Goal: Task Accomplishment & Management: Manage account settings

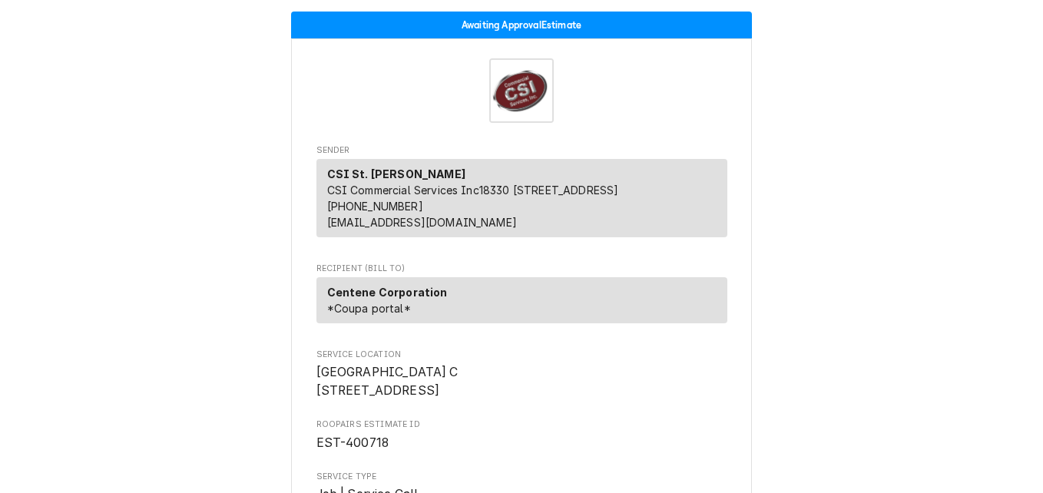
scroll to position [4615, 0]
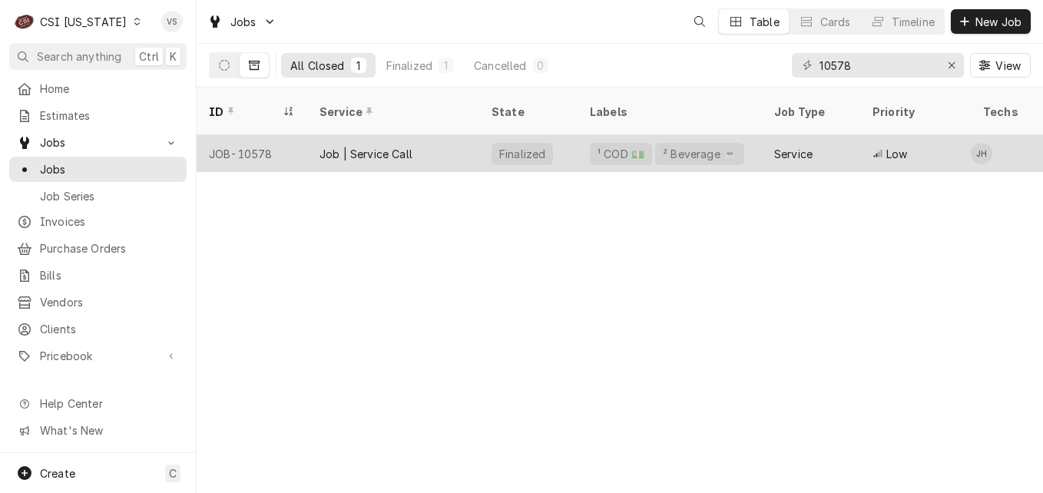
click at [343, 146] on div "Job | Service Call" at bounding box center [366, 154] width 93 height 16
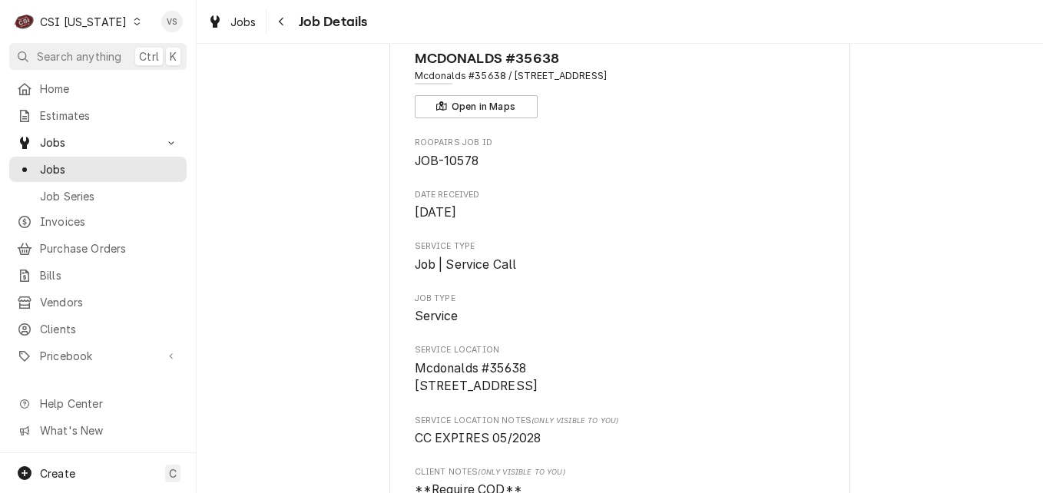
scroll to position [307, 0]
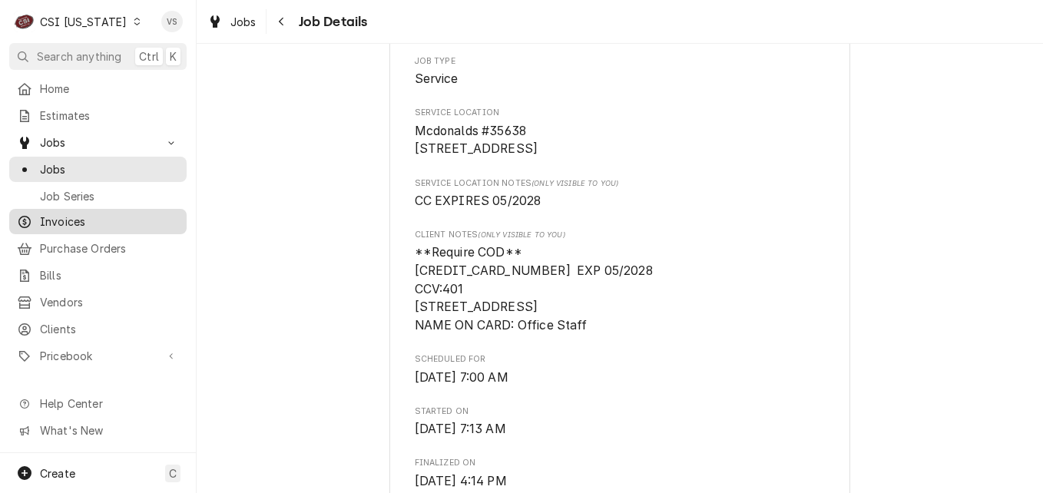
click at [64, 215] on span "Invoices" at bounding box center [109, 222] width 139 height 16
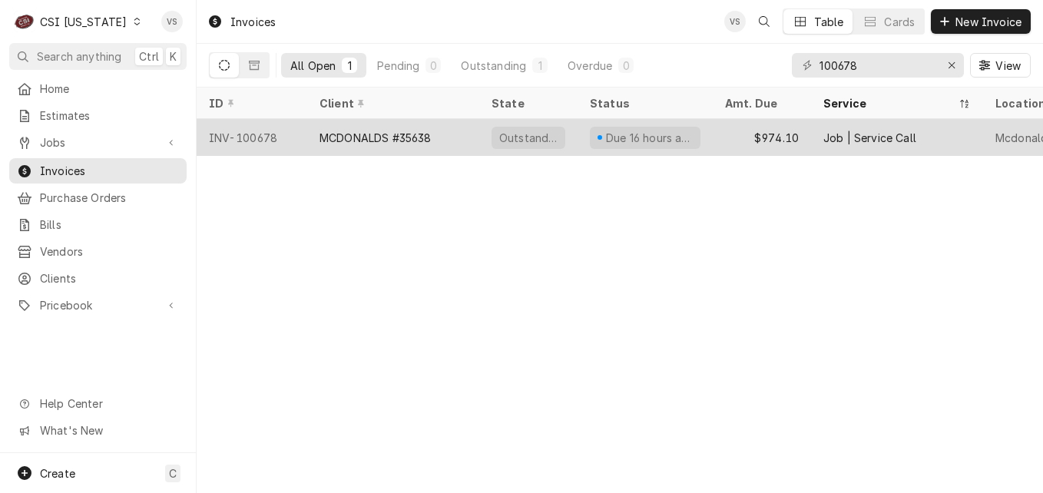
click at [458, 125] on div "MCDONALDS #35638" at bounding box center [393, 137] width 172 height 37
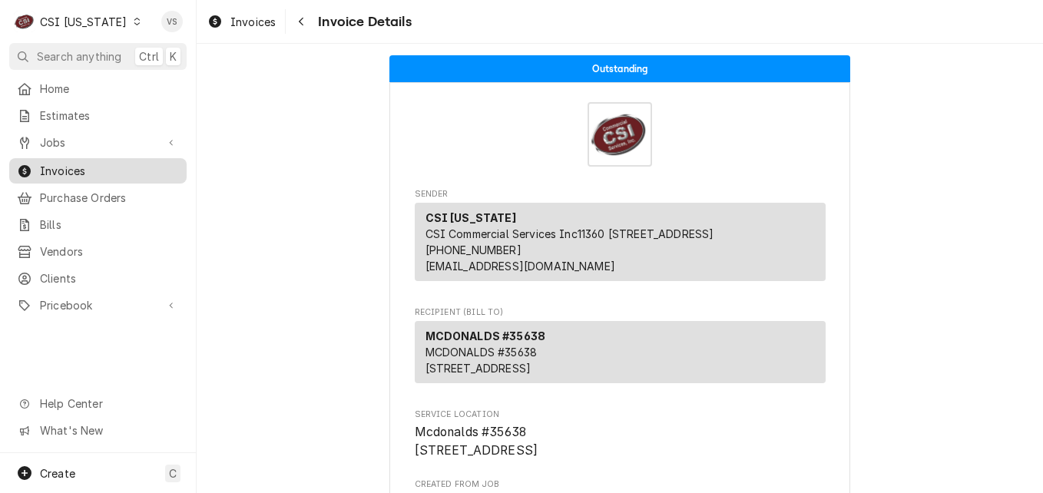
click at [75, 165] on span "Invoices" at bounding box center [109, 171] width 139 height 16
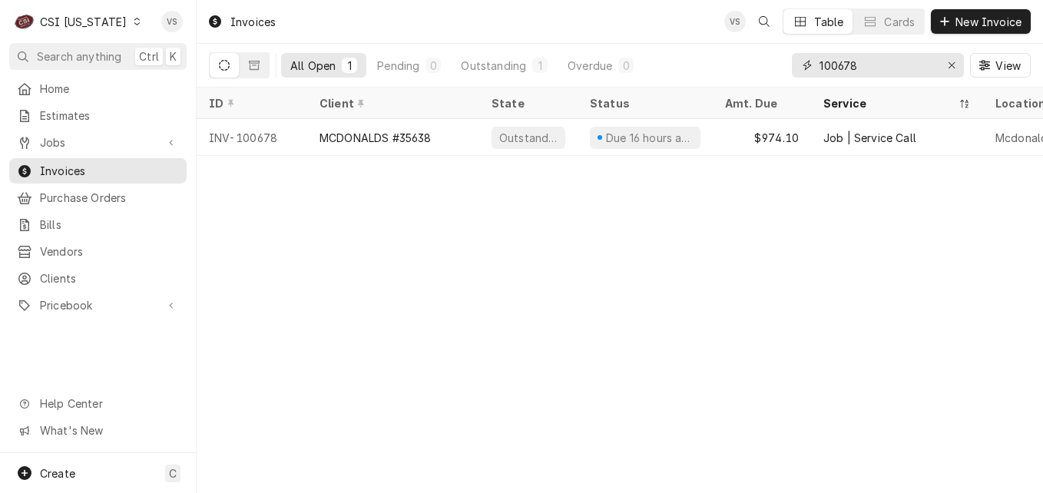
drag, startPoint x: 866, startPoint y: 62, endPoint x: 813, endPoint y: 63, distance: 53.8
click at [813, 63] on div "100678" at bounding box center [878, 65] width 172 height 25
click at [859, 66] on input "100678" at bounding box center [877, 65] width 115 height 25
drag, startPoint x: 859, startPoint y: 65, endPoint x: 837, endPoint y: 65, distance: 21.5
click at [837, 65] on input "100678" at bounding box center [877, 65] width 115 height 25
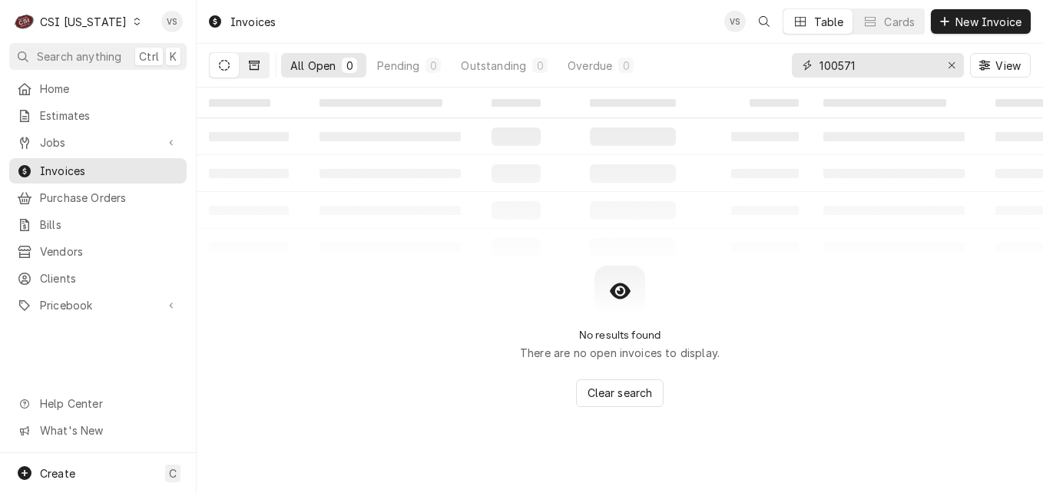
type input "100571"
click at [253, 66] on icon "Dynamic Content Wrapper" at bounding box center [254, 65] width 11 height 11
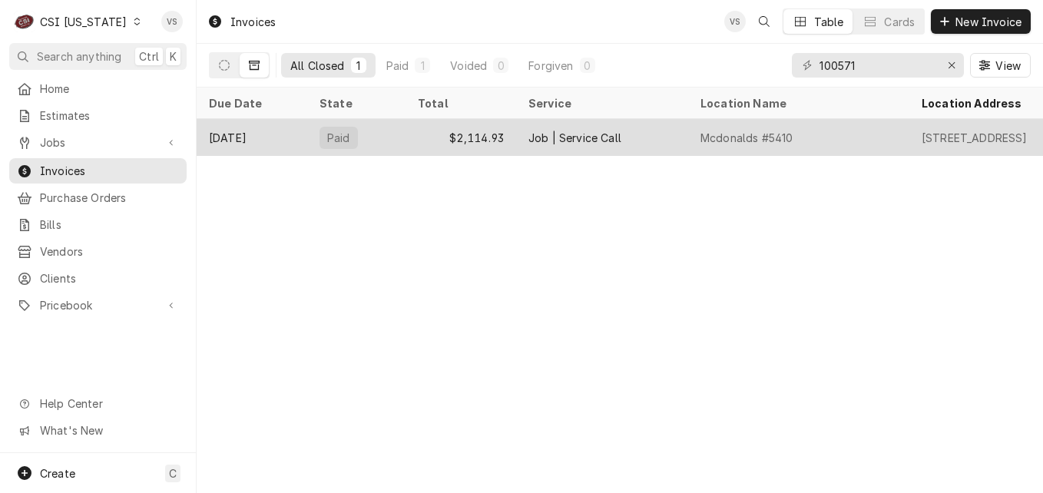
click at [308, 129] on div "Paid" at bounding box center [356, 137] width 98 height 37
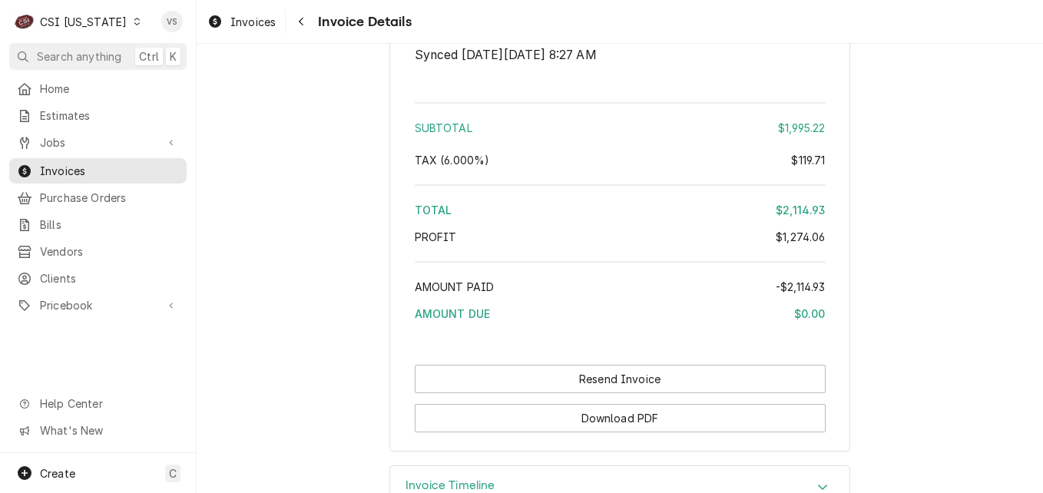
scroll to position [3373, 0]
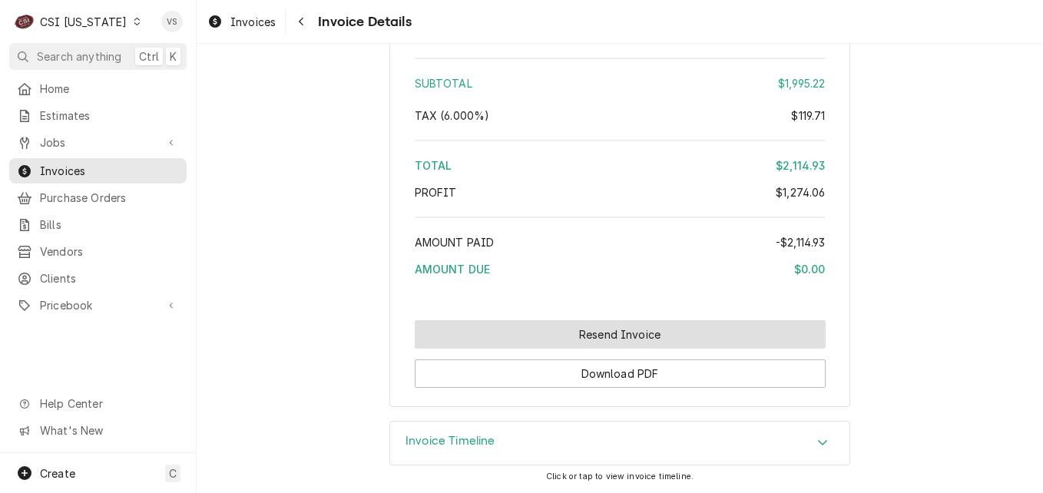
click at [494, 334] on button "Resend Invoice" at bounding box center [620, 334] width 411 height 28
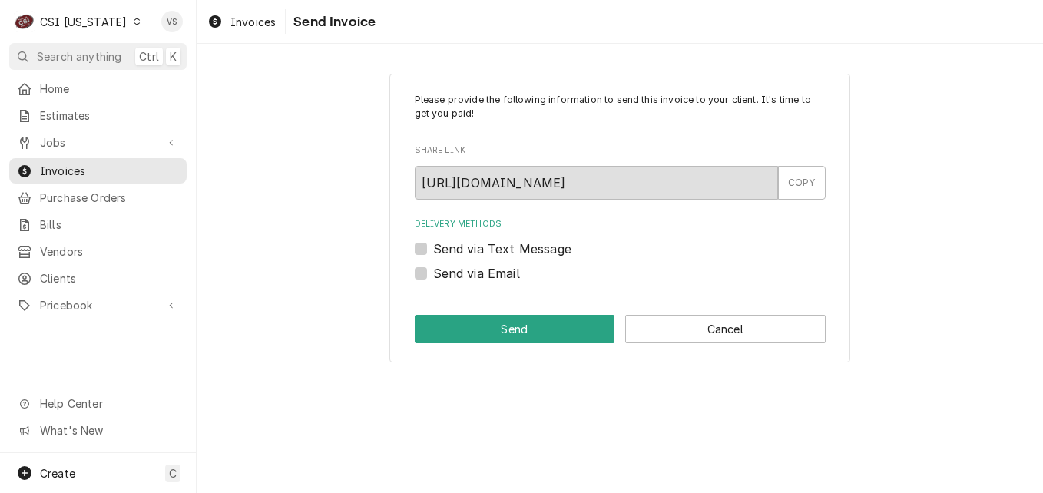
click at [433, 271] on label "Send via Email" at bounding box center [476, 273] width 87 height 18
click at [433, 271] on input "Send via Email" at bounding box center [638, 281] width 411 height 34
checkbox input "true"
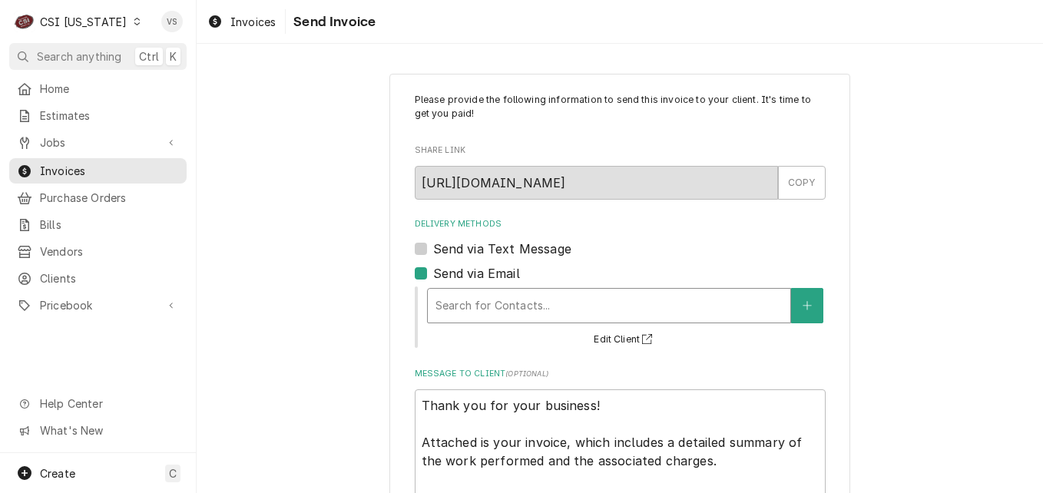
click at [477, 312] on div "Delivery Methods" at bounding box center [608, 306] width 347 height 28
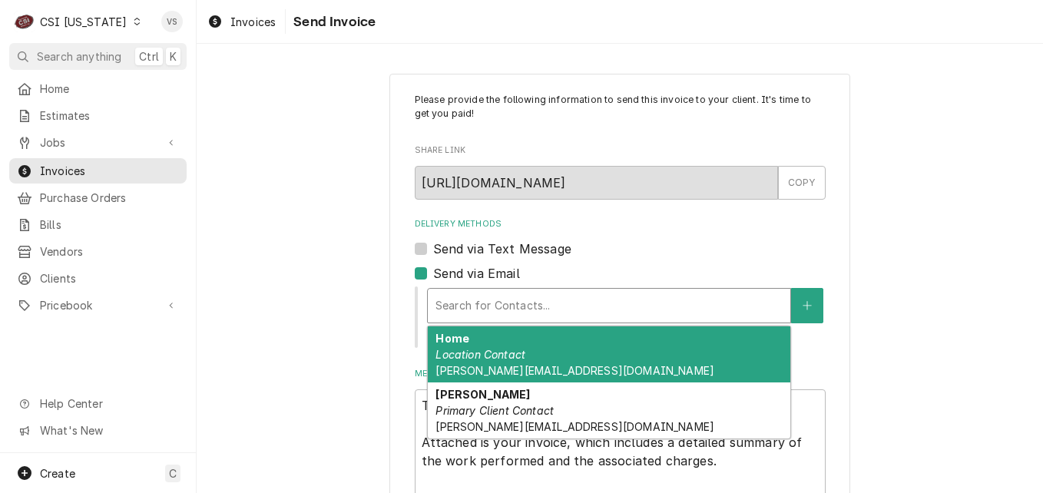
click at [354, 290] on div "Please provide the following information to send this invoice to your client. I…" at bounding box center [620, 334] width 846 height 548
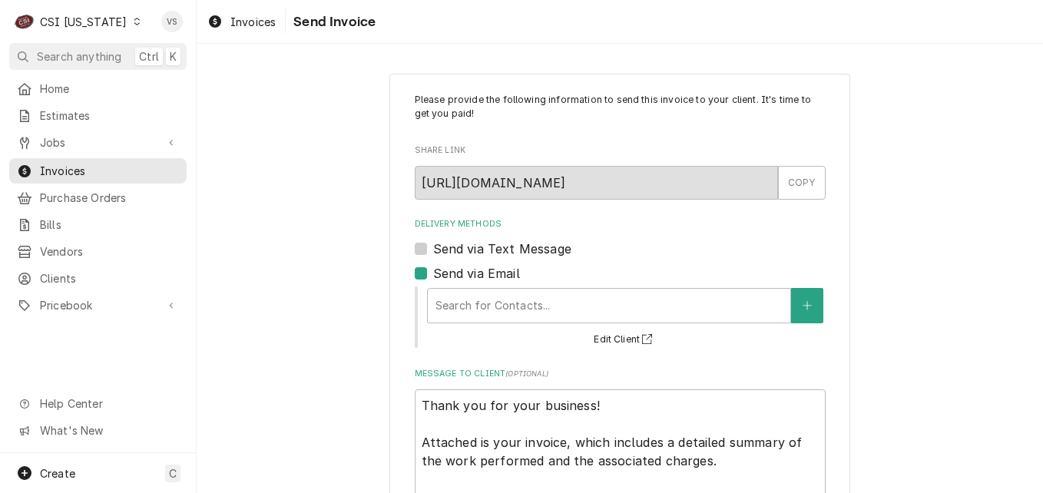
click at [275, 227] on div "Please provide the following information to send this invoice to your client. I…" at bounding box center [620, 334] width 846 height 548
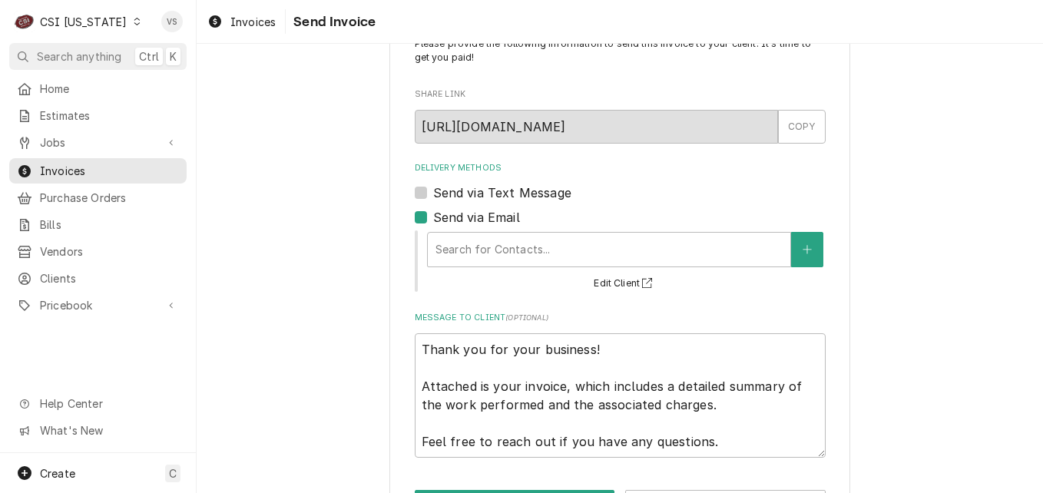
scroll to position [114, 0]
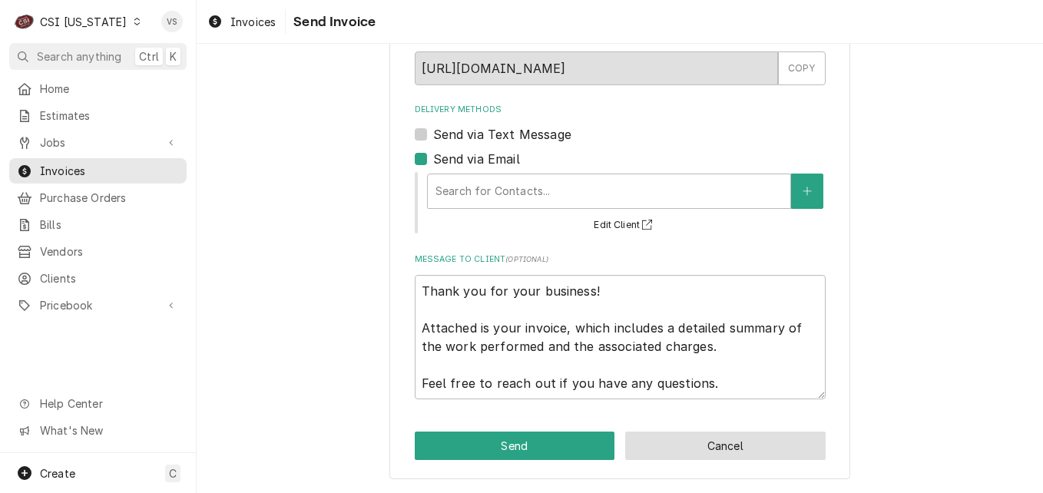
click at [661, 445] on button "Cancel" at bounding box center [725, 446] width 200 height 28
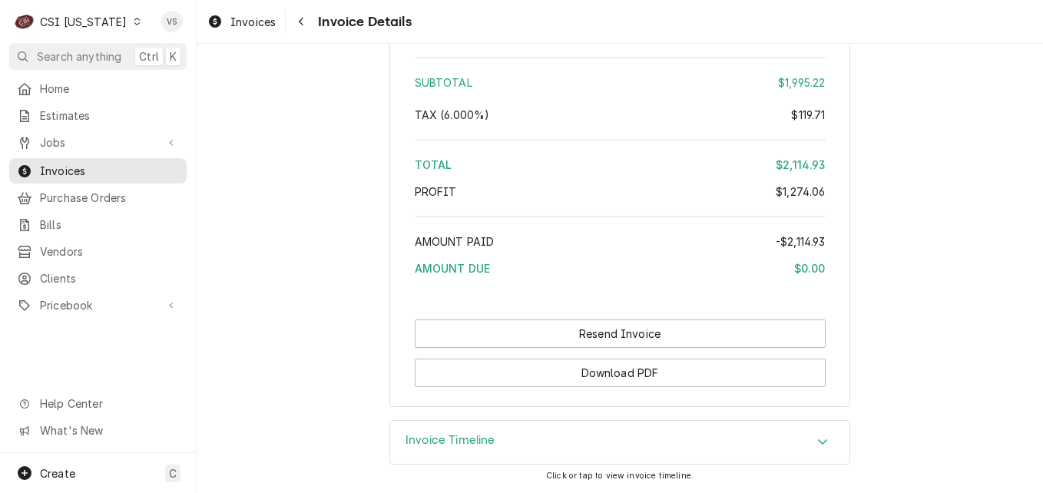
scroll to position [3370, 0]
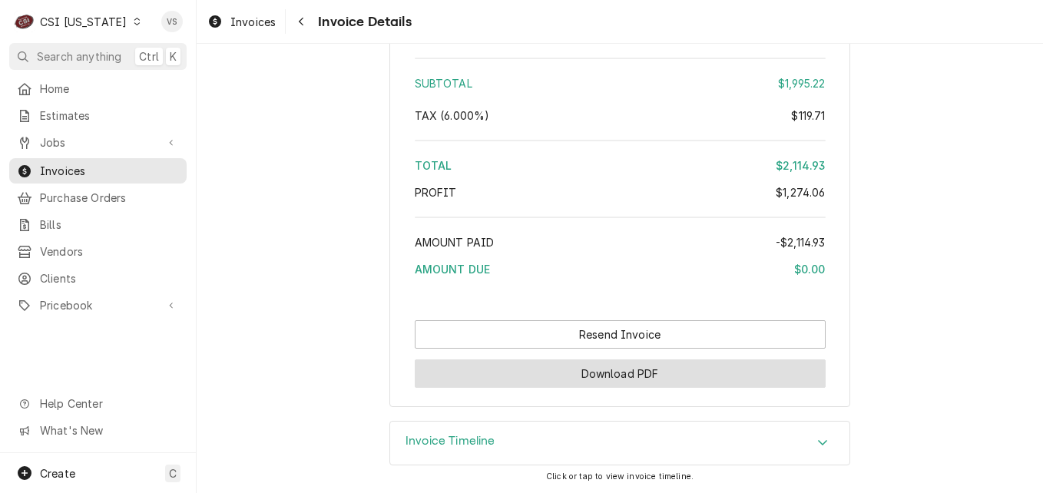
click at [559, 372] on button "Download PDF" at bounding box center [620, 373] width 411 height 28
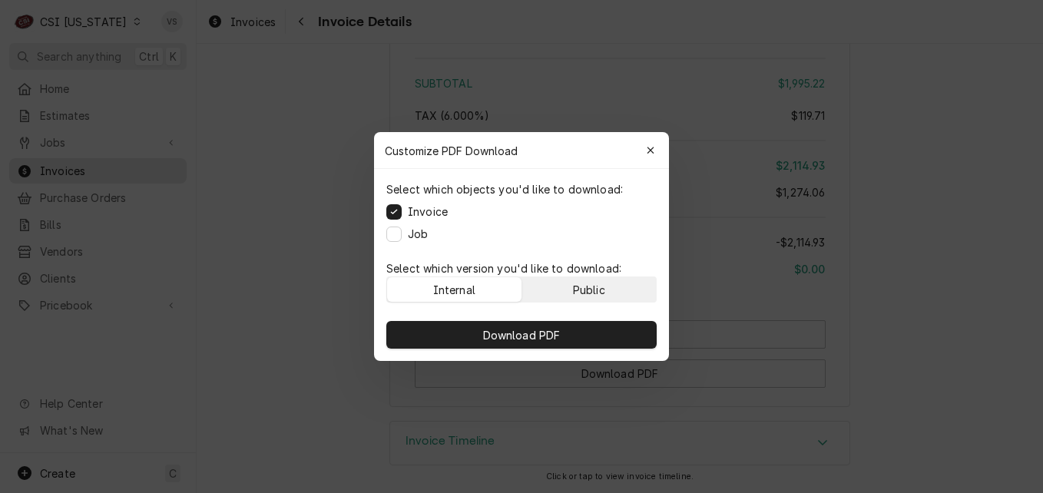
click at [608, 285] on button "Public" at bounding box center [589, 289] width 134 height 25
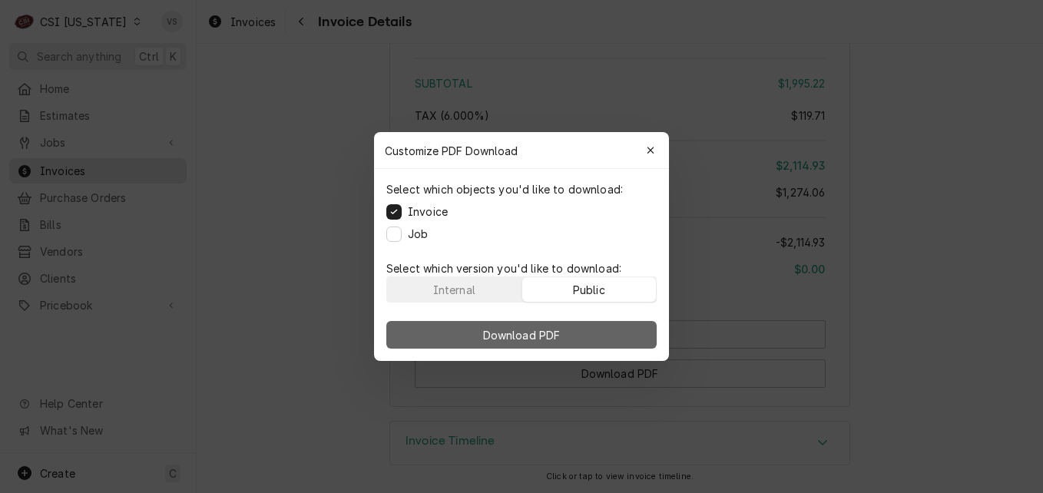
click at [614, 339] on button "Download PDF" at bounding box center [521, 335] width 270 height 28
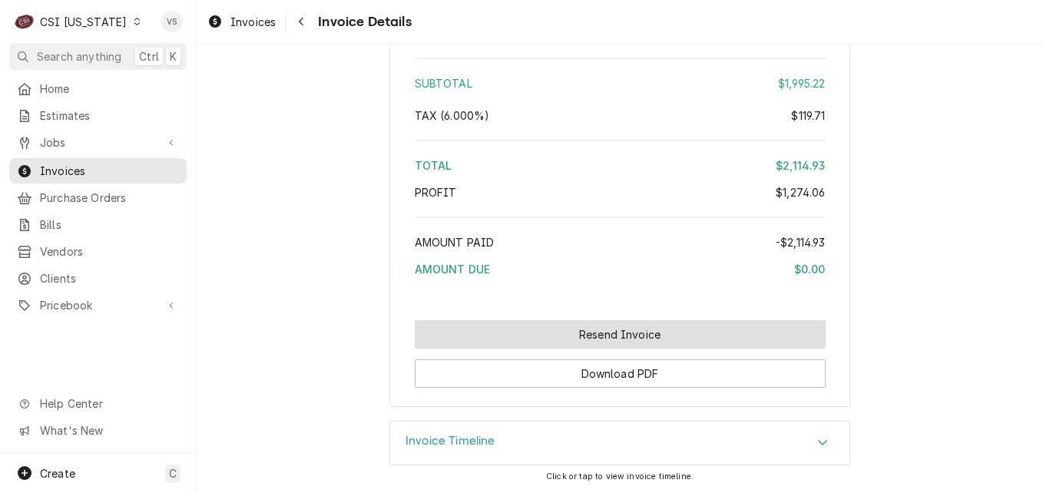
click at [545, 341] on button "Resend Invoice" at bounding box center [620, 334] width 411 height 28
type textarea "x"
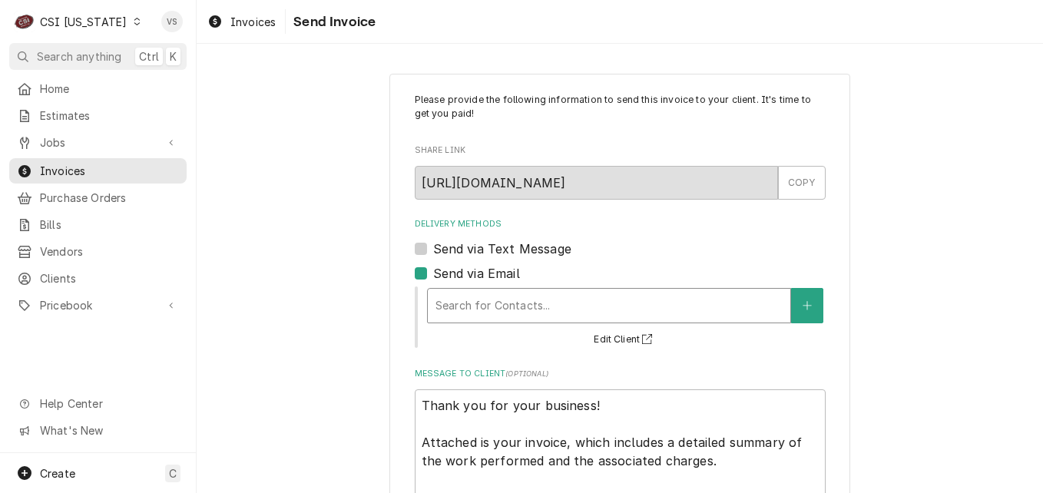
click at [506, 308] on div "Delivery Methods" at bounding box center [608, 306] width 347 height 28
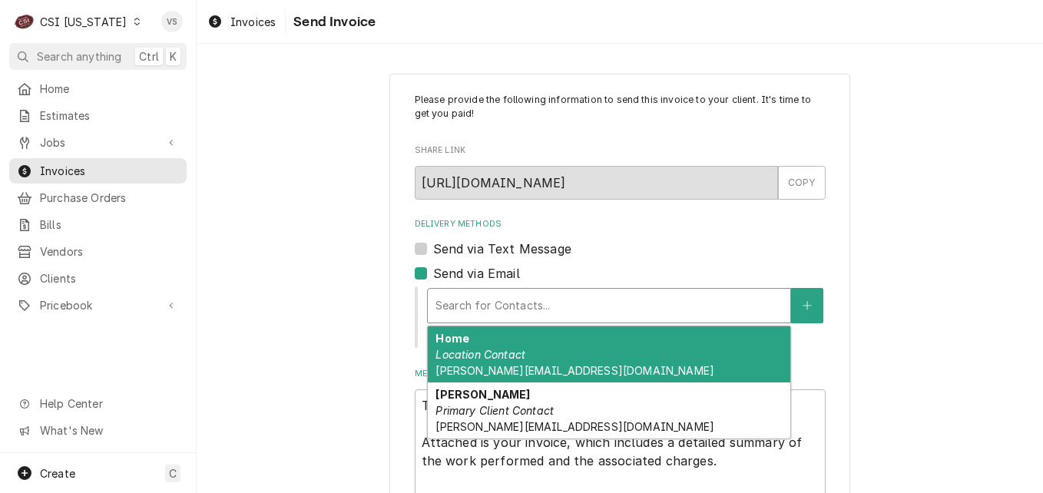
click at [481, 304] on div "Delivery Methods" at bounding box center [608, 306] width 347 height 28
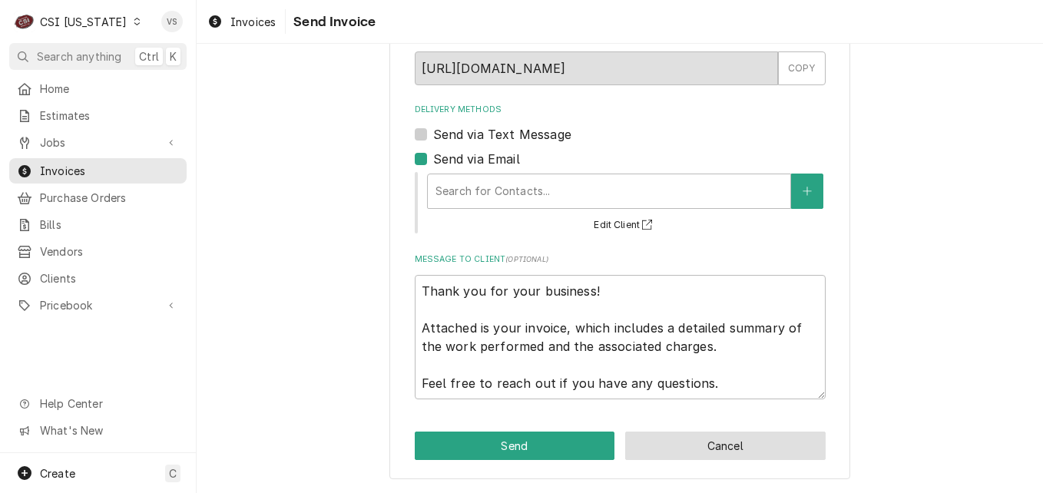
click at [700, 445] on button "Cancel" at bounding box center [725, 446] width 200 height 28
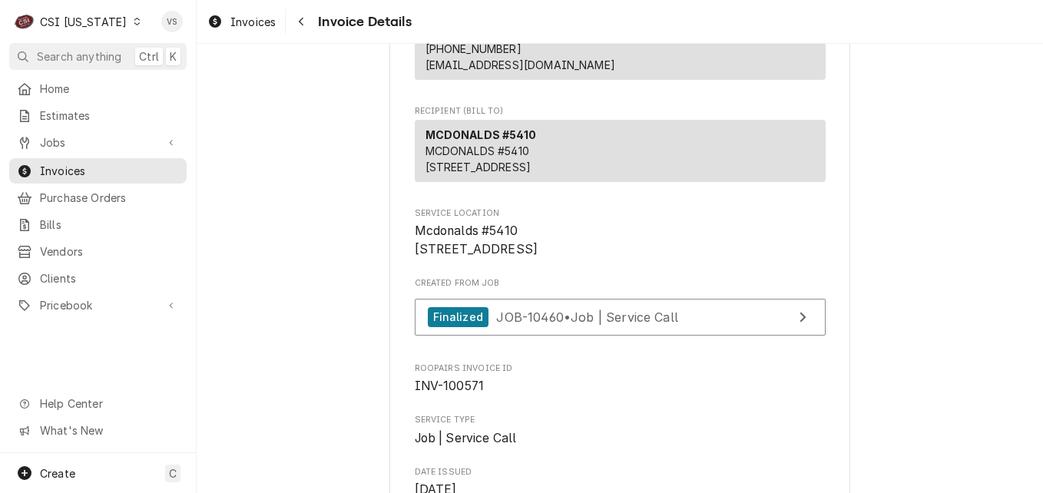
scroll to position [144, 0]
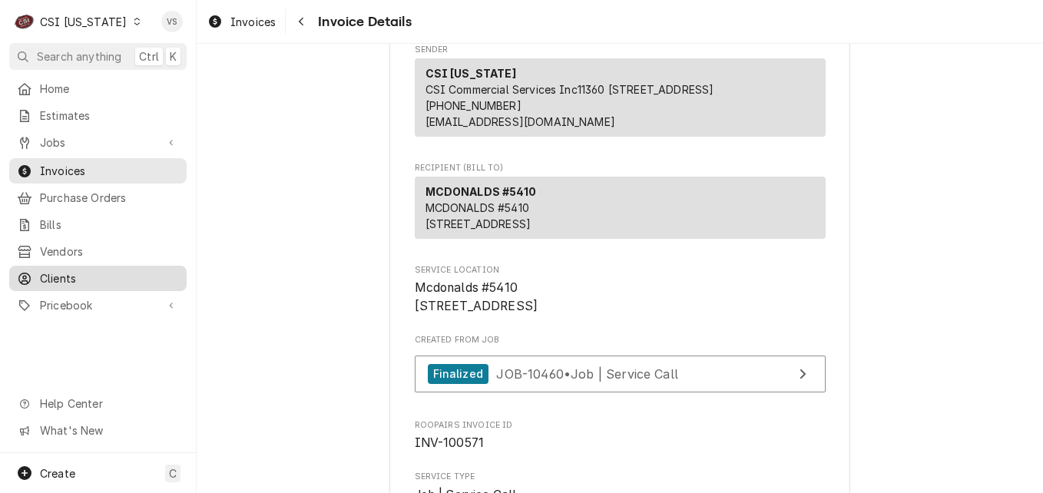
click at [78, 270] on span "Clients" at bounding box center [109, 278] width 139 height 16
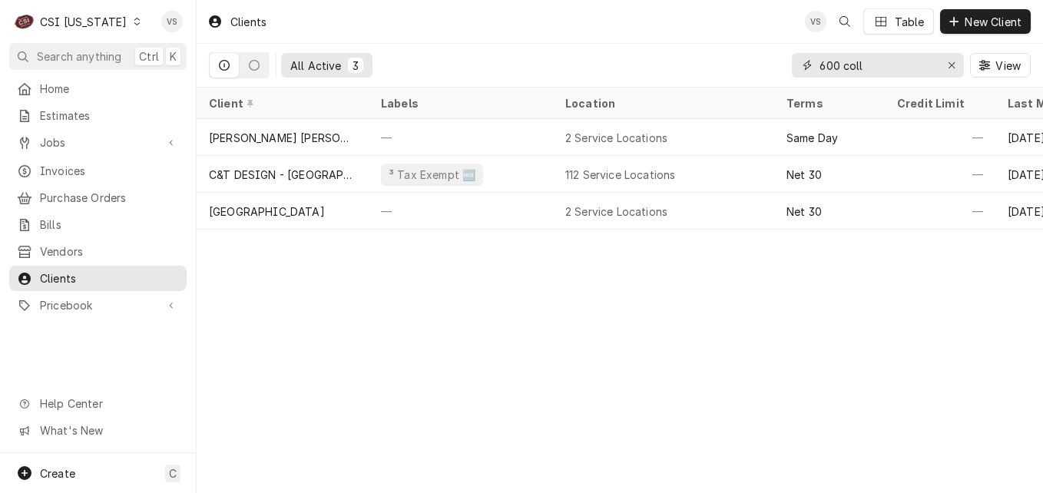
click at [869, 67] on input "600 coll" at bounding box center [877, 65] width 115 height 25
drag, startPoint x: 869, startPoint y: 67, endPoint x: 813, endPoint y: 68, distance: 56.1
click at [796, 64] on div "600 coll" at bounding box center [878, 65] width 172 height 25
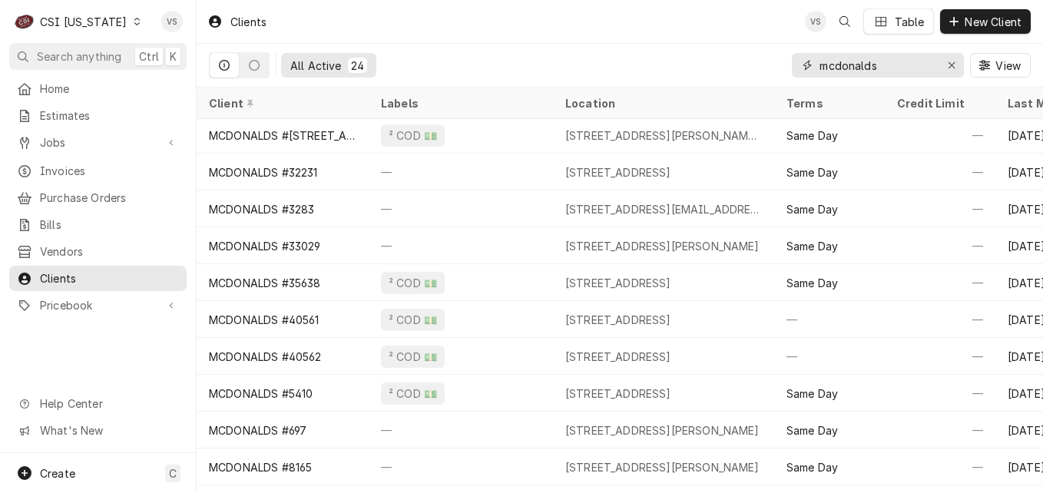
scroll to position [411, 0]
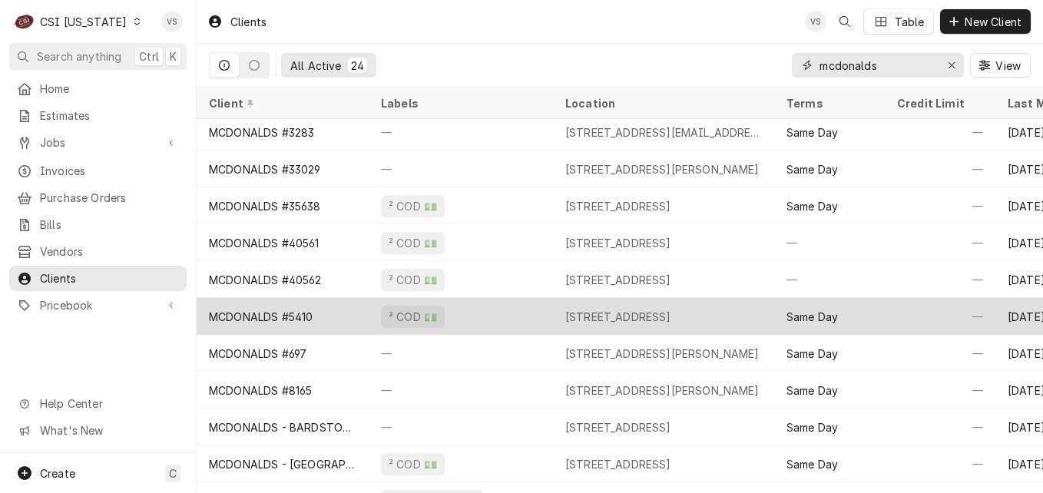
type input "mcdonalds"
click at [320, 309] on div "MCDONALDS #5410" at bounding box center [283, 316] width 172 height 37
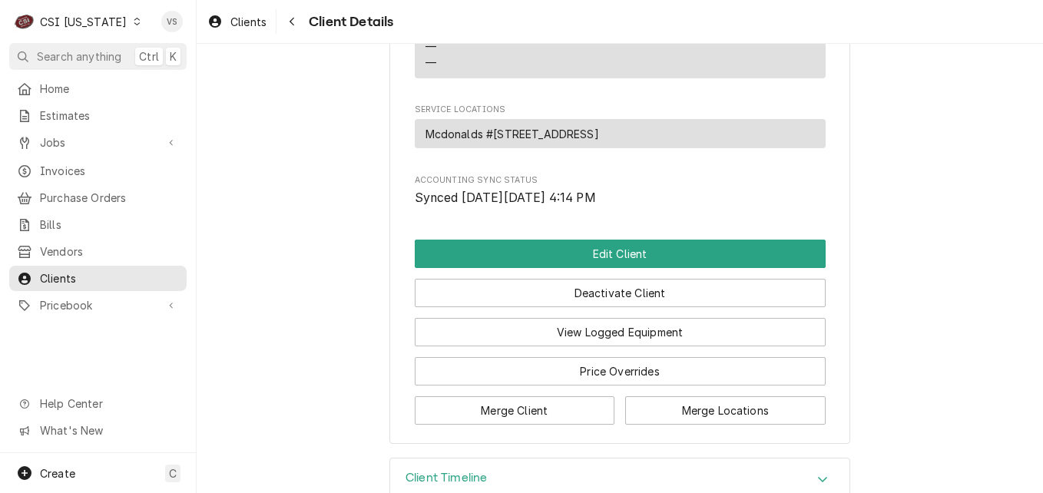
scroll to position [874, 0]
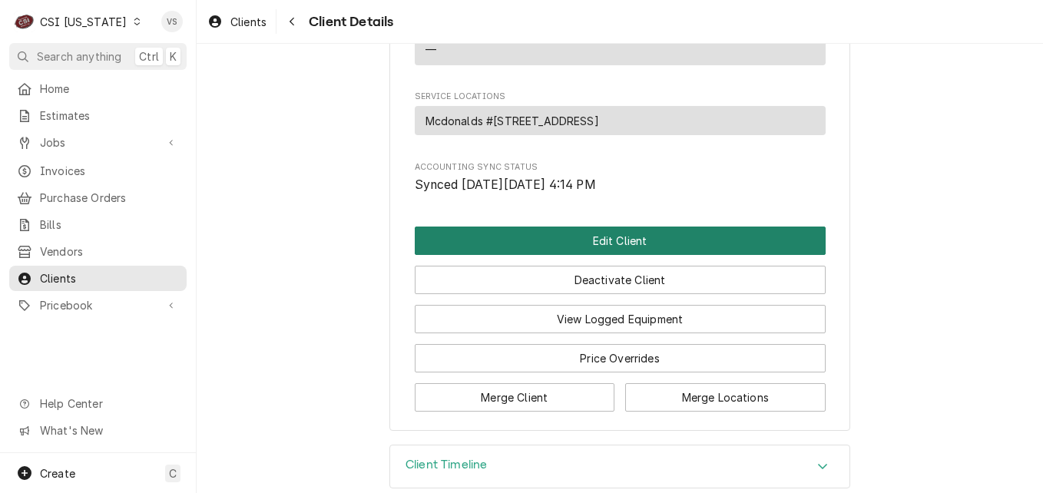
click at [584, 227] on button "Edit Client" at bounding box center [620, 241] width 411 height 28
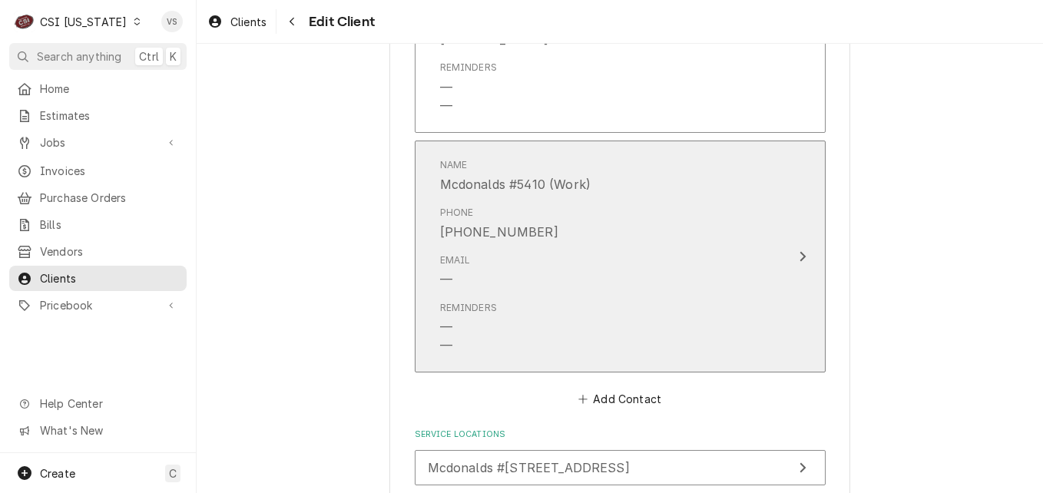
scroll to position [1388, 0]
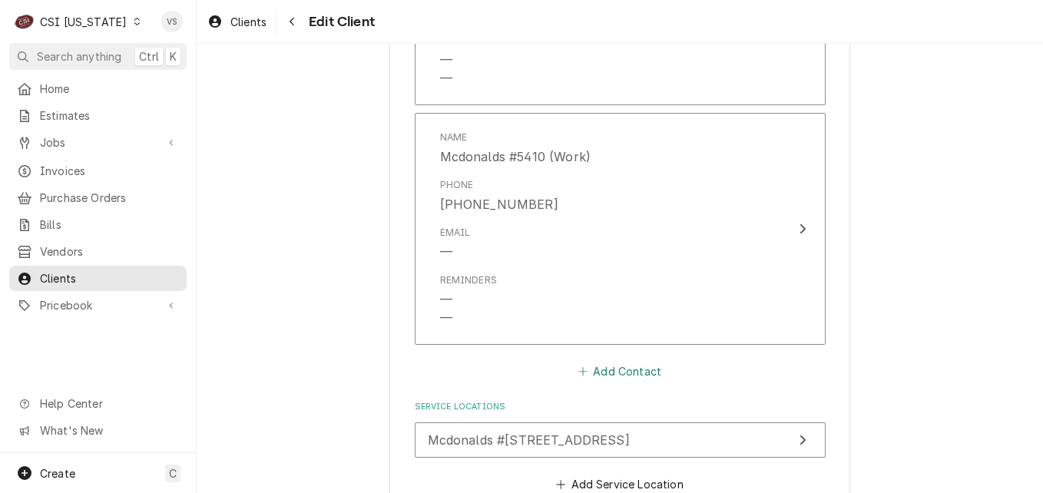
click at [614, 361] on button "Add Contact" at bounding box center [619, 372] width 88 height 22
type textarea "x"
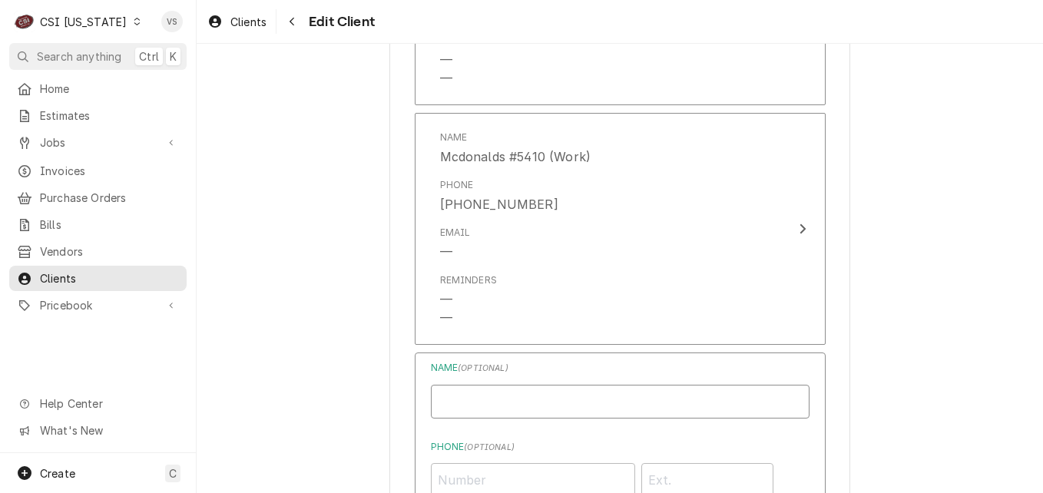
click at [501, 385] on input "Business Name" at bounding box center [620, 402] width 379 height 34
type input "a"
drag, startPoint x: 661, startPoint y: 377, endPoint x: 538, endPoint y: 377, distance: 122.1
click at [538, 385] on input "[PERSON_NAME]-McDonalds #12220" at bounding box center [620, 402] width 379 height 34
type input "[PERSON_NAME]-Invoice"
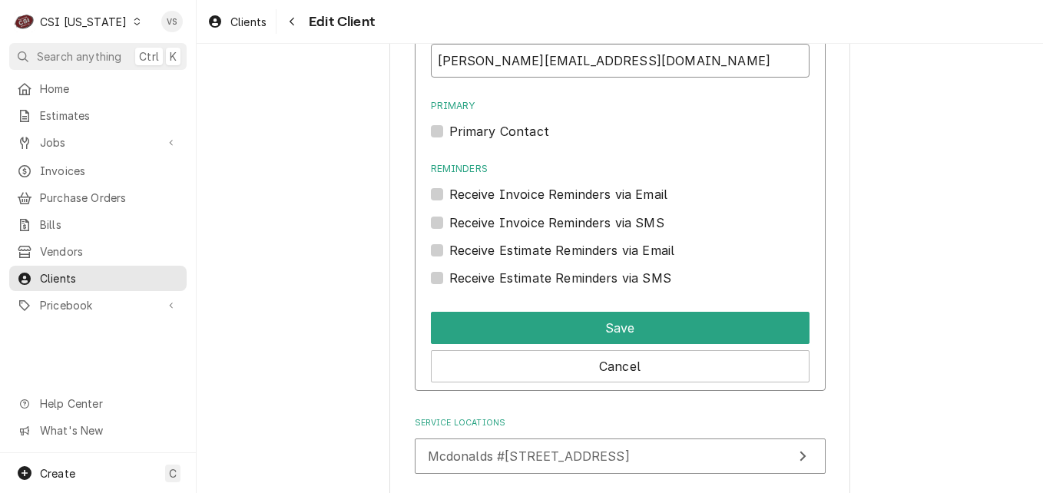
scroll to position [1979, 0]
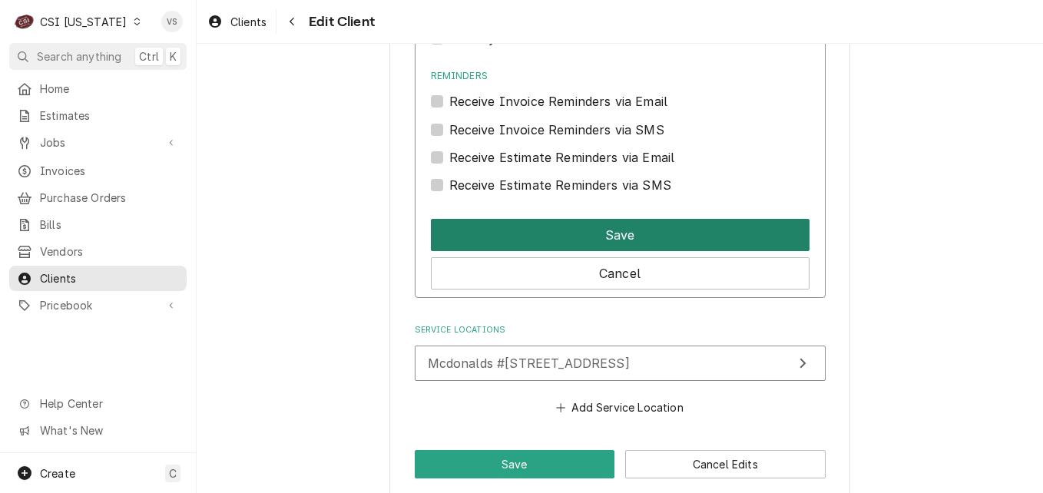
type input "[PERSON_NAME][EMAIL_ADDRESS][DOMAIN_NAME]"
click at [573, 219] on button "Save" at bounding box center [620, 235] width 379 height 32
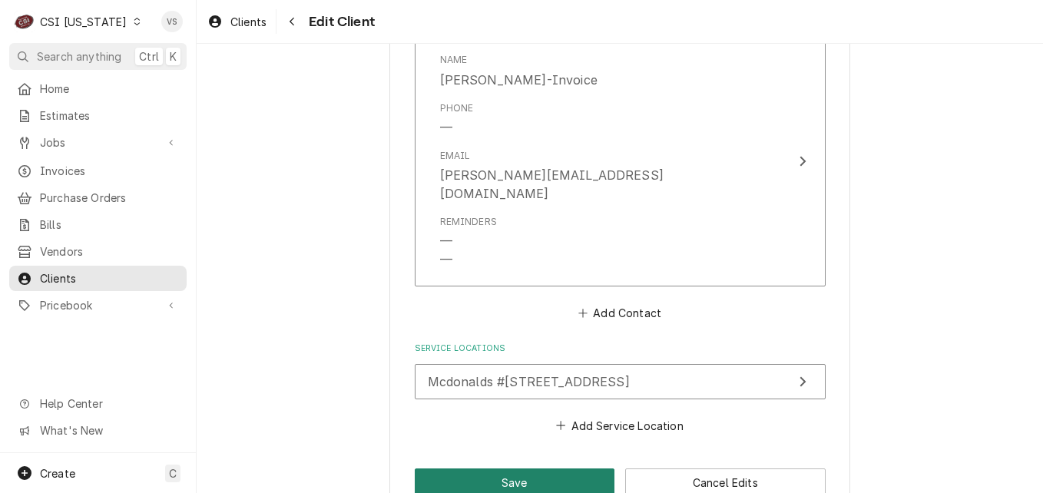
click at [512, 469] on button "Save" at bounding box center [515, 483] width 200 height 28
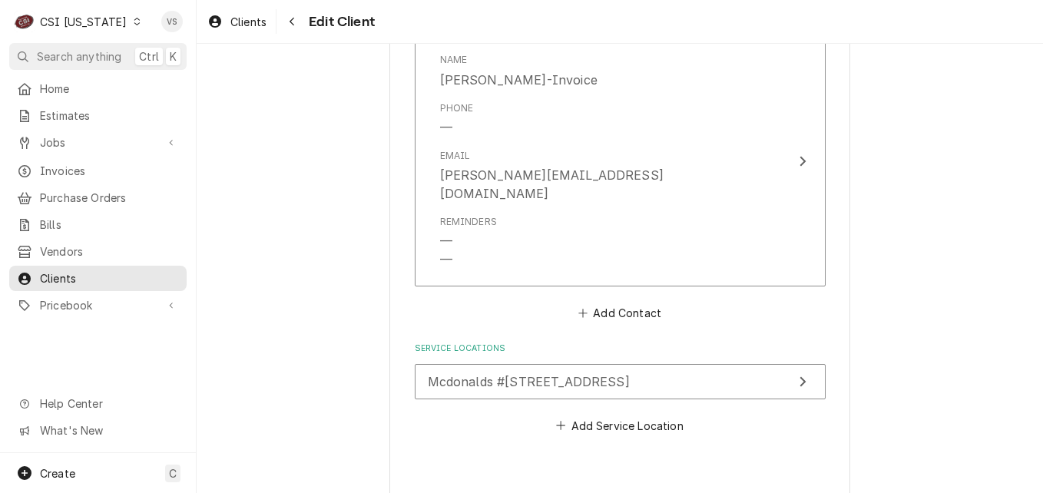
type textarea "x"
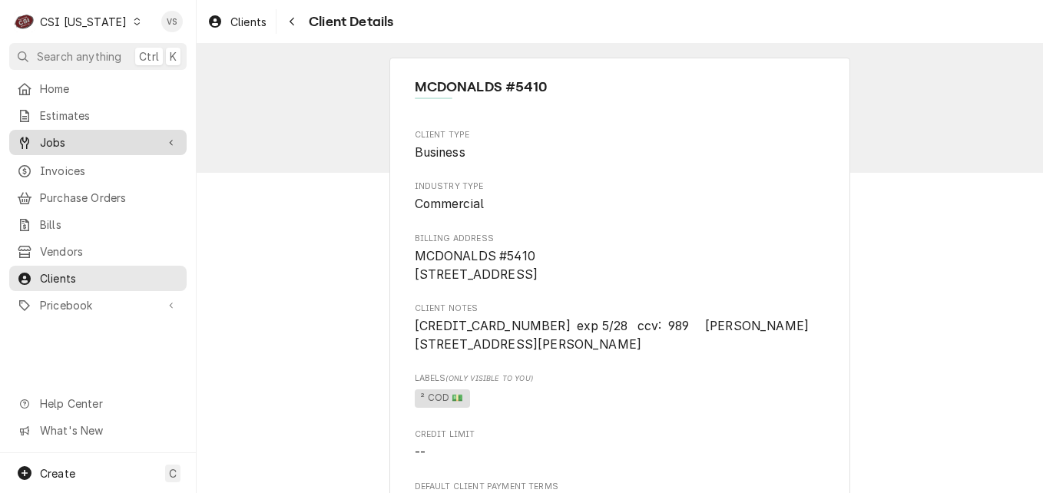
click at [60, 138] on span "Jobs" at bounding box center [98, 142] width 116 height 16
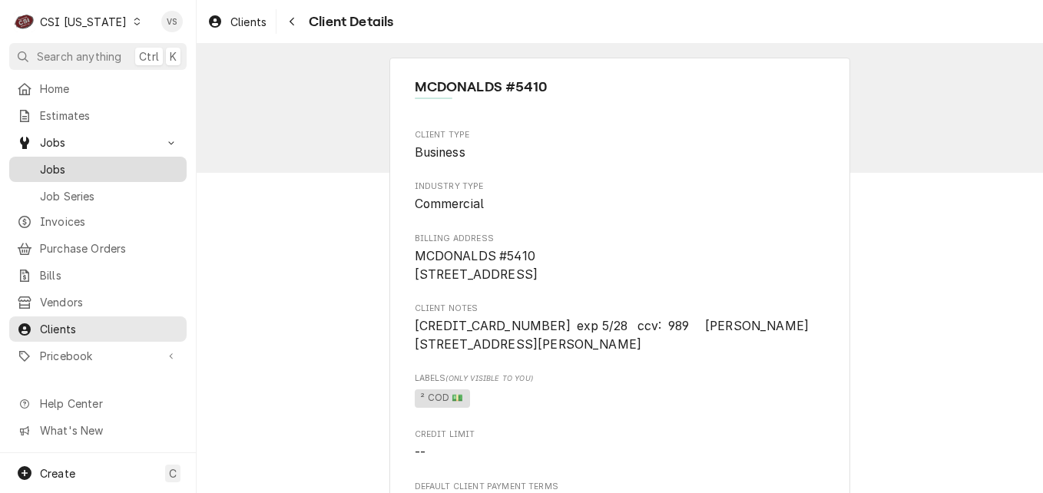
click at [68, 170] on span "Jobs" at bounding box center [109, 169] width 139 height 16
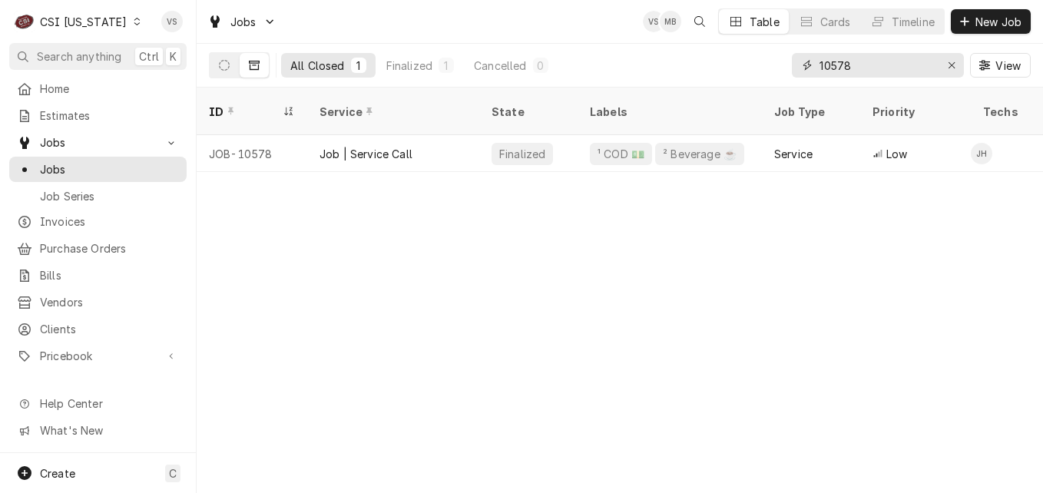
click at [847, 62] on input "10578" at bounding box center [877, 65] width 115 height 25
click at [837, 66] on input "10578" at bounding box center [877, 65] width 115 height 25
click at [853, 63] on input "10578" at bounding box center [877, 65] width 115 height 25
click at [853, 64] on input "10578" at bounding box center [877, 65] width 115 height 25
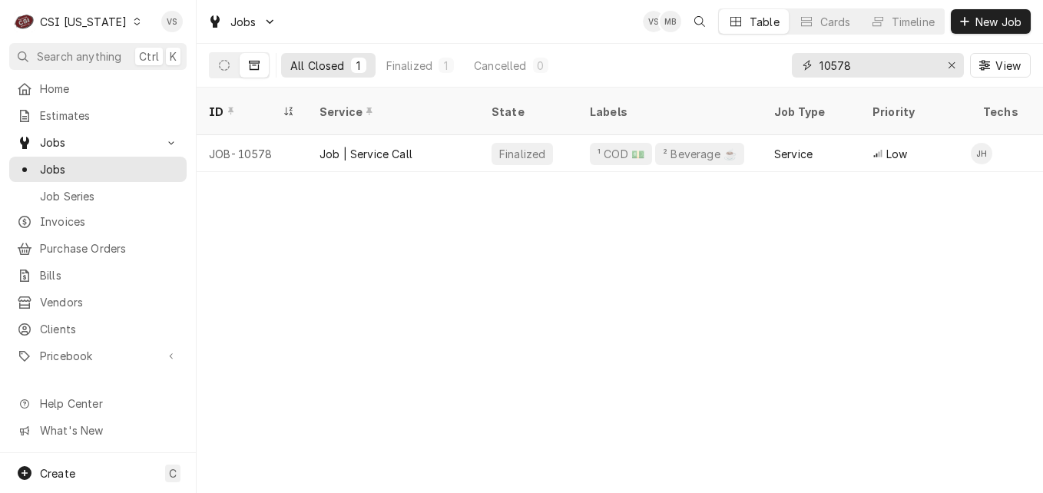
drag, startPoint x: 853, startPoint y: 64, endPoint x: 840, endPoint y: 68, distance: 14.6
click at [840, 68] on input "10578" at bounding box center [877, 65] width 115 height 25
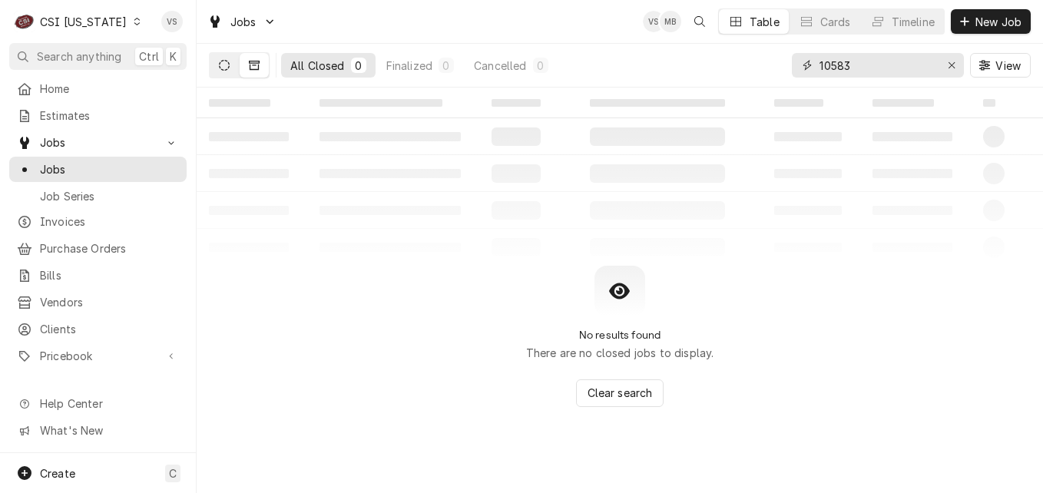
type input "10583"
click at [222, 61] on icon "Dynamic Content Wrapper" at bounding box center [224, 65] width 11 height 11
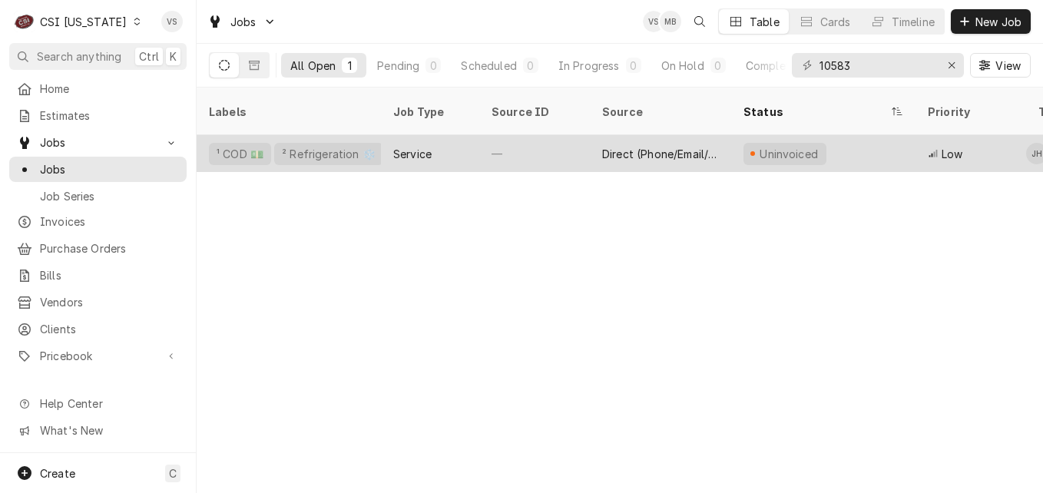
click at [514, 138] on div "—" at bounding box center [534, 153] width 111 height 37
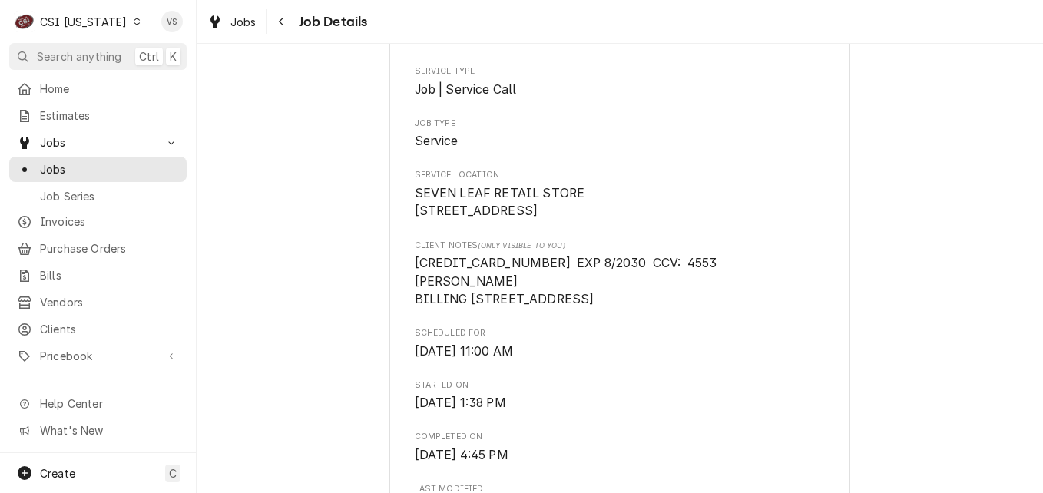
scroll to position [307, 0]
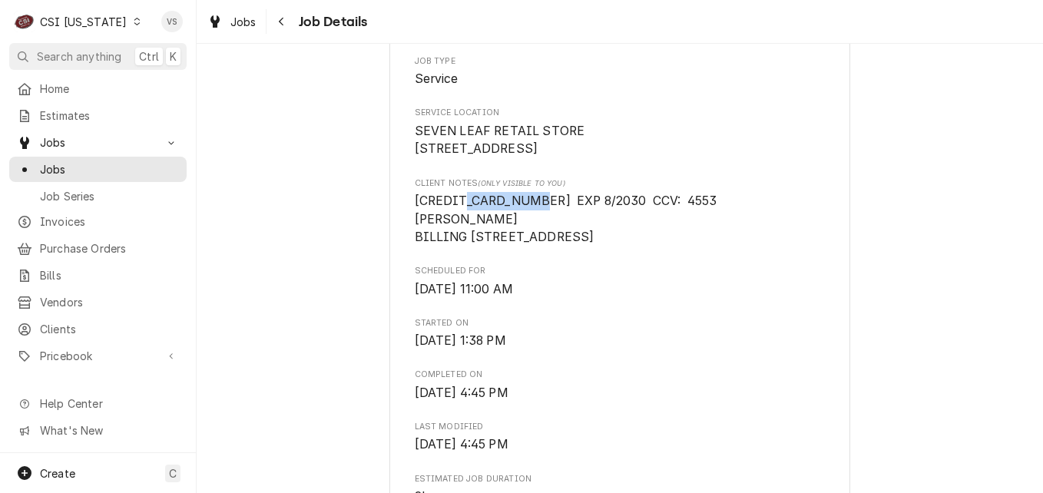
drag, startPoint x: 524, startPoint y: 218, endPoint x: 459, endPoint y: 220, distance: 65.3
click at [459, 220] on span "3779 726 033 91009 EXP 8/2030 CCV: 4553 RYAN P BURKHEAD BILLING 3103 FERN VALLE…" at bounding box center [566, 219] width 303 height 51
drag, startPoint x: 459, startPoint y: 220, endPoint x: 526, endPoint y: 216, distance: 67.7
click at [526, 216] on span "3779 726 033 91009 EXP 8/2030 CCV: 4553 RYAN P BURKHEAD BILLING 3103 FERN VALLE…" at bounding box center [566, 219] width 303 height 51
drag, startPoint x: 526, startPoint y: 216, endPoint x: 403, endPoint y: 215, distance: 122.9
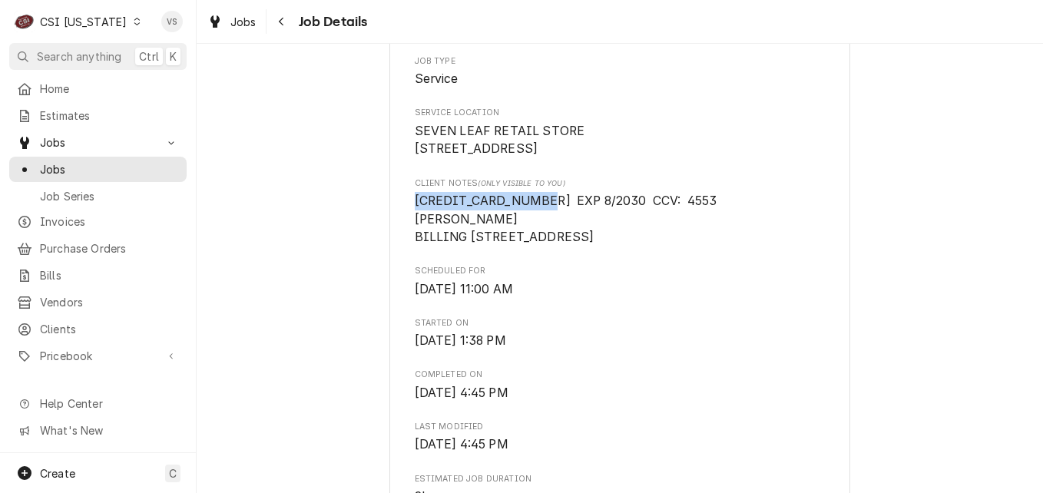
drag, startPoint x: 403, startPoint y: 215, endPoint x: 438, endPoint y: 217, distance: 34.6
copy span "3779 726 033 91009"
click at [519, 233] on span "3779 726 033 91009 EXP 8/2030 CCV: 4553 RYAN P BURKHEAD BILLING 3103 FERN VALLE…" at bounding box center [566, 219] width 303 height 51
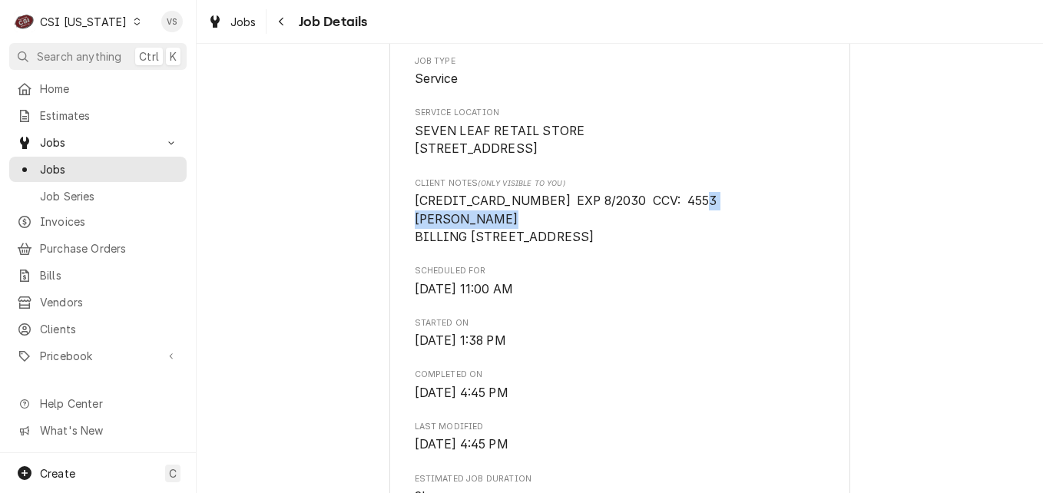
drag, startPoint x: 522, startPoint y: 236, endPoint x: 412, endPoint y: 233, distance: 110.6
click at [415, 233] on span "3779 726 033 91009 EXP 8/2030 CCV: 4553 RYAN P BURKHEAD BILLING 3103 FERN VALLE…" at bounding box center [566, 219] width 303 height 51
drag, startPoint x: 412, startPoint y: 233, endPoint x: 431, endPoint y: 237, distance: 19.6
copy span "RYAN P BURKHEAD"
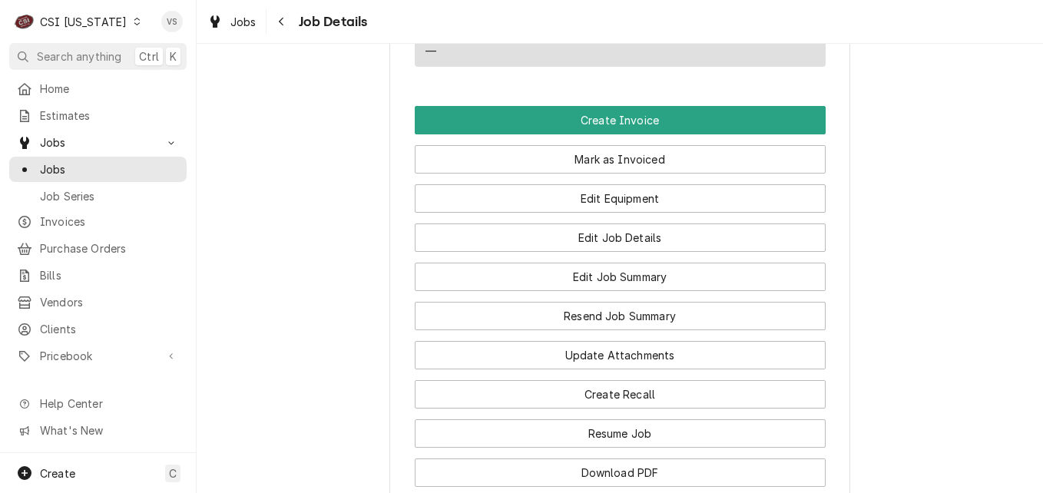
scroll to position [1229, 0]
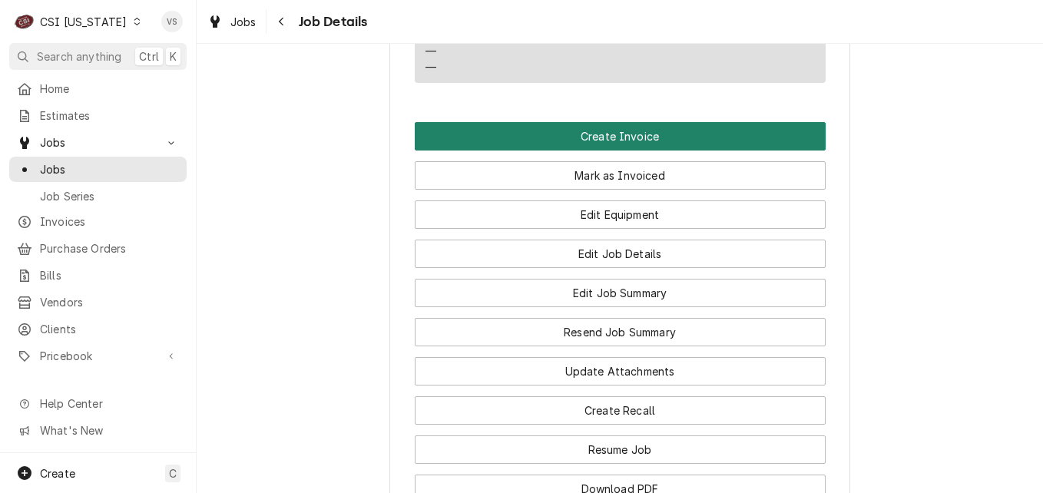
click at [581, 151] on button "Create Invoice" at bounding box center [620, 136] width 411 height 28
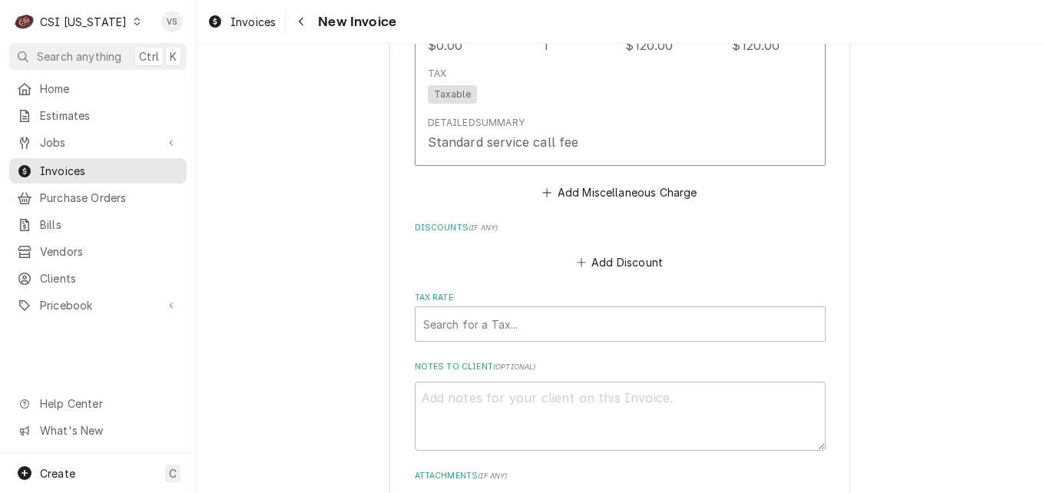
scroll to position [3456, 0]
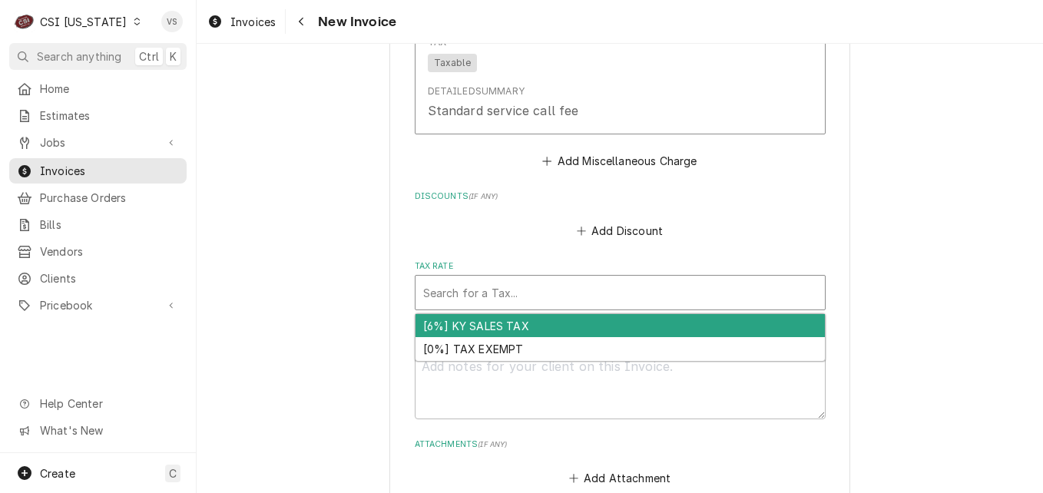
click at [451, 279] on div "Tax Rate" at bounding box center [620, 293] width 394 height 28
click at [456, 314] on div "[6%] KY SALES TAX" at bounding box center [620, 326] width 409 height 24
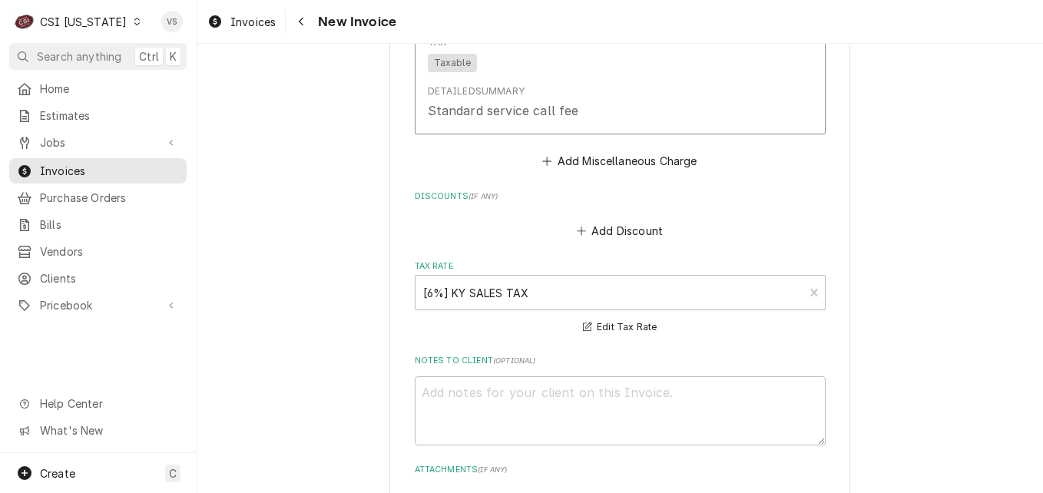
scroll to position [3784, 0]
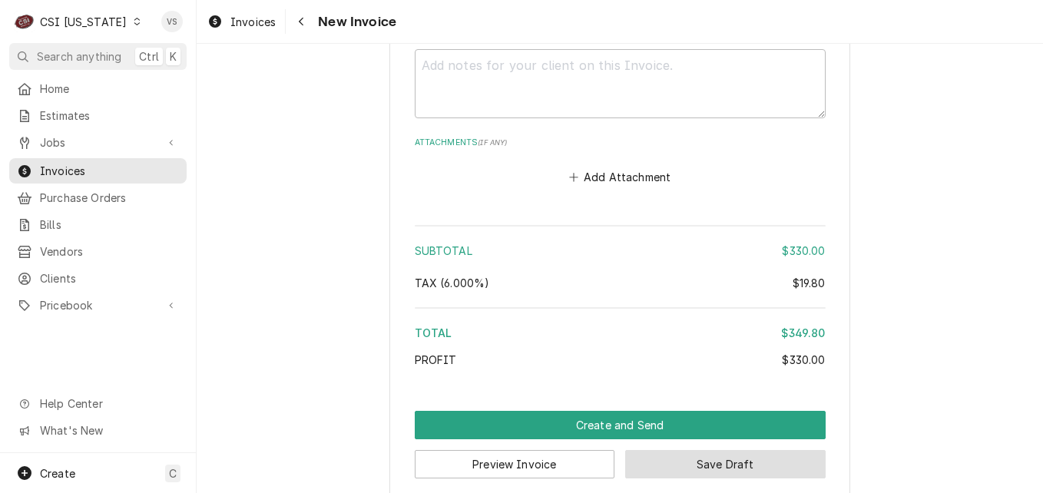
click at [727, 454] on button "Save Draft" at bounding box center [725, 464] width 200 height 28
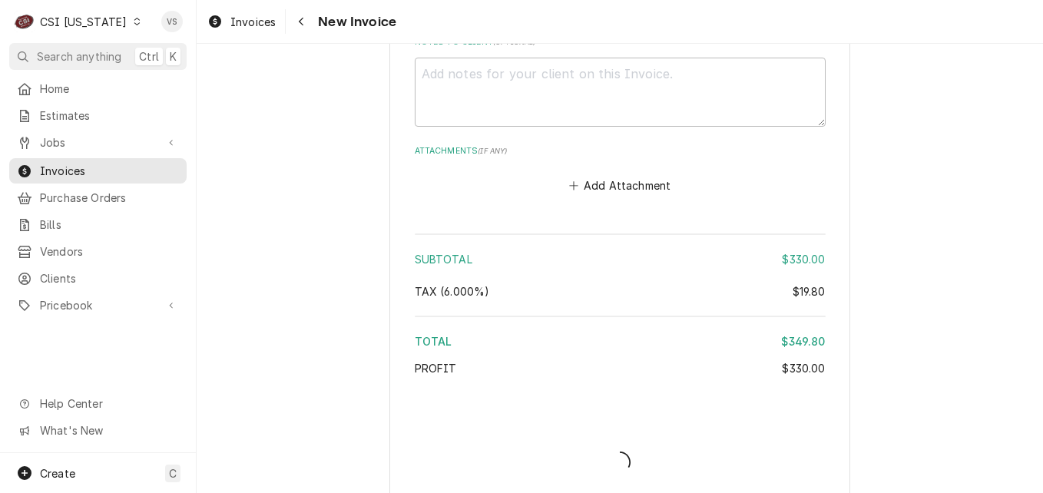
type textarea "x"
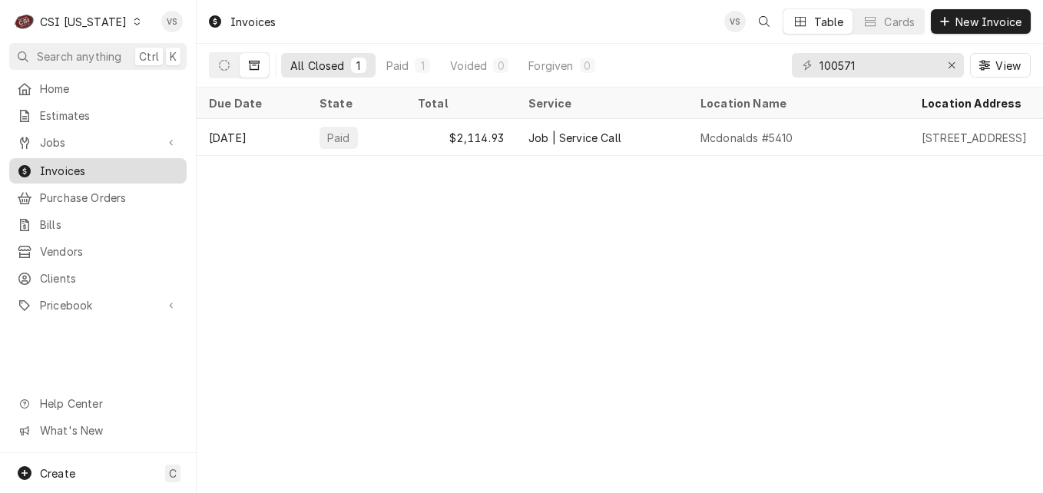
click at [84, 164] on span "Invoices" at bounding box center [109, 171] width 139 height 16
click at [784, 64] on div "All Closed 1 Paid 1 Voided 0 Forgiven 0 100571 View" at bounding box center [620, 65] width 822 height 43
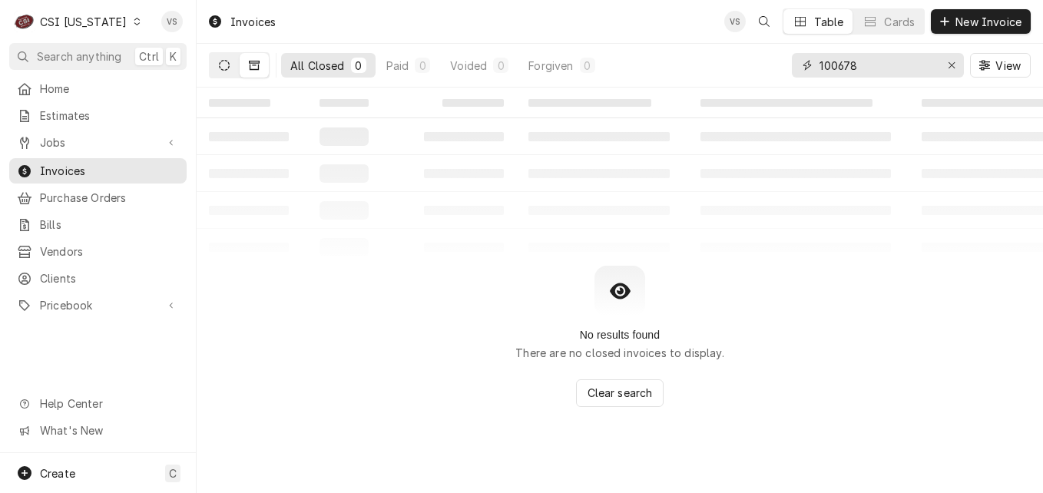
type input "100678"
click at [229, 64] on icon "Dynamic Content Wrapper" at bounding box center [224, 65] width 11 height 11
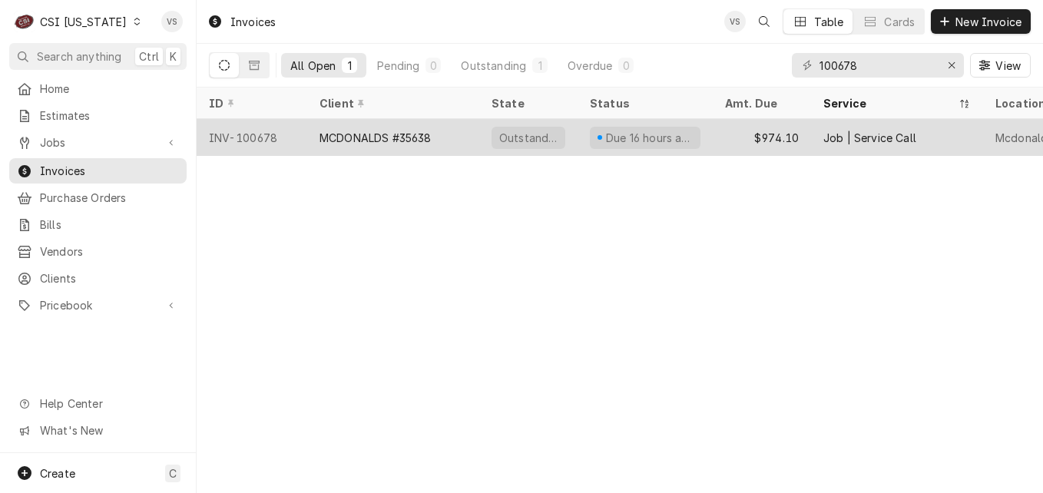
click at [339, 144] on div "MCDONALDS #35638" at bounding box center [393, 137] width 172 height 37
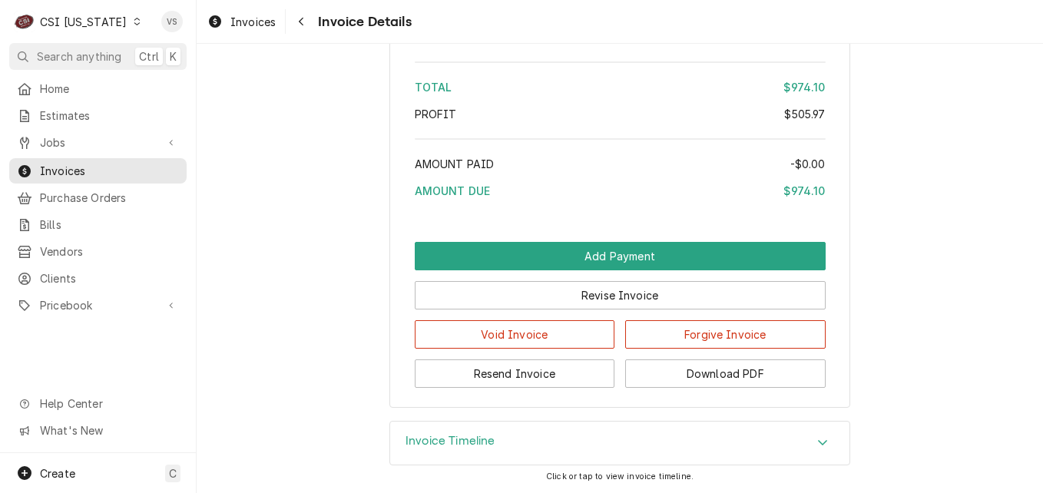
scroll to position [3110, 0]
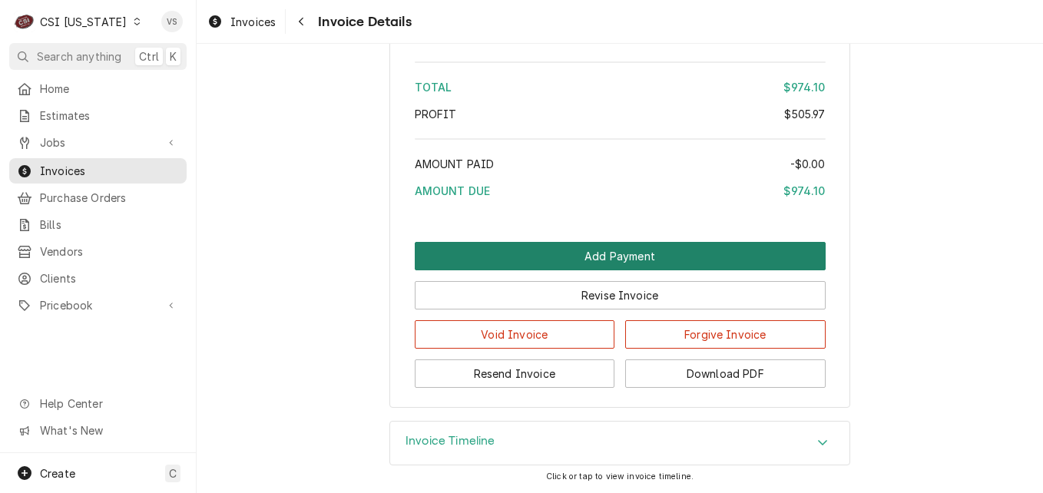
click at [560, 256] on button "Add Payment" at bounding box center [620, 256] width 411 height 28
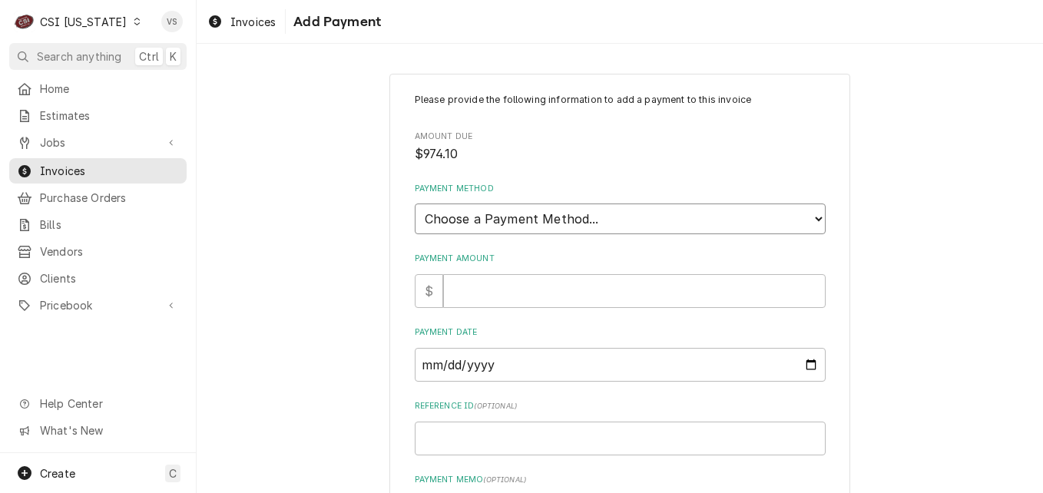
click at [535, 219] on select "Choose a Payment Method... Cash Check Credit/Debit Card ACH/eCheck Other" at bounding box center [620, 219] width 411 height 31
select select "3"
click at [415, 204] on select "Choose a Payment Method... Cash Check Credit/Debit Card ACH/eCheck Other" at bounding box center [620, 219] width 411 height 31
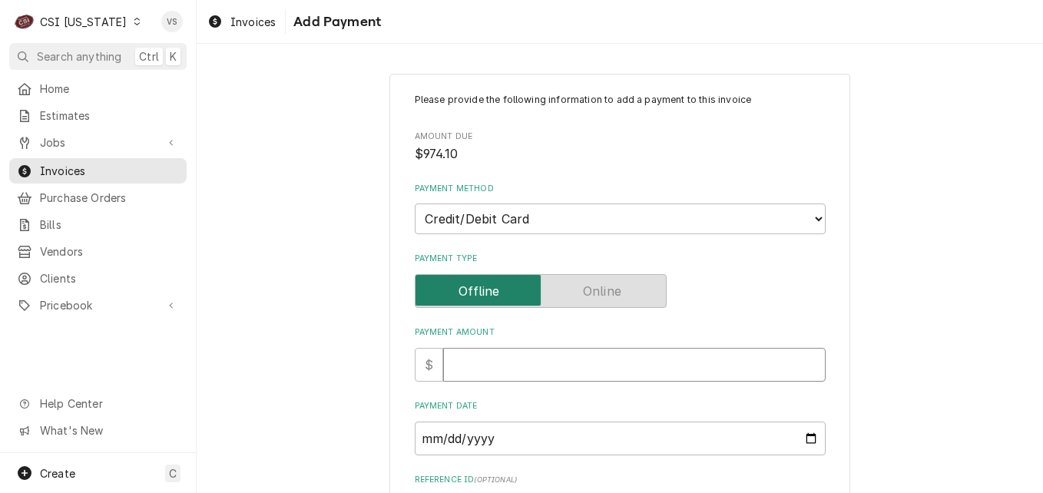
click at [459, 362] on input "Payment Amount" at bounding box center [634, 365] width 383 height 34
type textarea "x"
type input "9"
type textarea "x"
type input "97"
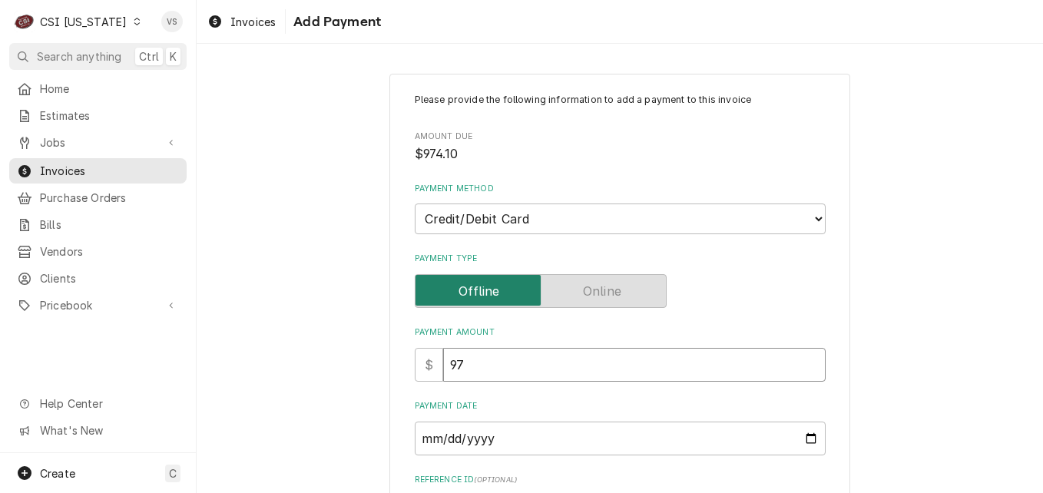
type textarea "x"
type input "974"
type textarea "x"
type input "974.1"
type textarea "x"
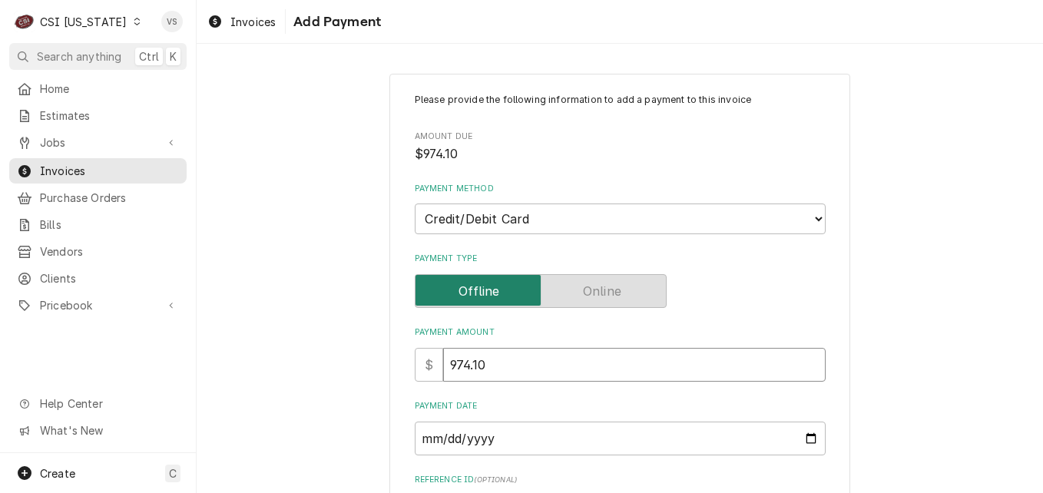
type input "974.10"
click at [815, 438] on input "Payment Date" at bounding box center [620, 439] width 411 height 34
click at [803, 438] on input "Payment Date" at bounding box center [620, 439] width 411 height 34
type input "2025-09-10"
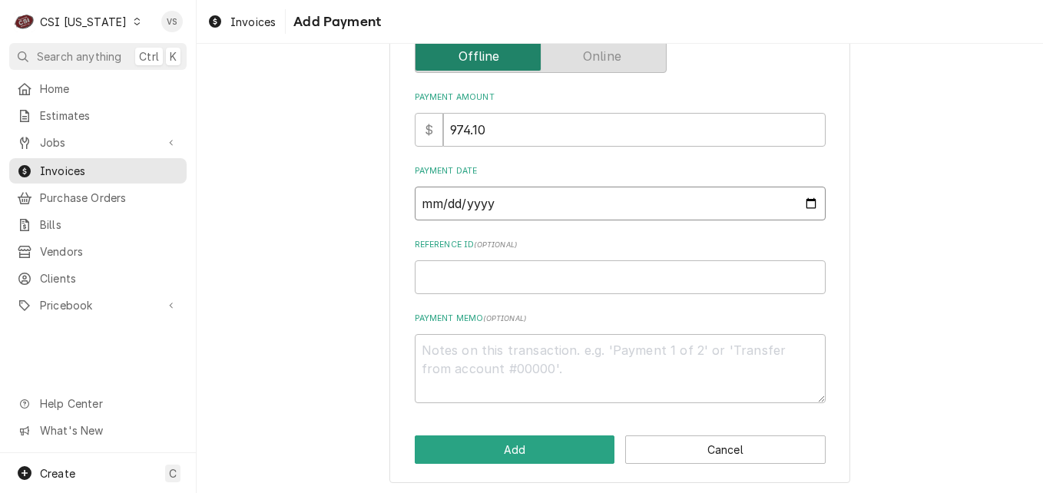
scroll to position [239, 0]
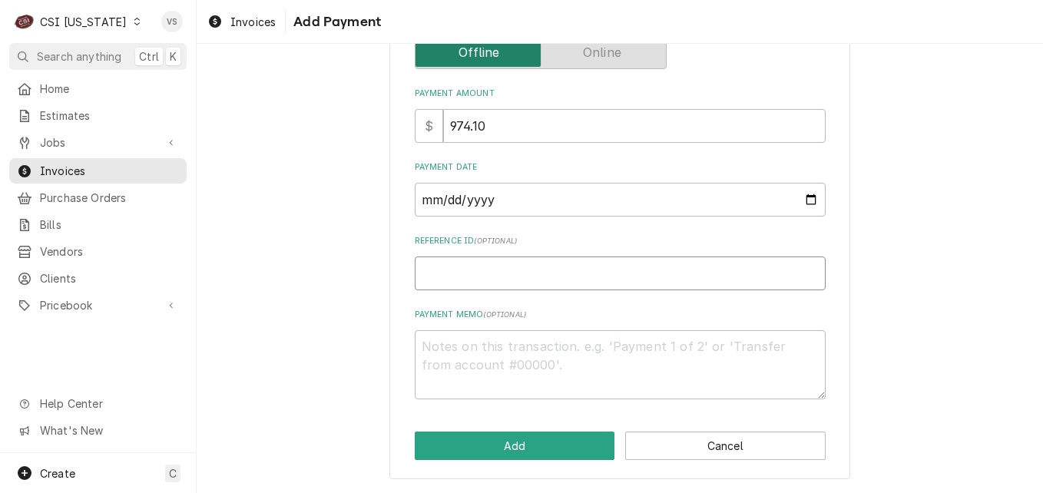
click at [432, 273] on input "Reference ID ( optional )" at bounding box center [620, 274] width 411 height 34
type textarea "x"
type input "0"
type textarea "x"
type input "07"
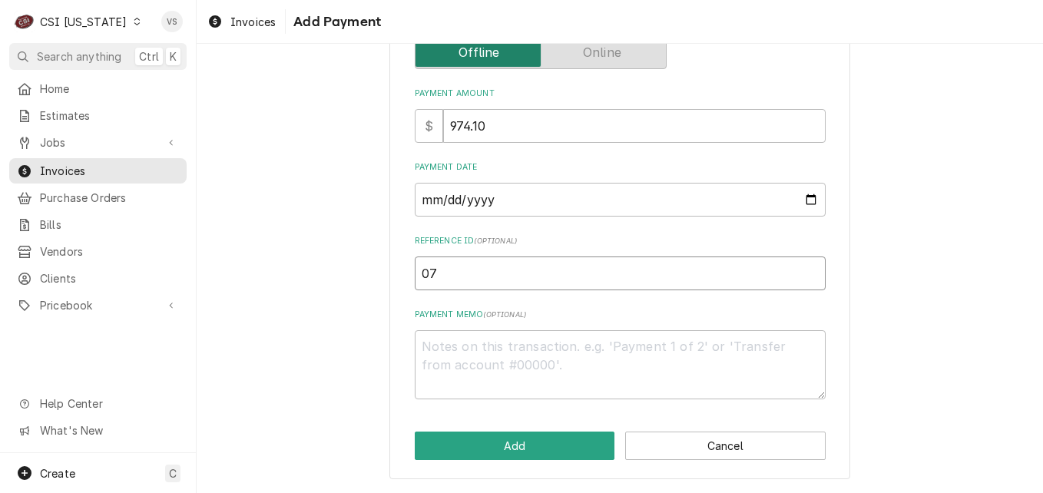
type textarea "x"
type input "072"
type textarea "x"
type input "0727"
type textarea "x"
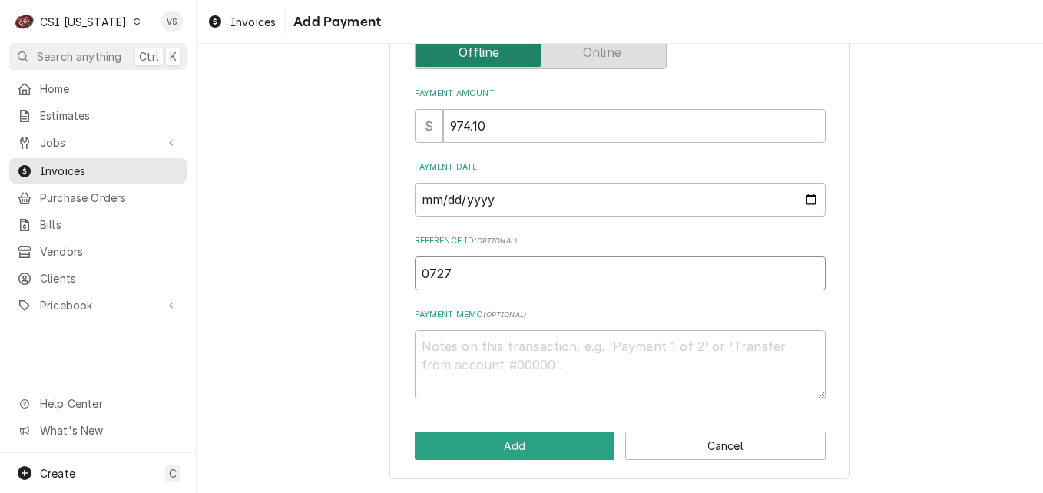
type input "07274"
type textarea "x"
type input "07274G"
click at [442, 353] on textarea "Payment Memo ( optional )" at bounding box center [620, 364] width 411 height 69
type textarea "x"
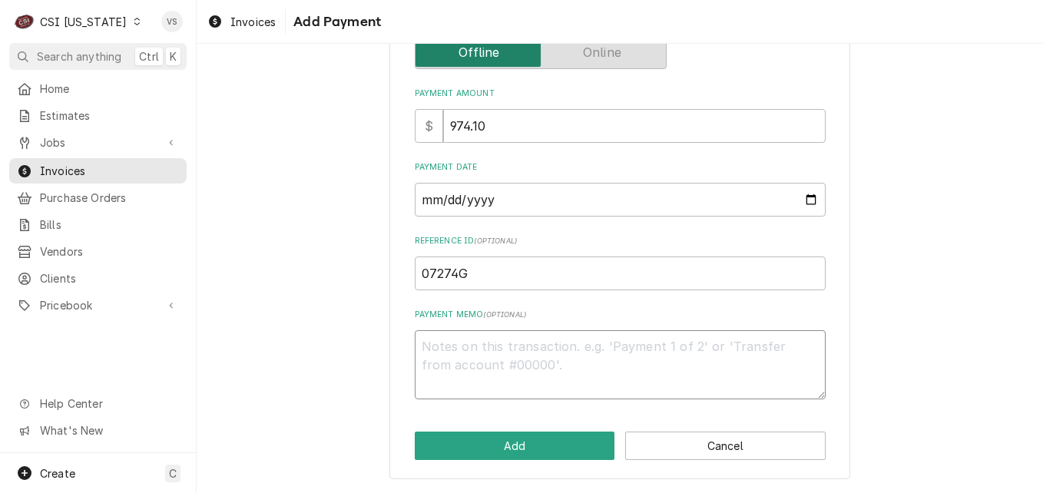
type textarea "V"
type textarea "x"
type textarea "Vi"
type textarea "x"
type textarea "Vis"
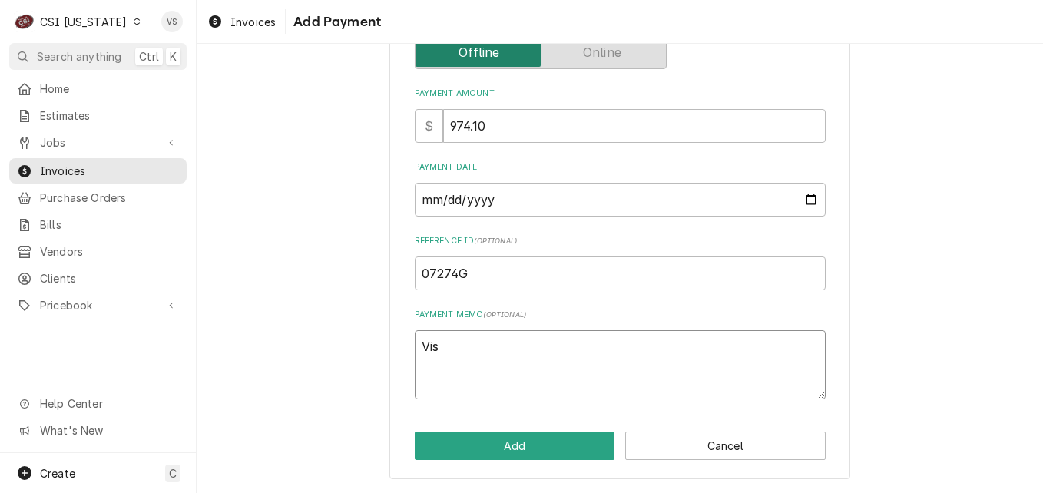
type textarea "x"
type textarea "Visa"
type textarea "x"
type textarea "Visa"
type textarea "x"
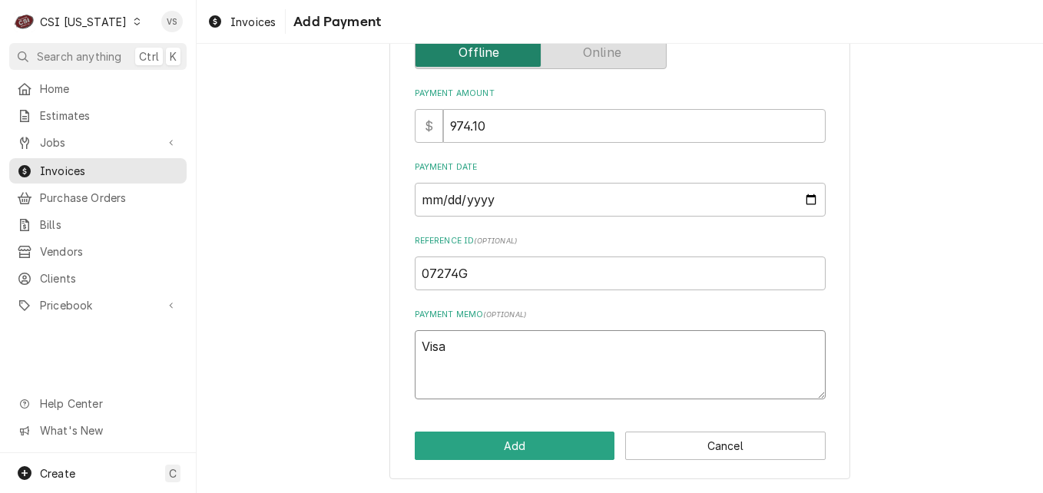
type textarea "Visa 8"
type textarea "x"
type textarea "Visa 88"
type textarea "x"
type textarea "Visa 882"
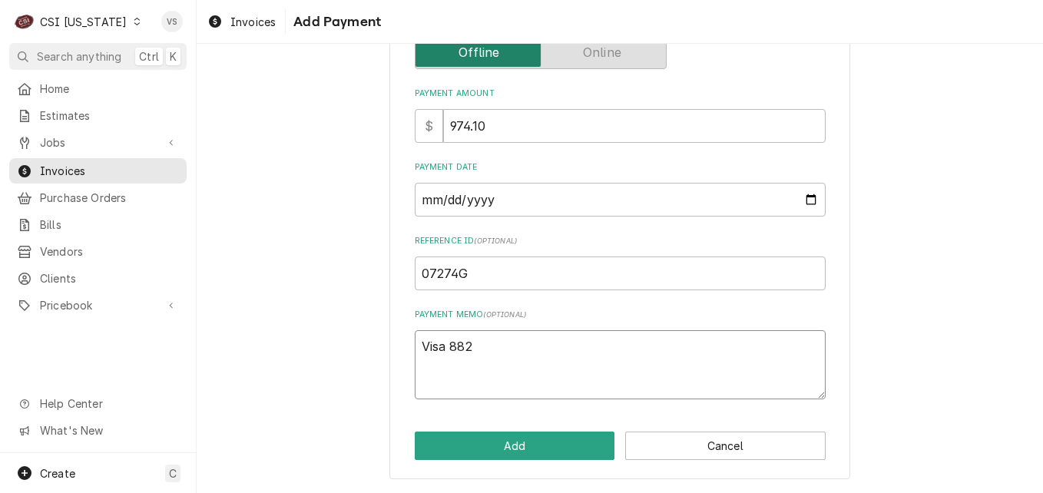
type textarea "x"
type textarea "Visa 8825"
click at [495, 445] on button "Add" at bounding box center [515, 446] width 200 height 28
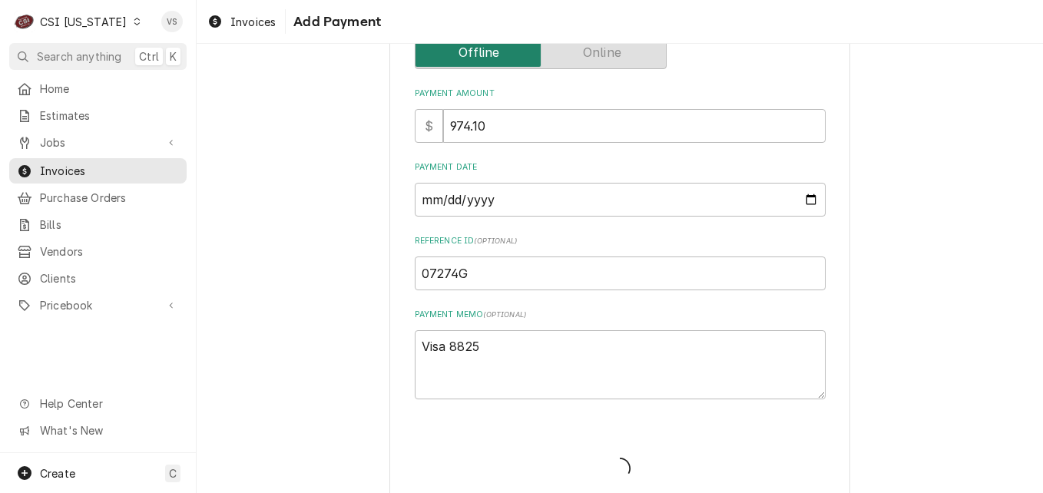
type textarea "x"
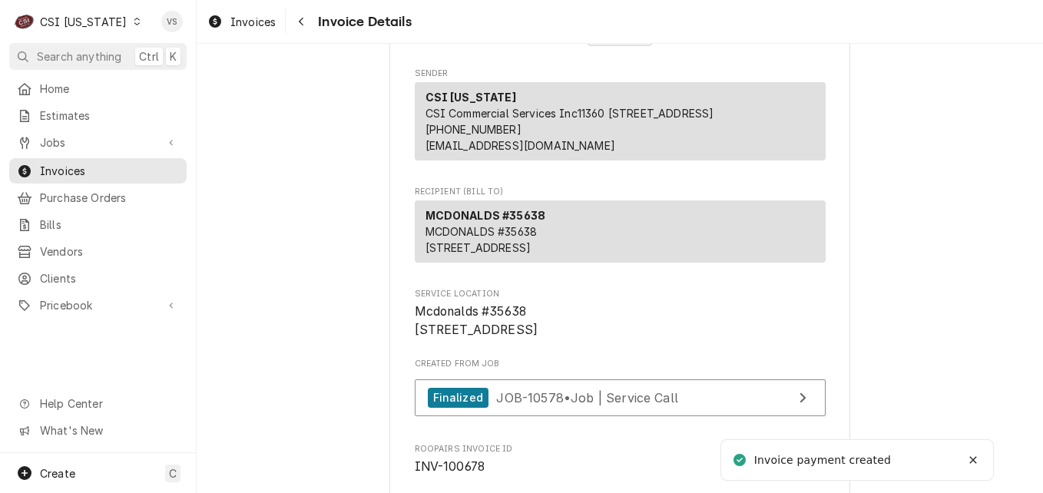
scroll to position [154, 0]
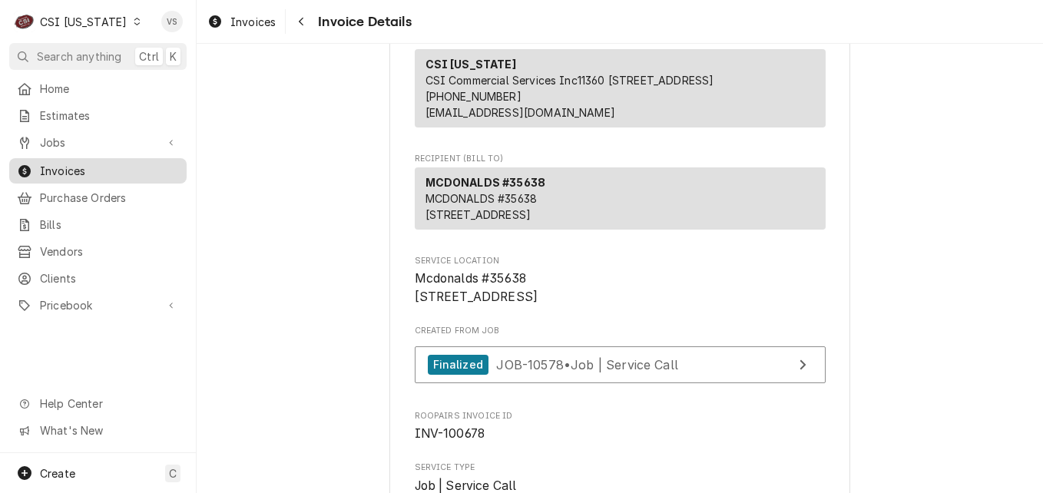
click at [91, 166] on span "Invoices" at bounding box center [109, 171] width 139 height 16
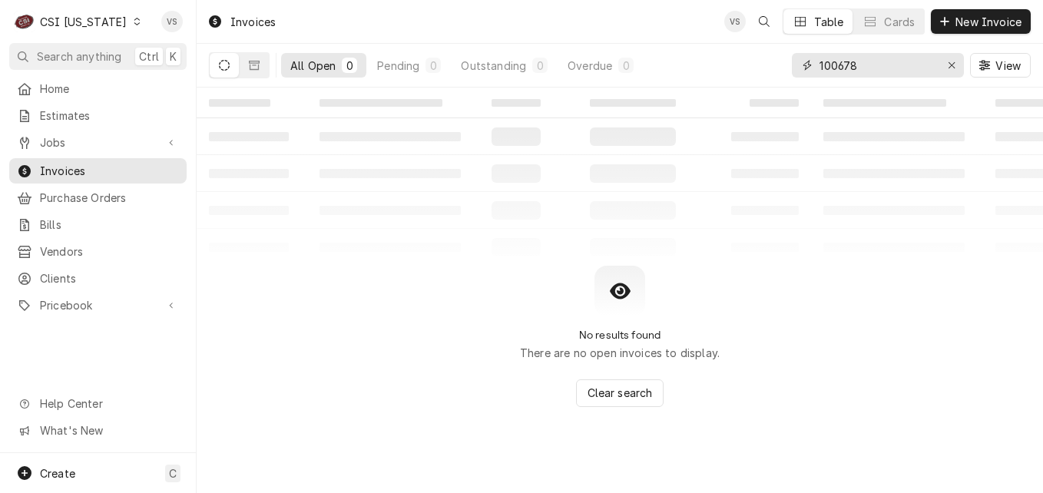
drag, startPoint x: 859, startPoint y: 65, endPoint x: 849, endPoint y: 63, distance: 10.1
click at [849, 63] on input "100678" at bounding box center [877, 65] width 115 height 25
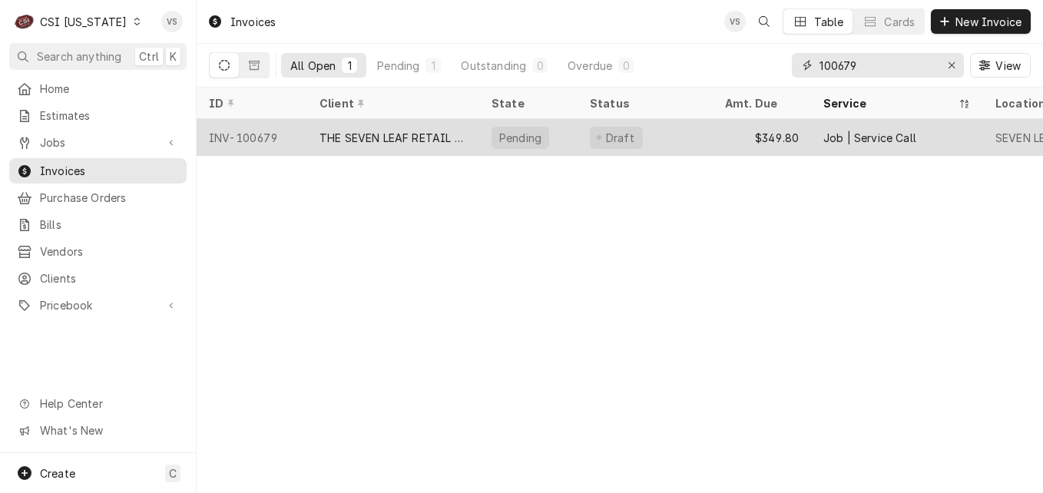
type input "100679"
click at [431, 134] on div "THE SEVEN LEAF RETAIL STORE" at bounding box center [393, 138] width 147 height 16
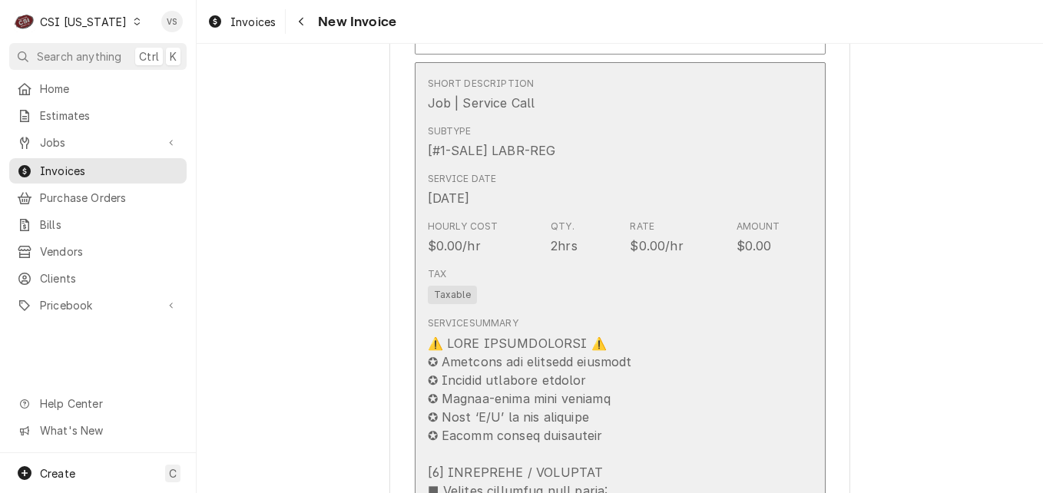
click at [516, 286] on div "Tax Taxable" at bounding box center [604, 285] width 353 height 49
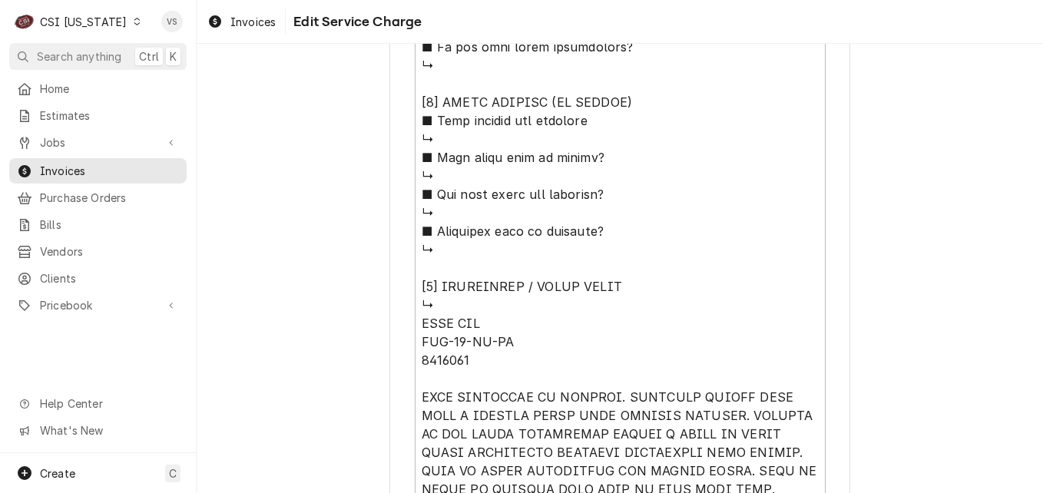
scroll to position [1613, 0]
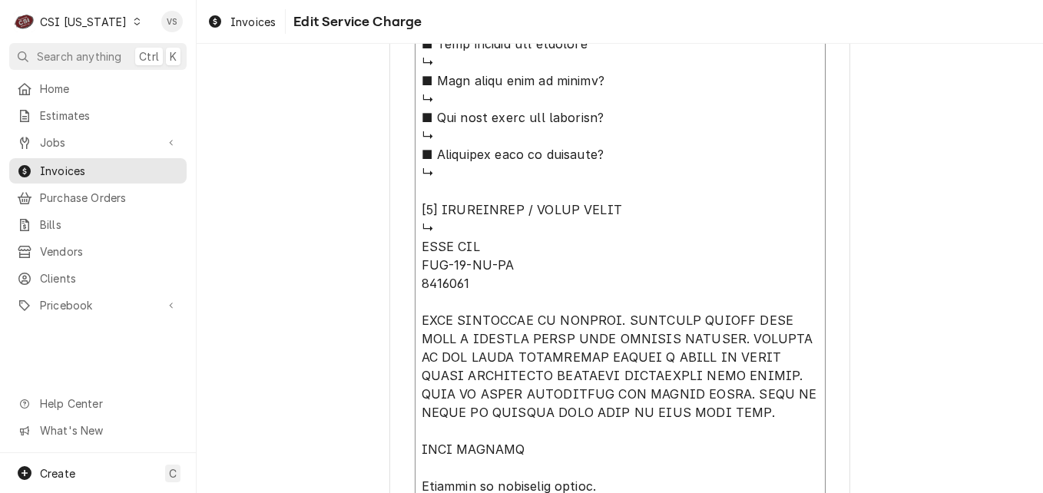
type textarea "x"
type textarea "⚠️ LORE IPSUMDOLORSI ⚠️ ✪ Ametcons adi elitsedd eiusmodt ✪ Incidid utlabore etd…"
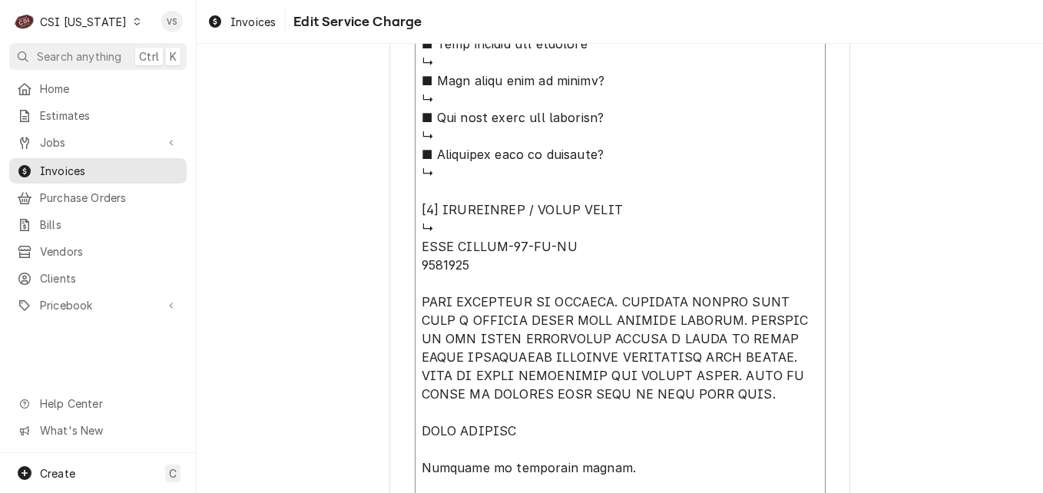
type textarea "x"
type textarea "⚠️ LORE IPSUMDOLORSI ⚠️ ✪ Ametcons adi elitsedd eiusmodt ✪ Incidid utlabore etd…"
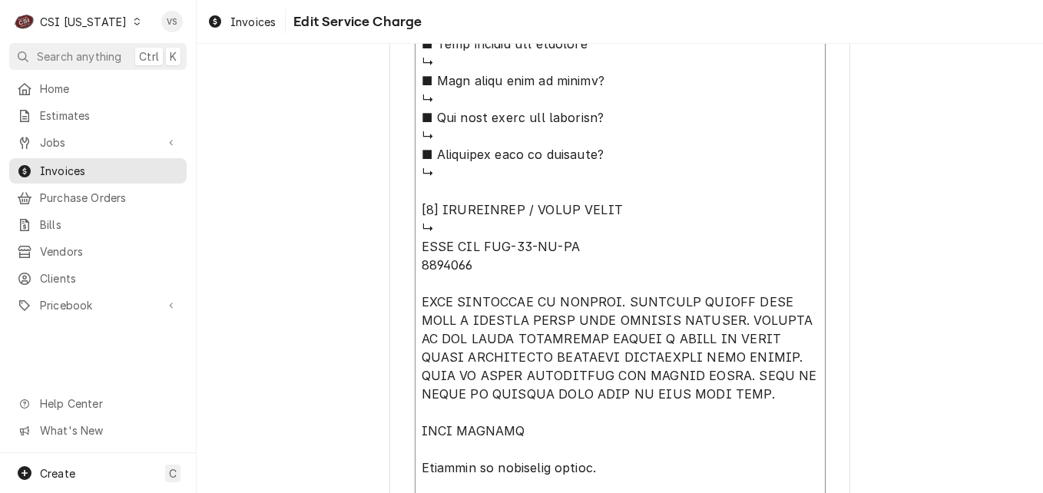
type textarea "x"
type textarea "⚠️ LORE IPSUMDOLORSI ⚠️ ✪ Ametcons adi elitsedd eiusmodt ✪ Incidid utlabore etd…"
type textarea "x"
type textarea "⚠️ LORE IPSUMDOLORSI ⚠️ ✪ Ametcons adi elitsedd eiusmodt ✪ Incidid utlabore etd…"
type textarea "x"
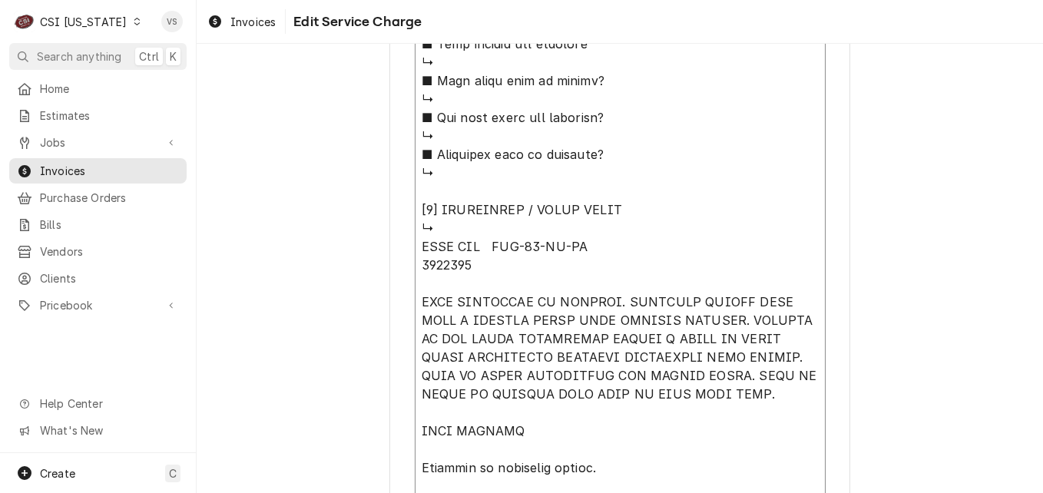
type textarea "⚠️ LORE IPSUMDOLORSI ⚠️ ✪ Ametcons adi elitsedd eiusmodt ✪ Incidid utlabore etd…"
type textarea "x"
type textarea "⚠️ 𝗙𝗢𝗥𝗠 𝗜𝗡𝗦𝗧𝗥𝗨𝗖𝗧𝗜𝗢𝗡𝗦 ⚠️ ✪ 𝗖𝗼𝗺𝗽𝗹𝗲𝘁𝗲 𝗮𝗹𝗹 𝗿𝗲𝗹𝗲𝘃𝗮𝗻𝘁 𝘀𝗲𝗰𝘁𝗶𝗼𝗻𝘀 ✪ 𝗣𝗿𝗼𝘃𝗶𝗱𝗲 𝗱𝗲𝘁𝗮𝗶𝗹𝗲𝗱 𝗮𝗻𝘀…"
type textarea "x"
type textarea "⚠️ 𝗙𝗢𝗥𝗠 𝗜𝗡𝗦𝗧𝗥𝗨𝗖𝗧𝗜𝗢𝗡𝗦 ⚠️ ✪ 𝗖𝗼𝗺𝗽𝗹𝗲𝘁𝗲 𝗮𝗹𝗹 𝗿𝗲𝗹𝗲𝘃𝗮𝗻𝘁 𝘀𝗲𝗰𝘁𝗶𝗼𝗻𝘀 ✪ 𝗣𝗿𝗼𝘃𝗶𝗱𝗲 𝗱𝗲𝘁𝗮𝗶𝗹𝗲𝗱 𝗮𝗻𝘀…"
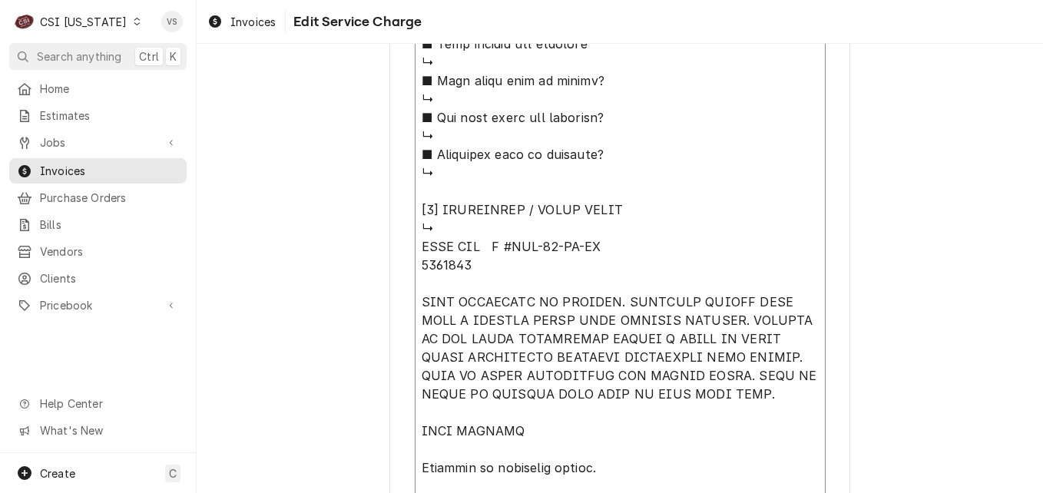
type textarea "x"
type textarea "⚠️ 𝗙𝗢𝗥𝗠 𝗜𝗡𝗦𝗧𝗥𝗨𝗖𝗧𝗜𝗢𝗡𝗦 ⚠️ ✪ 𝗖𝗼𝗺𝗽𝗹𝗲𝘁𝗲 𝗮𝗹𝗹 𝗿𝗲𝗹𝗲𝘃𝗮𝗻𝘁 𝘀𝗲𝗰𝘁𝗶𝗼𝗻𝘀 ✪ 𝗣𝗿𝗼𝘃𝗶𝗱𝗲 𝗱𝗲𝘁𝗮𝗶𝗹𝗲𝗱 𝗮𝗻𝘀…"
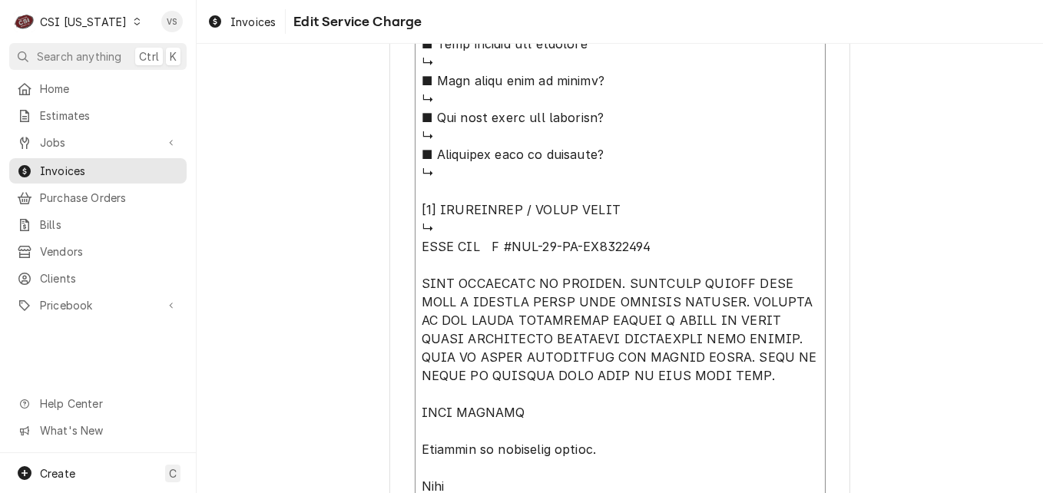
type textarea "x"
type textarea "⚠️ 𝗙𝗢𝗥𝗠 𝗜𝗡𝗦𝗧𝗥𝗨𝗖𝗧𝗜𝗢𝗡𝗦 ⚠️ ✪ 𝗖𝗼𝗺𝗽𝗹𝗲𝘁𝗲 𝗮𝗹𝗹 𝗿𝗲𝗹𝗲𝘃𝗮𝗻𝘁 𝘀𝗲𝗰𝘁𝗶𝗼𝗻𝘀 ✪ 𝗣𝗿𝗼𝘃𝗶𝗱𝗲 𝗱𝗲𝘁𝗮𝗶𝗹𝗲𝗱 𝗮𝗻𝘀…"
type textarea "x"
type textarea "⚠️ 𝗙𝗢𝗥𝗠 𝗜𝗡𝗦𝗧𝗥𝗨𝗖𝗧𝗜𝗢𝗡𝗦 ⚠️ ✪ 𝗖𝗼𝗺𝗽𝗹𝗲𝘁𝗲 𝗮𝗹𝗹 𝗿𝗲𝗹𝗲𝘃𝗮𝗻𝘁 𝘀𝗲𝗰𝘁𝗶𝗼𝗻𝘀 ✪ 𝗣𝗿𝗼𝘃𝗶𝗱𝗲 𝗱𝗲𝘁𝗮𝗶𝗹𝗲𝗱 𝗮𝗻𝘀…"
type textarea "x"
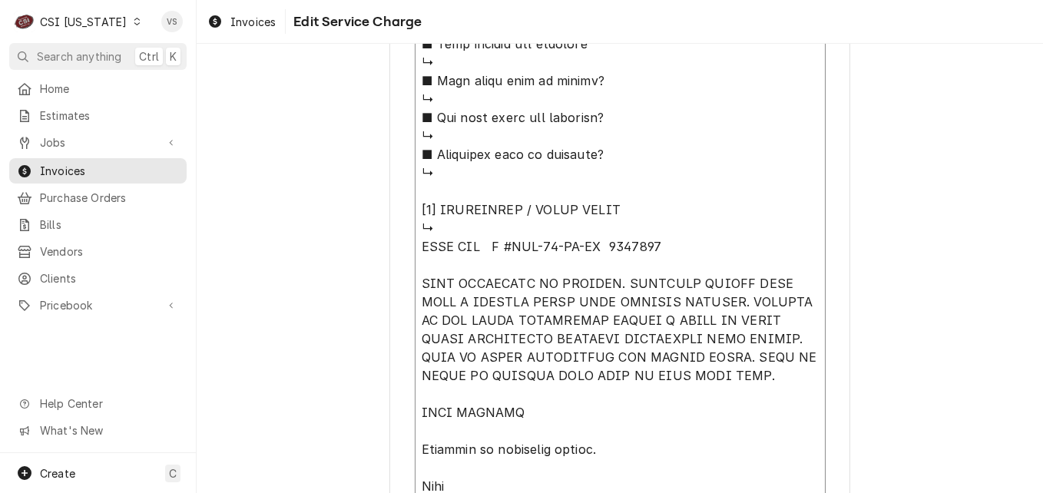
type textarea "⚠️ 𝗙𝗢𝗥𝗠 𝗜𝗡𝗦𝗧𝗥𝗨𝗖𝗧𝗜𝗢𝗡𝗦 ⚠️ ✪ 𝗖𝗼𝗺𝗽𝗹𝗲𝘁𝗲 𝗮𝗹𝗹 𝗿𝗲𝗹𝗲𝘃𝗮𝗻𝘁 𝘀𝗲𝗰𝘁𝗶𝗼𝗻𝘀 ✪ 𝗣𝗿𝗼𝘃𝗶𝗱𝗲 𝗱𝗲𝘁𝗮𝗶𝗹𝗲𝗱 𝗮𝗻𝘀…"
type textarea "x"
type textarea "⚠️ 𝗙𝗢𝗥𝗠 𝗜𝗡𝗦𝗧𝗥𝗨𝗖𝗧𝗜𝗢𝗡𝗦 ⚠️ ✪ 𝗖𝗼𝗺𝗽𝗹𝗲𝘁𝗲 𝗮𝗹𝗹 𝗿𝗲𝗹𝗲𝘃𝗮𝗻𝘁 𝘀𝗲𝗰𝘁𝗶𝗼𝗻𝘀 ✪ 𝗣𝗿𝗼𝘃𝗶𝗱𝗲 𝗱𝗲𝘁𝗮𝗶𝗹𝗲𝗱 𝗮𝗻𝘀…"
type textarea "x"
type textarea "⚠️ 𝗙𝗢𝗥𝗠 𝗜𝗡𝗦𝗧𝗥𝗨𝗖𝗧𝗜𝗢𝗡𝗦 ⚠️ ✪ 𝗖𝗼𝗺𝗽𝗹𝗲𝘁𝗲 𝗮𝗹𝗹 𝗿𝗲𝗹𝗲𝘃𝗮𝗻𝘁 𝘀𝗲𝗰𝘁𝗶𝗼𝗻𝘀 ✪ 𝗣𝗿𝗼𝘃𝗶𝗱𝗲 𝗱𝗲𝘁𝗮𝗶𝗹𝗲𝗱 𝗮𝗻𝘀…"
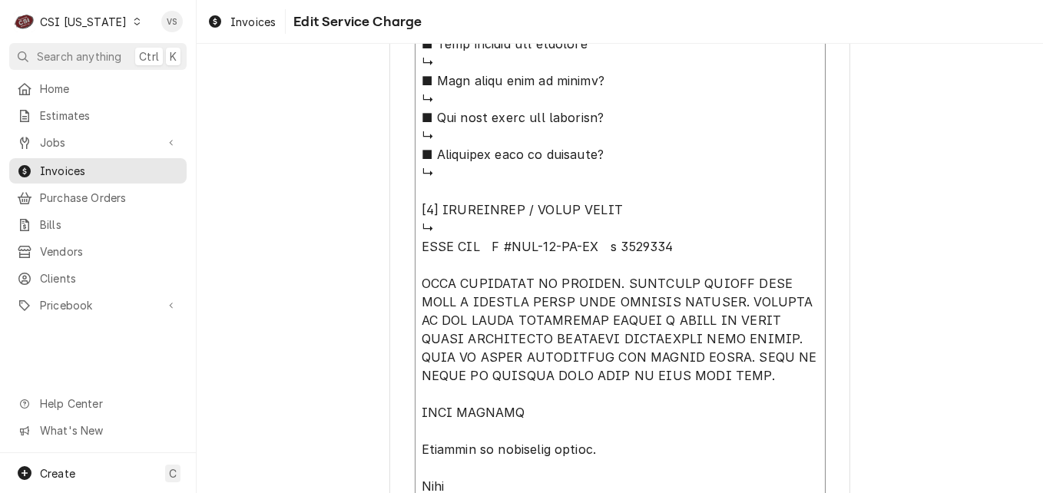
type textarea "x"
type textarea "⚠️ 𝗙𝗢𝗥𝗠 𝗜𝗡𝗦𝗧𝗥𝗨𝗖𝗧𝗜𝗢𝗡𝗦 ⚠️ ✪ 𝗖𝗼𝗺𝗽𝗹𝗲𝘁𝗲 𝗮𝗹𝗹 𝗿𝗲𝗹𝗲𝘃𝗮𝗻𝘁 𝘀𝗲𝗰𝘁𝗶𝗼𝗻𝘀 ✪ 𝗣𝗿𝗼𝘃𝗶𝗱𝗲 𝗱𝗲𝘁𝗮𝗶𝗹𝗲𝗱 𝗮𝗻𝘀…"
type textarea "x"
type textarea "⚠️ 𝗙𝗢𝗥𝗠 𝗜𝗡𝗦𝗧𝗥𝗨𝗖𝗧𝗜𝗢𝗡𝗦 ⚠️ ✪ 𝗖𝗼𝗺𝗽𝗹𝗲𝘁𝗲 𝗮𝗹𝗹 𝗿𝗲𝗹𝗲𝘃𝗮𝗻𝘁 𝘀𝗲𝗰𝘁𝗶𝗼𝗻𝘀 ✪ 𝗣𝗿𝗼𝘃𝗶𝗱𝗲 𝗱𝗲𝘁𝗮𝗶𝗹𝗲𝗱 𝗮𝗻𝘀…"
type textarea "x"
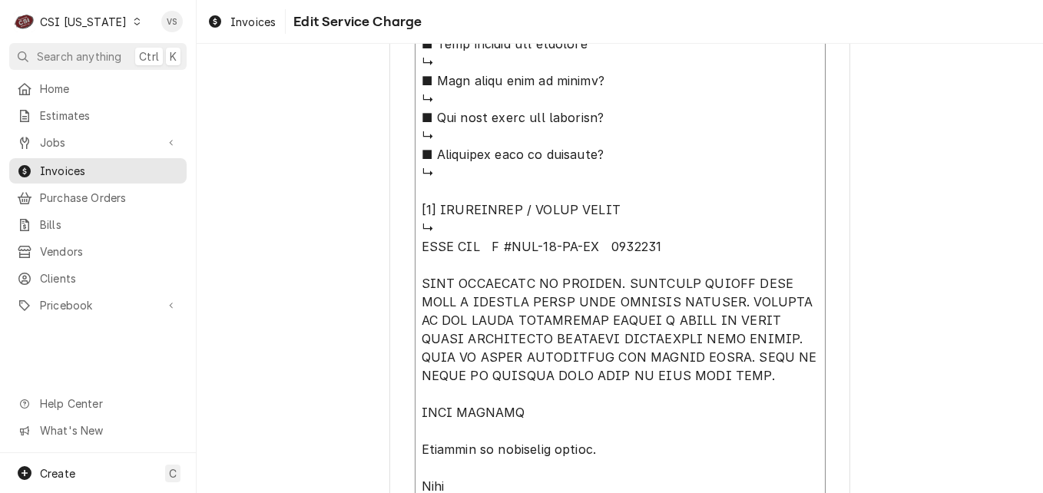
type textarea "⚠️ 𝗙𝗢𝗥𝗠 𝗜𝗡𝗦𝗧𝗥𝗨𝗖𝗧𝗜𝗢𝗡𝗦 ⚠️ ✪ 𝗖𝗼𝗺𝗽𝗹𝗲𝘁𝗲 𝗮𝗹𝗹 𝗿𝗲𝗹𝗲𝘃𝗮𝗻𝘁 𝘀𝗲𝗰𝘁𝗶𝗼𝗻𝘀 ✪ 𝗣𝗿𝗼𝘃𝗶𝗱𝗲 𝗱𝗲𝘁𝗮𝗶𝗹𝗲𝗱 𝗮𝗻𝘀…"
type textarea "x"
type textarea "⚠️ 𝗙𝗢𝗥𝗠 𝗜𝗡𝗦𝗧𝗥𝗨𝗖𝗧𝗜𝗢𝗡𝗦 ⚠️ ✪ 𝗖𝗼𝗺𝗽𝗹𝗲𝘁𝗲 𝗮𝗹𝗹 𝗿𝗲𝗹𝗲𝘃𝗮𝗻𝘁 𝘀𝗲𝗰𝘁𝗶𝗼𝗻𝘀 ✪ 𝗣𝗿𝗼𝘃𝗶𝗱𝗲 𝗱𝗲𝘁𝗮𝗶𝗹𝗲𝗱 𝗮𝗻𝘀…"
type textarea "x"
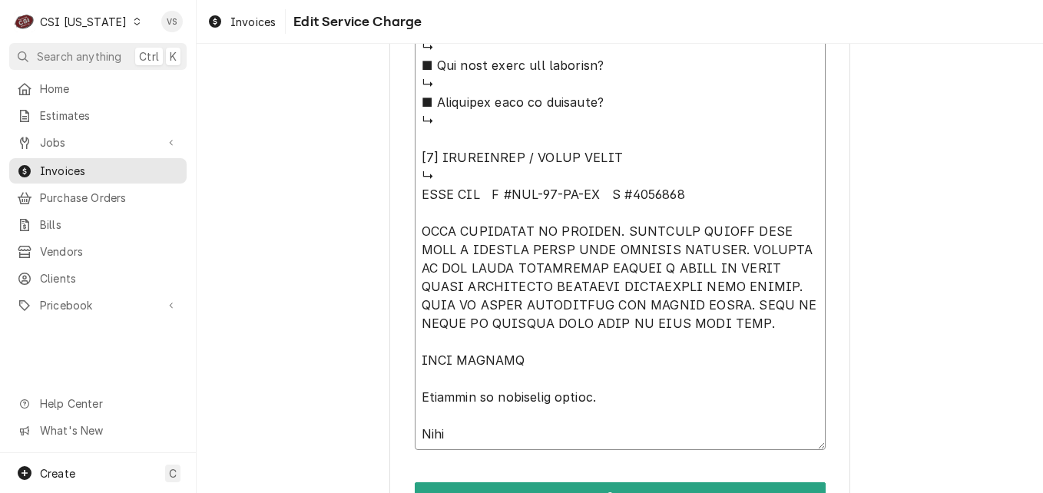
scroll to position [1690, 0]
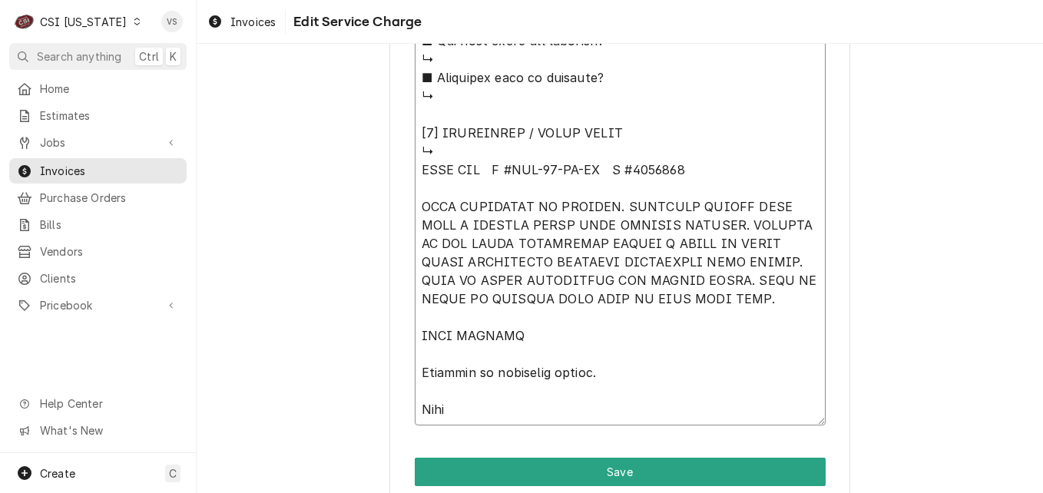
drag, startPoint x: 417, startPoint y: 205, endPoint x: 664, endPoint y: 378, distance: 301.7
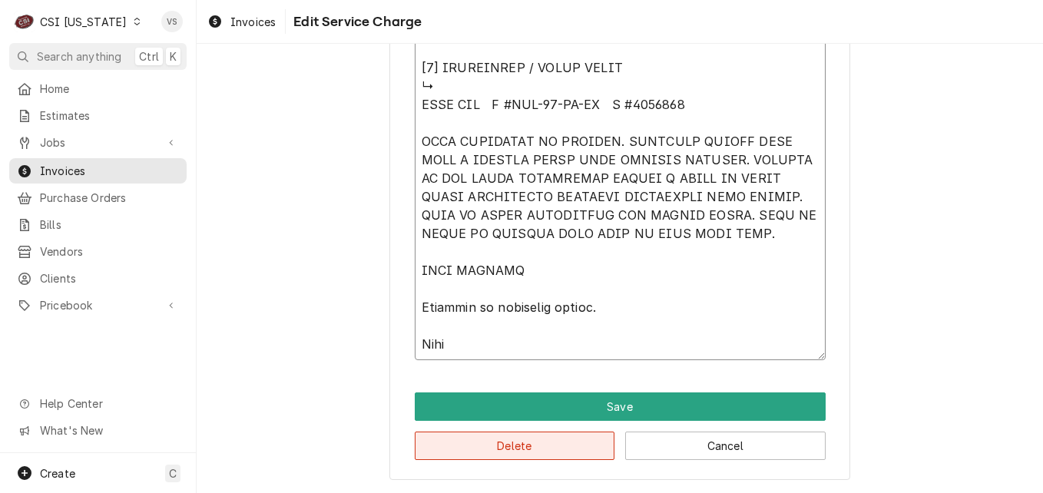
type textarea "⚠️ 𝗙𝗢𝗥𝗠 𝗜𝗡𝗦𝗧𝗥𝗨𝗖𝗧𝗜𝗢𝗡𝗦 ⚠️ ✪ 𝗖𝗼𝗺𝗽𝗹𝗲𝘁𝗲 𝗮𝗹𝗹 𝗿𝗲𝗹𝗲𝘃𝗮𝗻𝘁 𝘀𝗲𝗰𝘁𝗶𝗼𝗻𝘀 ✪ 𝗣𝗿𝗼𝘃𝗶𝗱𝗲 𝗱𝗲𝘁𝗮𝗶𝗹𝗲𝗱 𝗮𝗻𝘀…"
click at [565, 451] on button "Delete" at bounding box center [515, 446] width 200 height 28
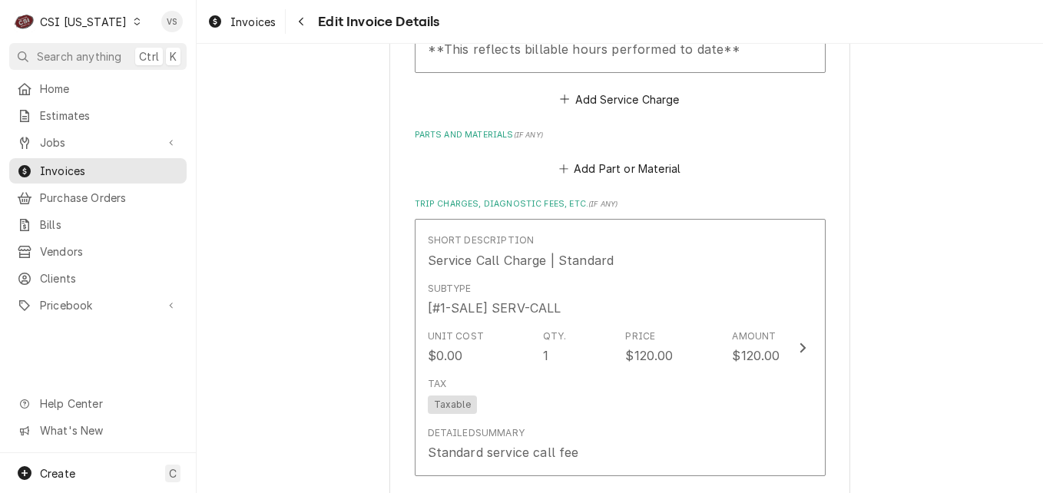
scroll to position [1412, 0]
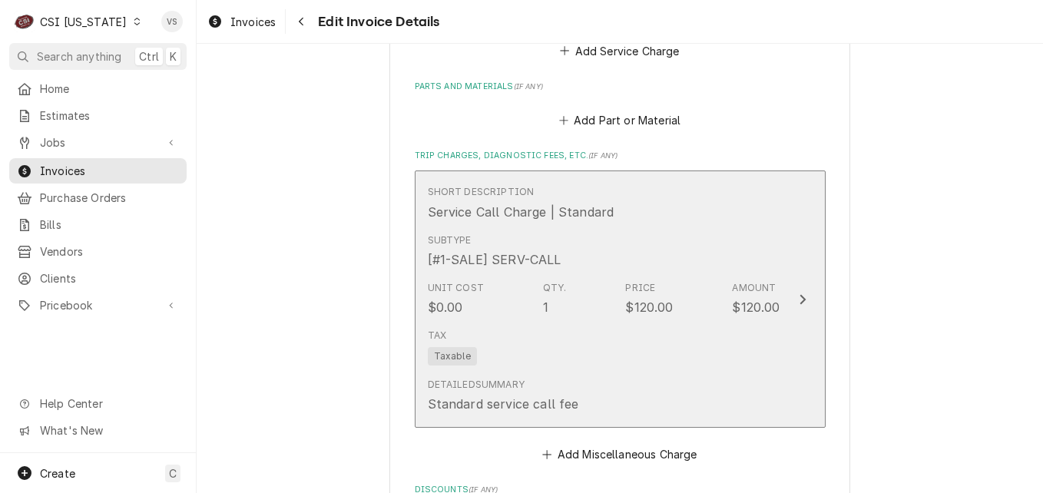
click at [573, 348] on div "Tax Taxable" at bounding box center [604, 347] width 353 height 49
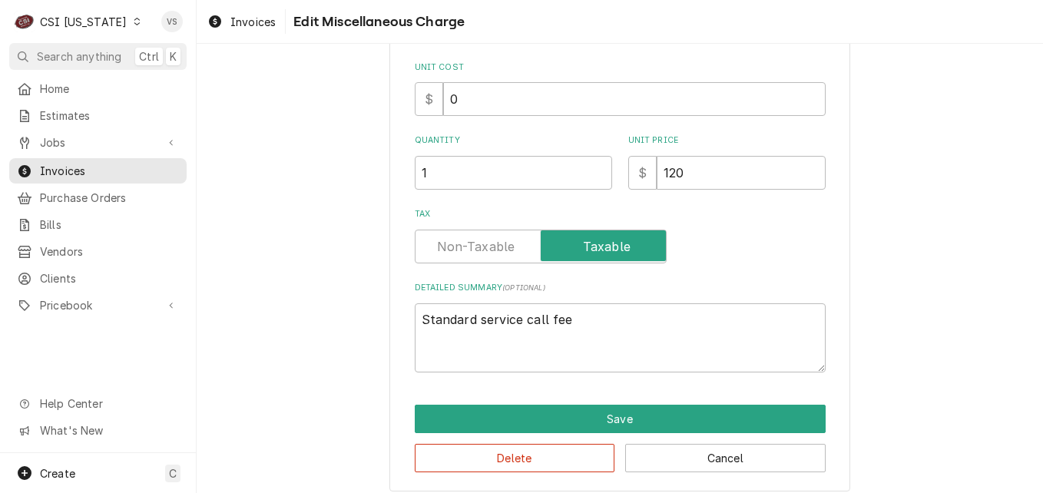
scroll to position [247, 0]
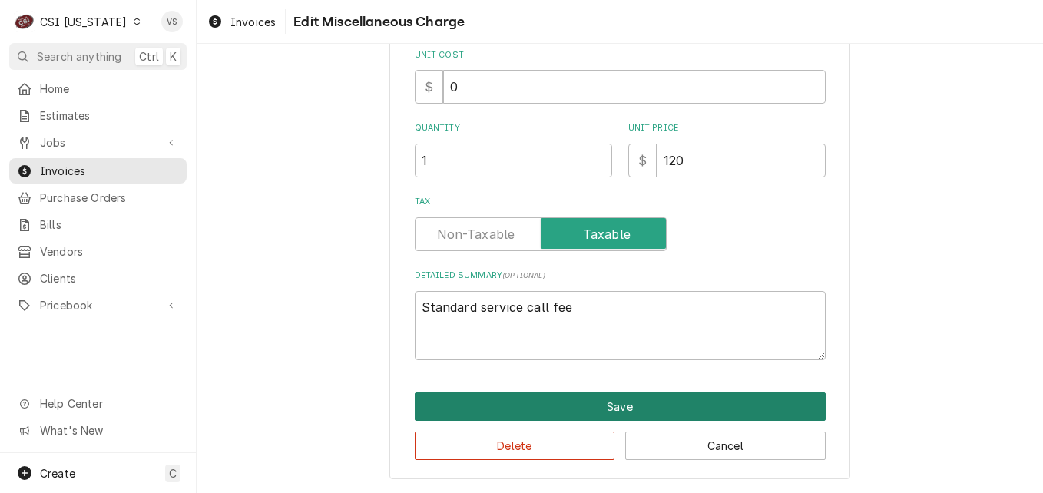
click at [559, 410] on button "Save" at bounding box center [620, 406] width 411 height 28
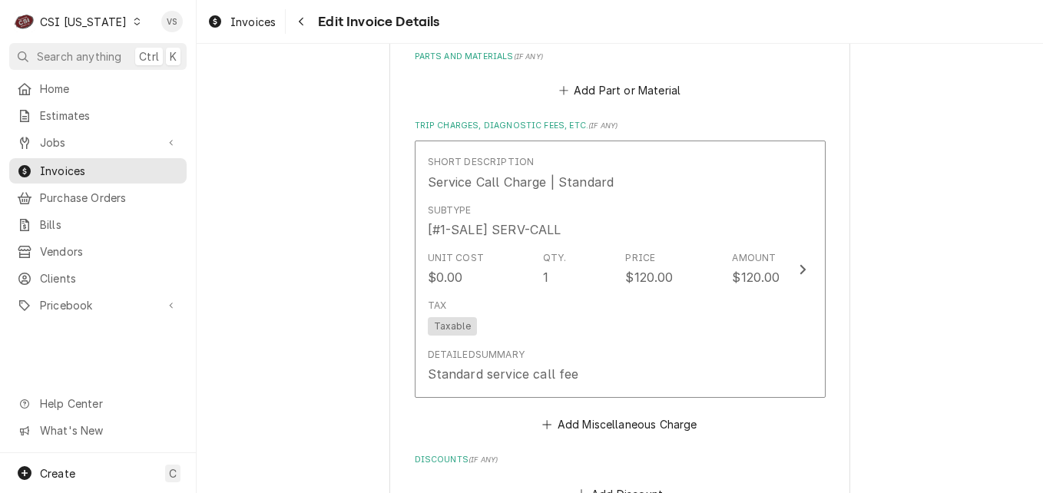
scroll to position [1058, 0]
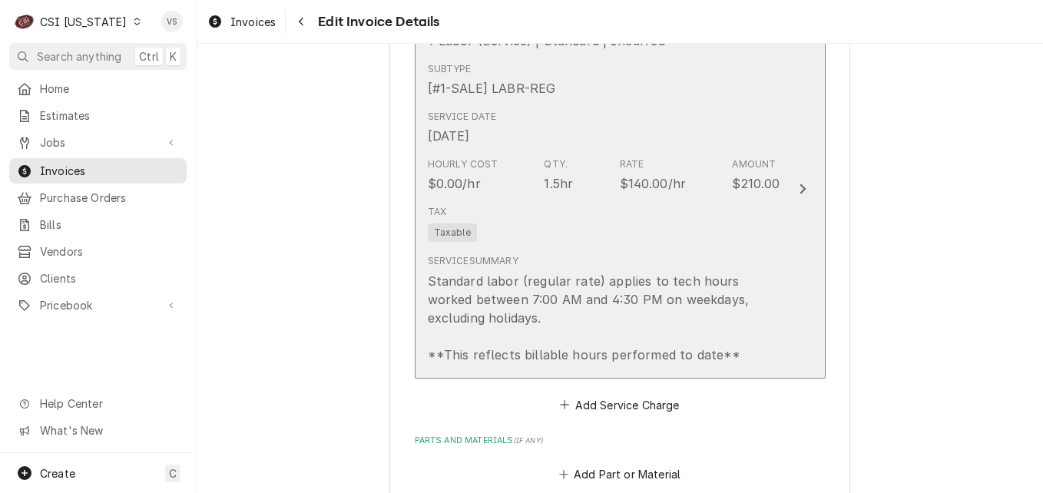
click at [570, 216] on div "Tax Taxable" at bounding box center [604, 223] width 353 height 49
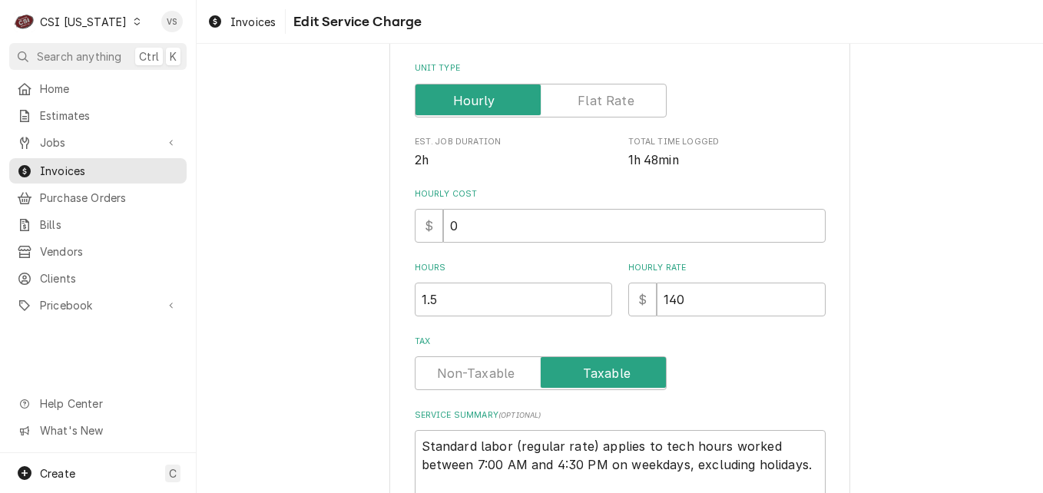
scroll to position [465, 0]
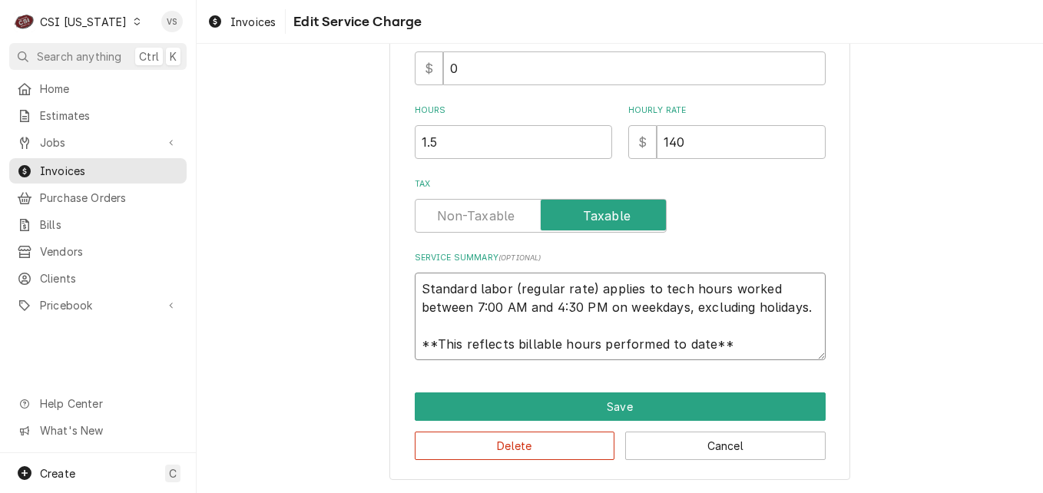
click at [419, 288] on textarea "Standard labor (regular rate) applies to tech hours worked between 7:00 AM and …" at bounding box center [620, 317] width 411 height 88
drag, startPoint x: 543, startPoint y: 283, endPoint x: 724, endPoint y: 363, distance: 197.4
click at [724, 363] on div "Use the fields below to edit this service charge Short Description 1-Labor (Ser…" at bounding box center [619, 44] width 461 height 871
paste textarea "UNIT UNPLUGGED ON ARRIVAL. CUSTOMER STATES UNIT MADE A STRANGE NOISE THEN STOPP…"
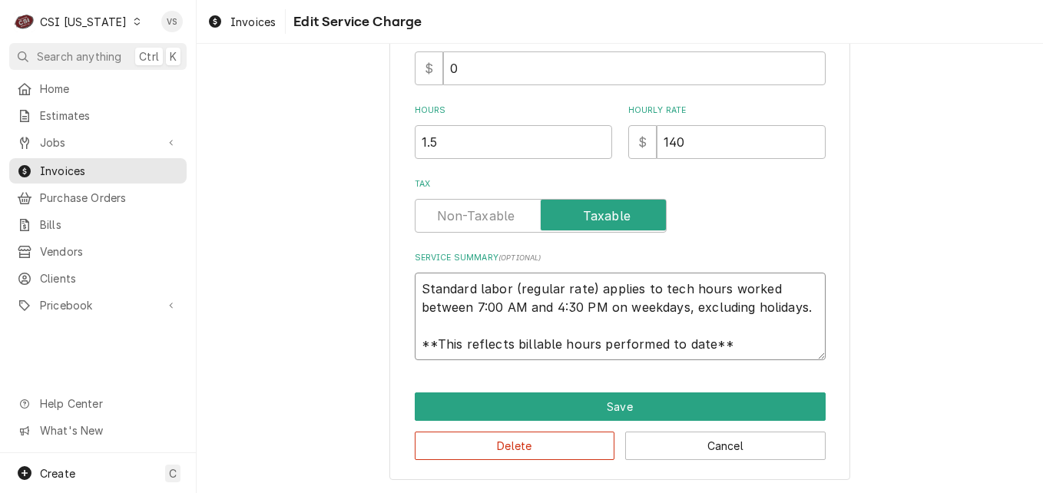
type textarea "x"
type textarea "UNIT UNPLUGGED ON ARRIVAL. CUSTOMER STATES UNIT MADE A STRANGE NOISE THEN STOPP…"
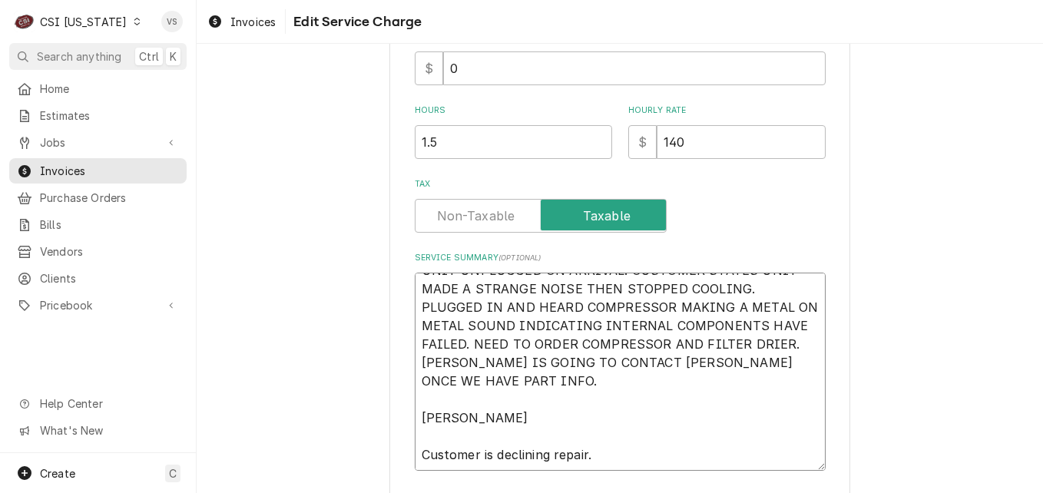
scroll to position [0, 0]
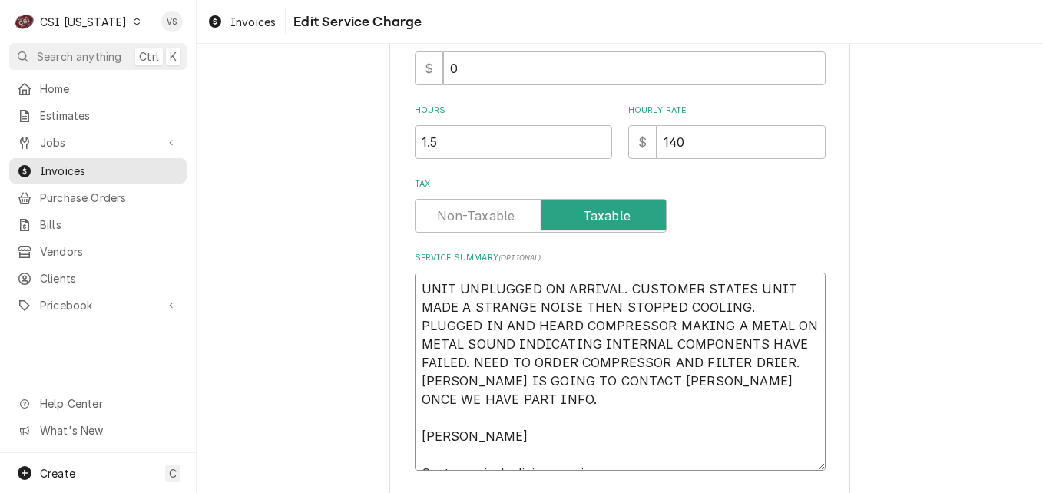
drag, startPoint x: 421, startPoint y: 418, endPoint x: 518, endPoint y: 419, distance: 97.5
click at [518, 419] on textarea "UNIT UNPLUGGED ON ARRIVAL. CUSTOMER STATES UNIT MADE A STRANGE NOISE THEN STOPP…" at bounding box center [620, 372] width 411 height 198
type textarea "x"
type textarea "UNIT UNPLUGGED ON ARRIVAL. CUSTOMER STATES UNIT MADE A STRANGE NOISE THEN STOPP…"
type textarea "x"
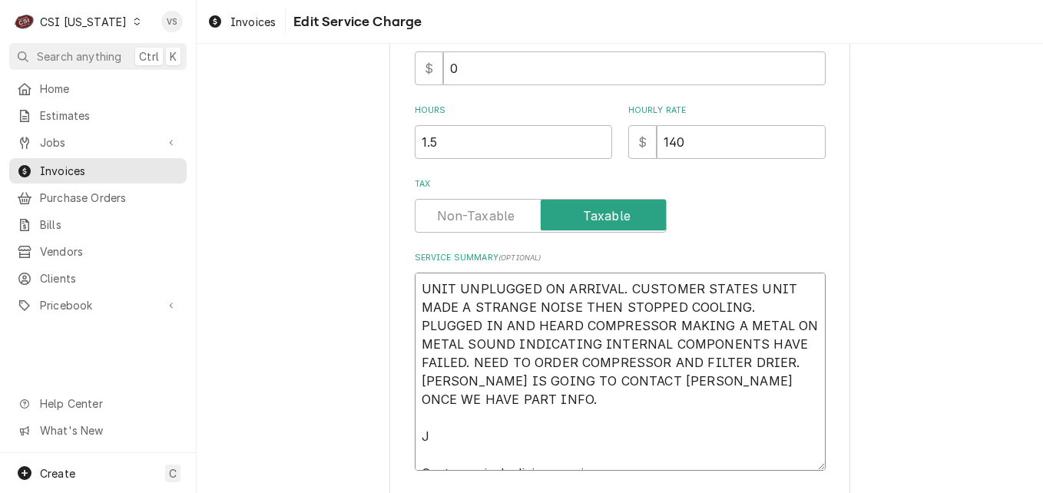
type textarea "UNIT UNPLUGGED ON ARRIVAL. CUSTOMER STATES UNIT MADE A STRANGE NOISE THEN STOPP…"
drag, startPoint x: 679, startPoint y: 362, endPoint x: 694, endPoint y: 362, distance: 15.4
click at [694, 362] on textarea "UNIT UNPLUGGED ON ARRIVAL. CUSTOMER STATES UNIT MADE A STRANGE NOISE THEN STOPP…" at bounding box center [620, 372] width 411 height 198
drag, startPoint x: 747, startPoint y: 345, endPoint x: 786, endPoint y: 395, distance: 63.0
click at [786, 395] on textarea "UNIT UNPLUGGED ON ARRIVAL. CUSTOMER STATES UNIT MADE A STRANGE NOISE THEN STOPP…" at bounding box center [620, 372] width 411 height 198
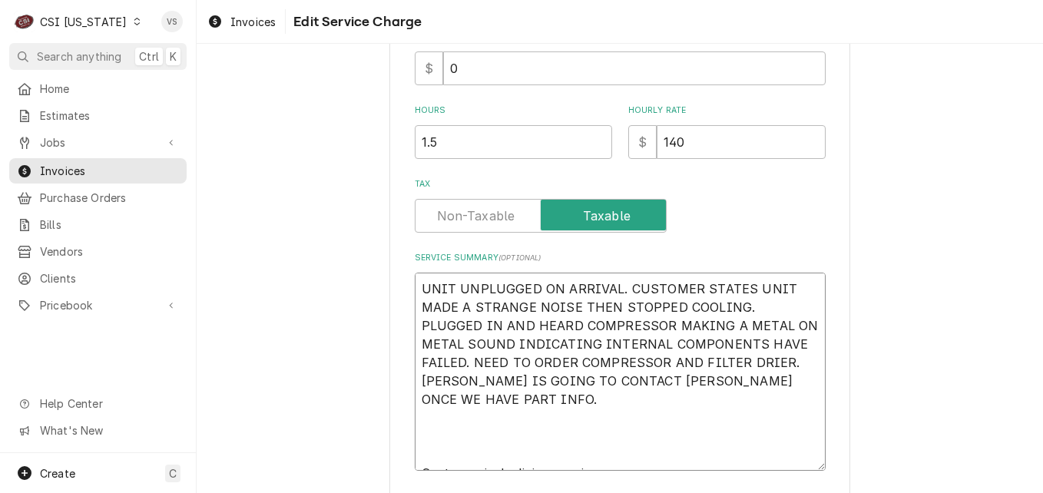
type textarea "x"
type textarea "UNIT UNPLUGGED ON ARRIVAL. CUSTOMER STATES UNIT MADE A STRANGE NOISE THEN STOPP…"
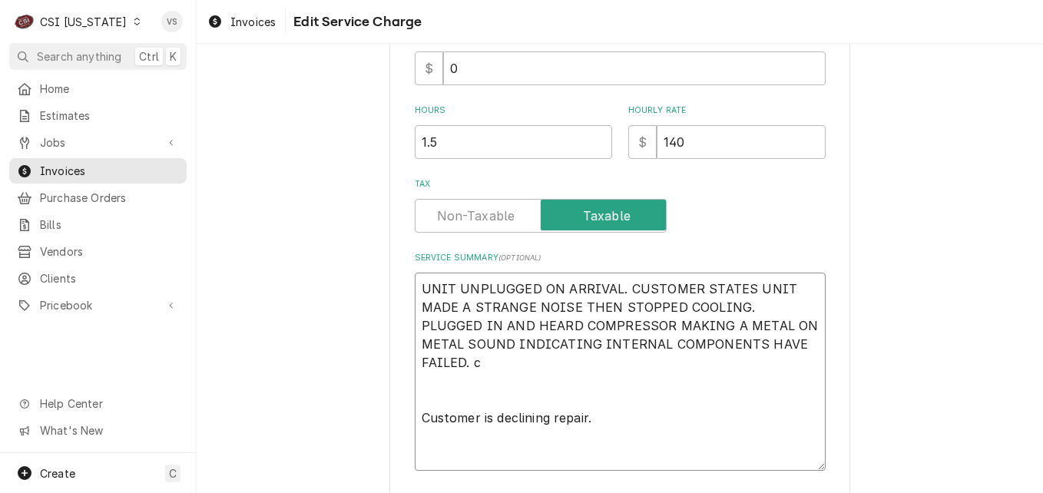
type textarea "x"
type textarea "UNIT UNPLUGGED ON ARRIVAL. CUSTOMER STATES UNIT MADE A STRANGE NOISE THEN STOPP…"
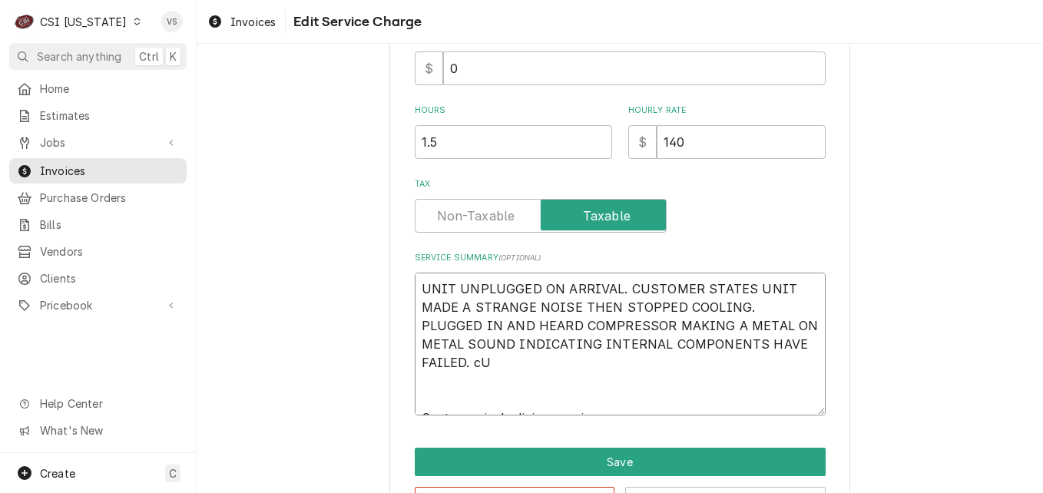
type textarea "x"
type textarea "UNIT UNPLUGGED ON ARRIVAL. CUSTOMER STATES UNIT MADE A STRANGE NOISE THEN STOPP…"
type textarea "x"
type textarea "UNIT UNPLUGGED ON ARRIVAL. CUSTOMER STATES UNIT MADE A STRANGE NOISE THEN STOPP…"
type textarea "x"
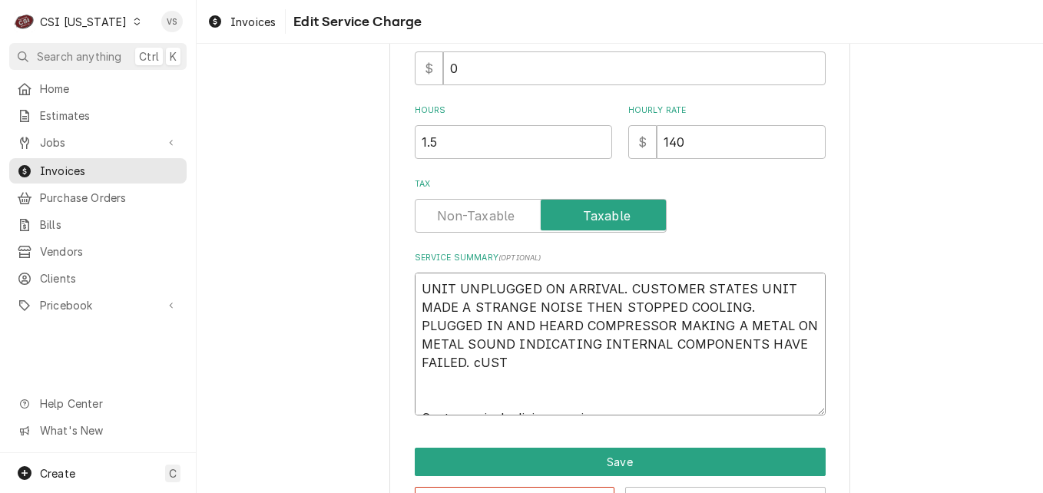
type textarea "UNIT UNPLUGGED ON ARRIVAL. CUSTOMER STATES UNIT MADE A STRANGE NOISE THEN STOPP…"
type textarea "x"
type textarea "UNIT UNPLUGGED ON ARRIVAL. CUSTOMER STATES UNIT MADE A STRANGE NOISE THEN STOPP…"
type textarea "x"
type textarea "UNIT UNPLUGGED ON ARRIVAL. CUSTOMER STATES UNIT MADE A STRANGE NOISE THEN STOPP…"
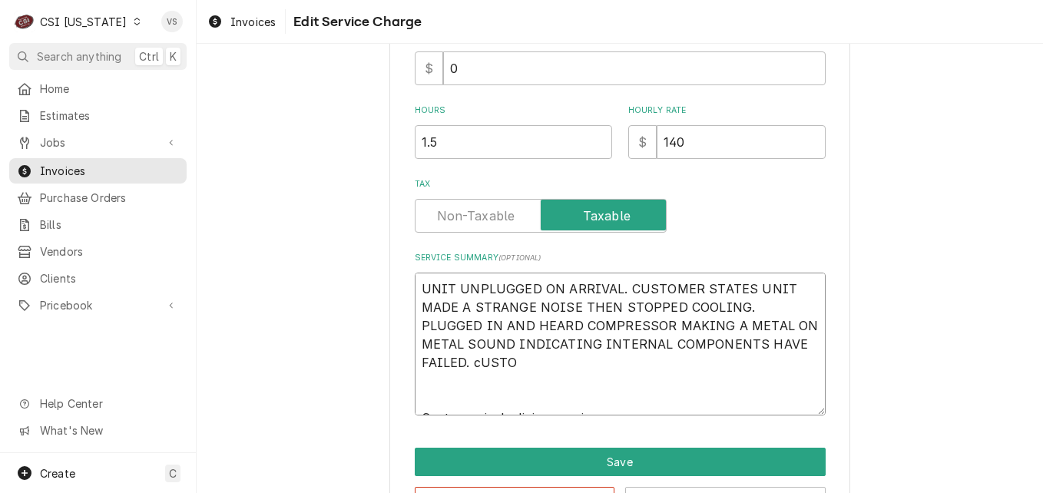
type textarea "x"
type textarea "UNIT UNPLUGGED ON ARRIVAL. CUSTOMER STATES UNIT MADE A STRANGE NOISE THEN STOPP…"
type textarea "x"
type textarea "UNIT UNPLUGGED ON ARRIVAL. CUSTOMER STATES UNIT MADE A STRANGE NOISE THEN STOPP…"
type textarea "x"
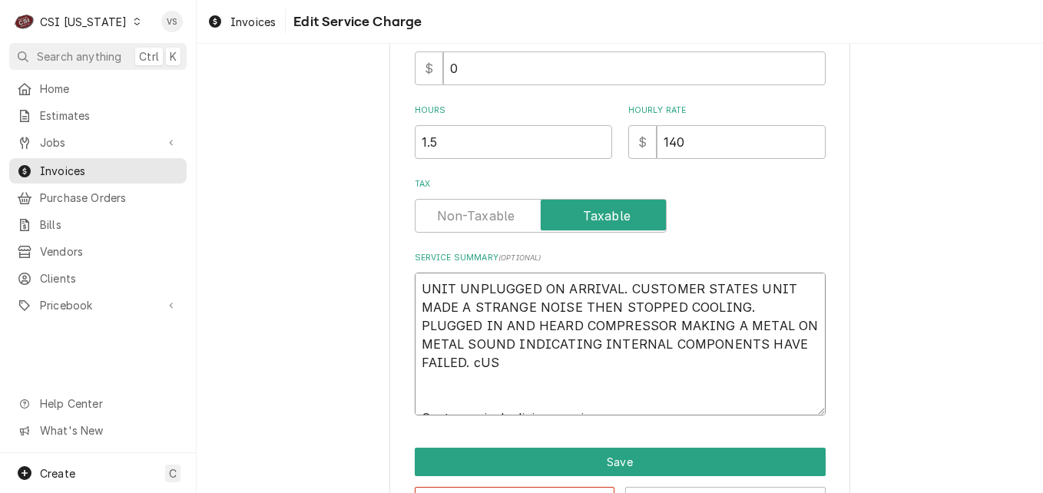
type textarea "UNIT UNPLUGGED ON ARRIVAL. CUSTOMER STATES UNIT MADE A STRANGE NOISE THEN STOPP…"
type textarea "x"
type textarea "UNIT UNPLUGGED ON ARRIVAL. CUSTOMER STATES UNIT MADE A STRANGE NOISE THEN STOPP…"
type textarea "x"
type textarea "UNIT UNPLUGGED ON ARRIVAL. CUSTOMER STATES UNIT MADE A STRANGE NOISE THEN STOPP…"
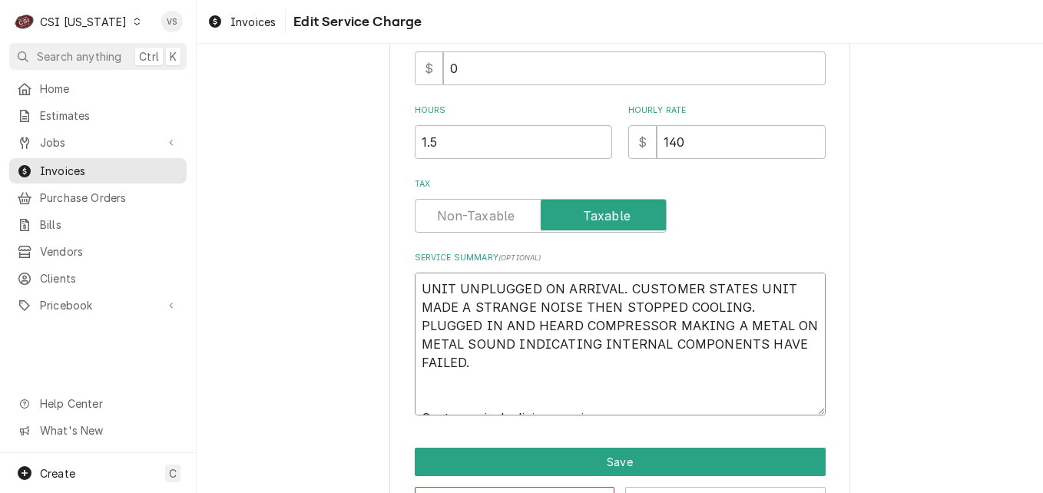
type textarea "x"
type textarea "UNIT UNPLUGGED ON ARRIVAL. CUSTOMER STATES UNIT MADE A STRANGE NOISE THEN STOPP…"
type textarea "x"
type textarea "UNIT UNPLUGGED ON ARRIVAL. CUSTOMER STATES UNIT MADE A STRANGE NOISE THEN STOPP…"
type textarea "x"
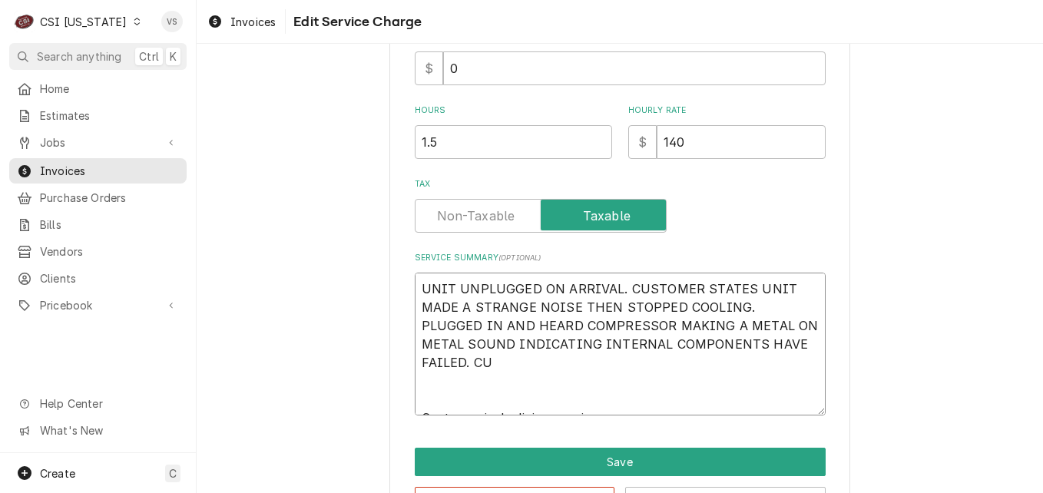
type textarea "UNIT UNPLUGGED ON ARRIVAL. CUSTOMER STATES UNIT MADE A STRANGE NOISE THEN STOPP…"
type textarea "x"
type textarea "UNIT UNPLUGGED ON ARRIVAL. CUSTOMER STATES UNIT MADE A STRANGE NOISE THEN STOPP…"
type textarea "x"
type textarea "UNIT UNPLUGGED ON ARRIVAL. CUSTOMER STATES UNIT MADE A STRANGE NOISE THEN STOPP…"
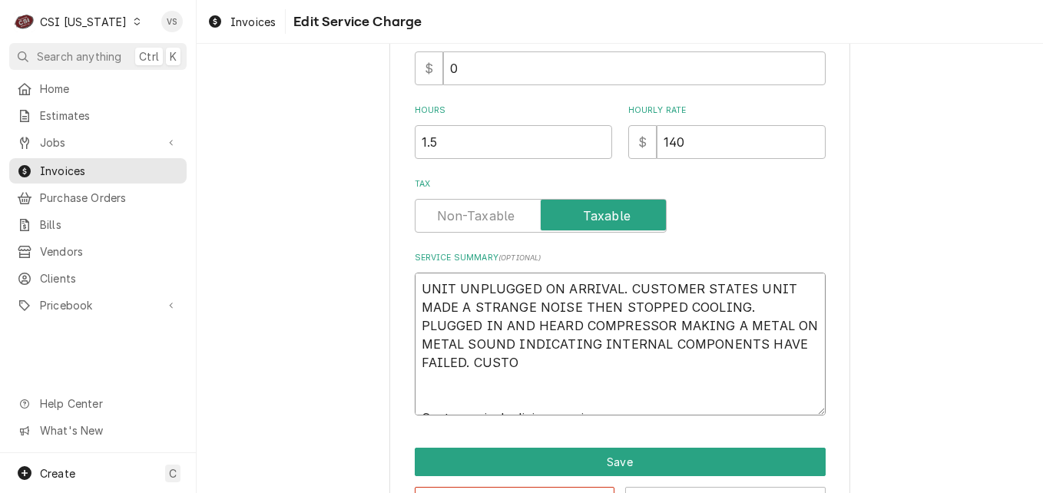
type textarea "x"
type textarea "UNIT UNPLUGGED ON ARRIVAL. CUSTOMER STATES UNIT MADE A STRANGE NOISE THEN STOPP…"
type textarea "x"
type textarea "UNIT UNPLUGGED ON ARRIVAL. CUSTOMER STATES UNIT MADE A STRANGE NOISE THEN STOPP…"
type textarea "x"
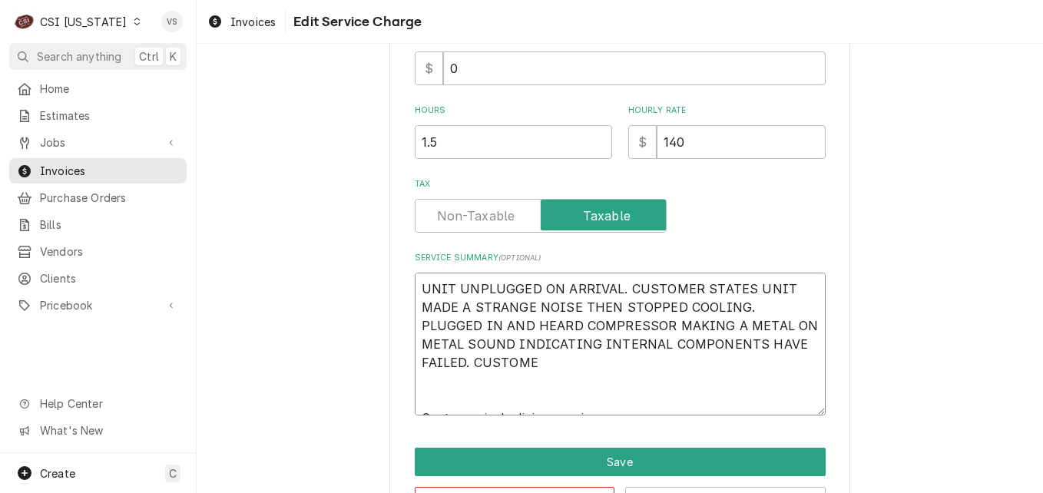
type textarea "UNIT UNPLUGGED ON ARRIVAL. CUSTOMER STATES UNIT MADE A STRANGE NOISE THEN STOPP…"
type textarea "x"
type textarea "UNIT UNPLUGGED ON ARRIVAL. CUSTOMER STATES UNIT MADE A STRANGE NOISE THEN STOPP…"
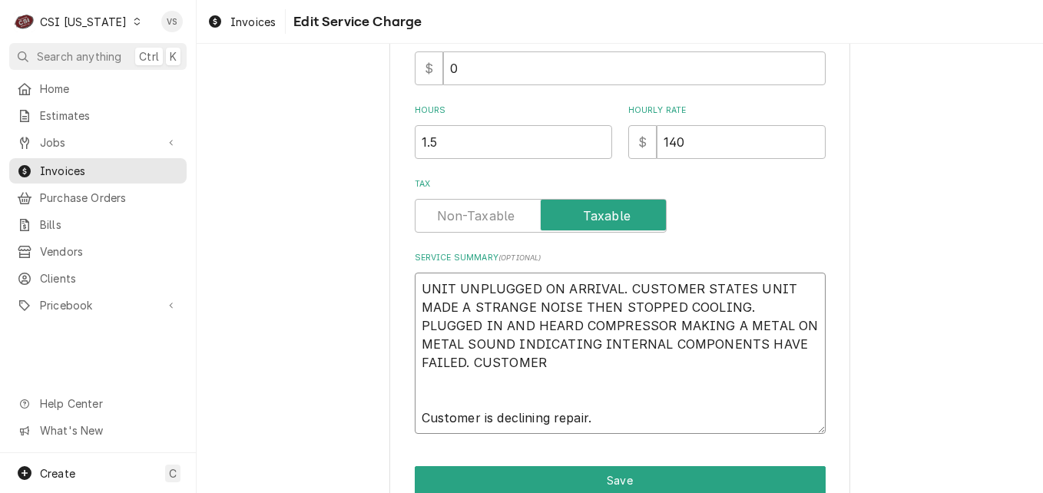
type textarea "x"
type textarea "UNIT UNPLUGGED ON ARRIVAL. CUSTOMER STATES UNIT MADE A STRANGE NOISE THEN STOPP…"
type textarea "x"
type textarea "UNIT UNPLUGGED ON ARRIVAL. CUSTOMER STATES UNIT MADE A STRANGE NOISE THEN STOPP…"
type textarea "x"
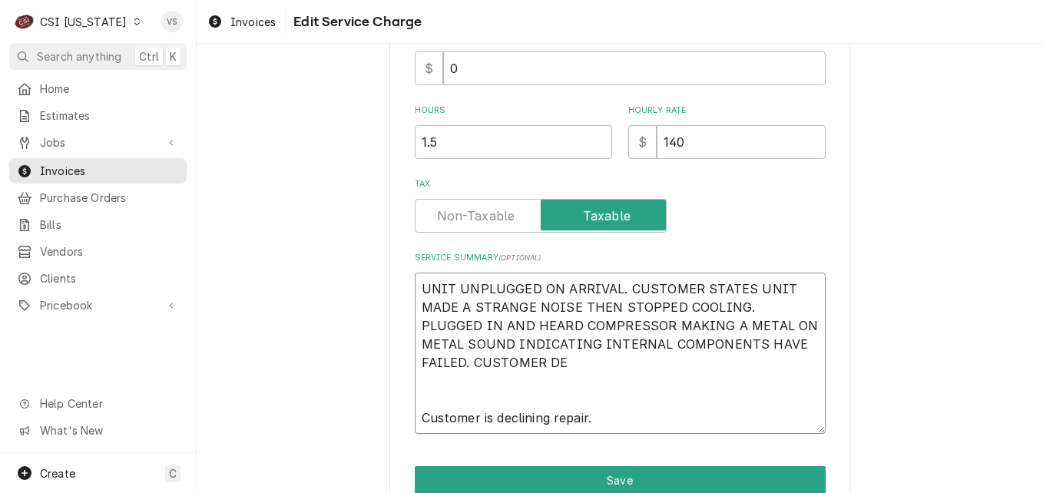
type textarea "UNIT UNPLUGGED ON ARRIVAL. CUSTOMER STATES UNIT MADE A STRANGE NOISE THEN STOPP…"
type textarea "x"
type textarea "UNIT UNPLUGGED ON ARRIVAL. CUSTOMER STATES UNIT MADE A STRANGE NOISE THEN STOPP…"
type textarea "x"
type textarea "UNIT UNPLUGGED ON ARRIVAL. CUSTOMER STATES UNIT MADE A STRANGE NOISE THEN STOPP…"
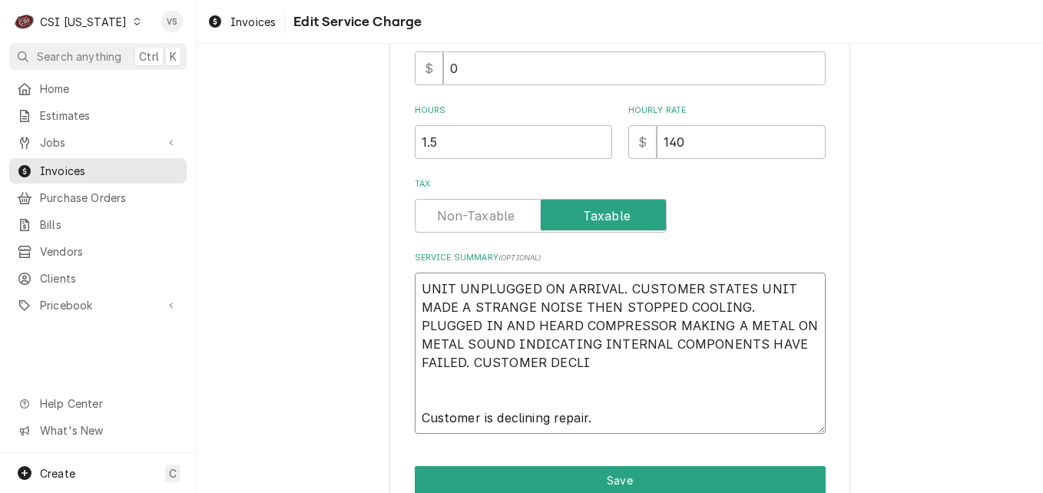
type textarea "x"
type textarea "UNIT UNPLUGGED ON ARRIVAL. CUSTOMER STATES UNIT MADE A STRANGE NOISE THEN STOPP…"
type textarea "x"
type textarea "UNIT UNPLUGGED ON ARRIVAL. CUSTOMER STATES UNIT MADE A STRANGE NOISE THEN STOPP…"
type textarea "x"
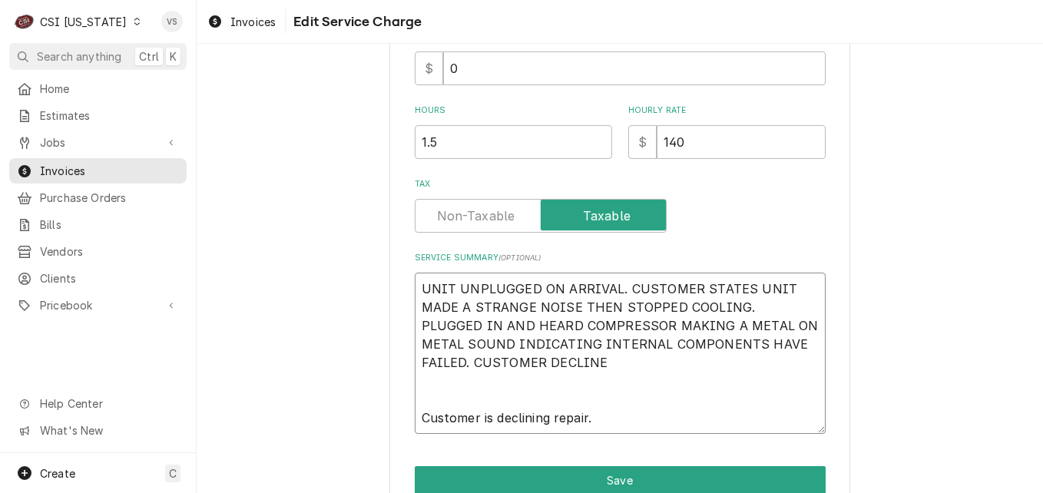
type textarea "UNIT UNPLUGGED ON ARRIVAL. CUSTOMER STATES UNIT MADE A STRANGE NOISE THEN STOPP…"
type textarea "x"
type textarea "UNIT UNPLUGGED ON ARRIVAL. CUSTOMER STATES UNIT MADE A STRANGE NOISE THEN STOPP…"
type textarea "x"
type textarea "UNIT UNPLUGGED ON ARRIVAL. CUSTOMER STATES UNIT MADE A STRANGE NOISE THEN STOPP…"
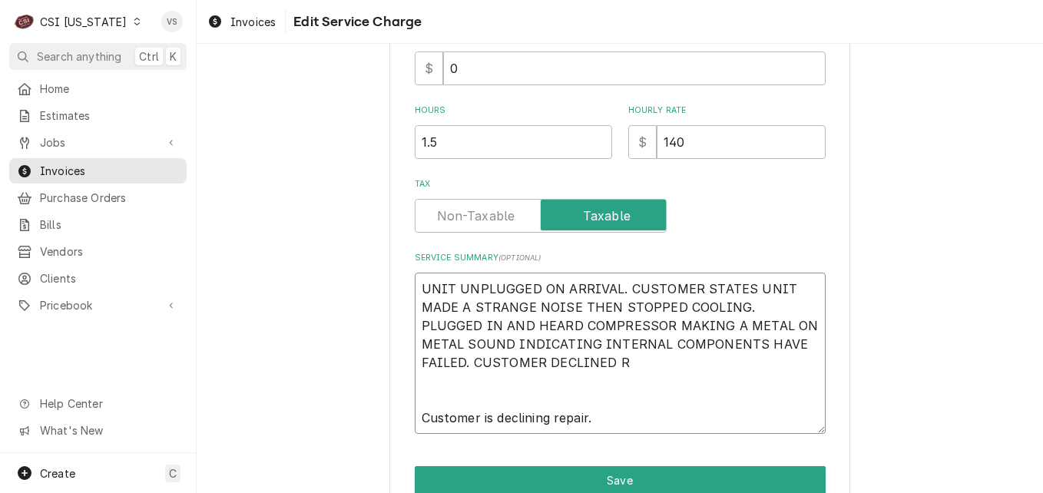
type textarea "x"
type textarea "UNIT UNPLUGGED ON ARRIVAL. CUSTOMER STATES UNIT MADE A STRANGE NOISE THEN STOPP…"
type textarea "x"
type textarea "UNIT UNPLUGGED ON ARRIVAL. CUSTOMER STATES UNIT MADE A STRANGE NOISE THEN STOPP…"
type textarea "x"
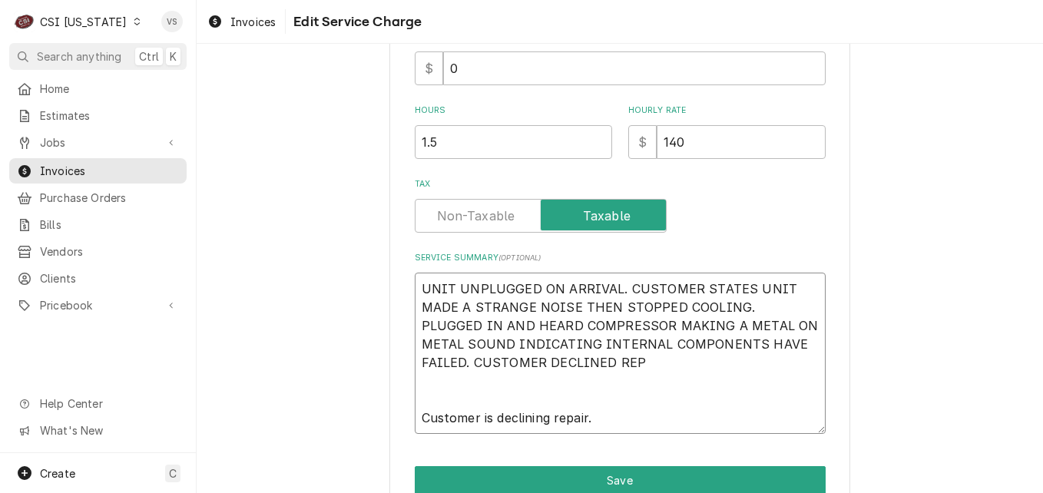
type textarea "UNIT UNPLUGGED ON ARRIVAL. CUSTOMER STATES UNIT MADE A STRANGE NOISE THEN STOPP…"
type textarea "x"
type textarea "UNIT UNPLUGGED ON ARRIVAL. CUSTOMER STATES UNIT MADE A STRANGE NOISE THEN STOPP…"
type textarea "x"
type textarea "UNIT UNPLUGGED ON ARRIVAL. CUSTOMER STATES UNIT MADE A STRANGE NOISE THEN STOPP…"
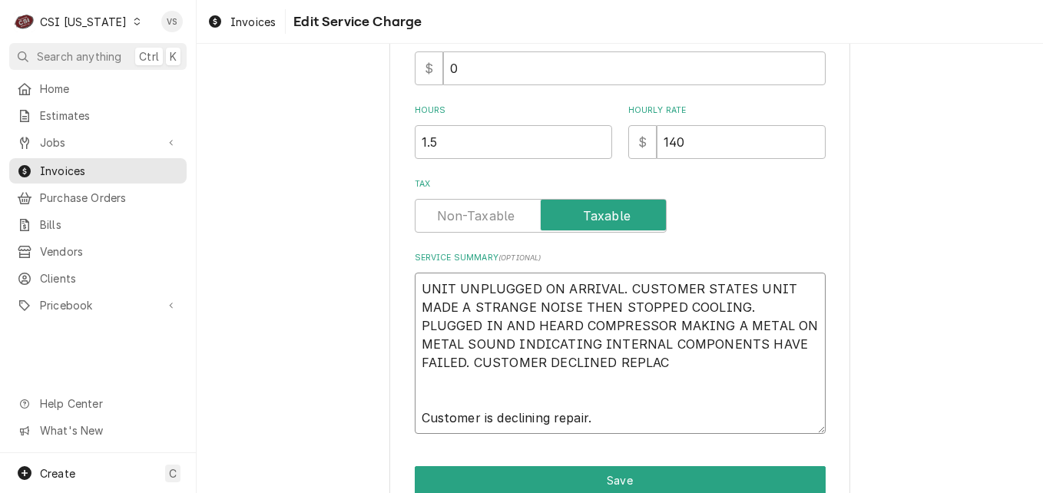
type textarea "x"
type textarea "UNIT UNPLUGGED ON ARRIVAL. CUSTOMER STATES UNIT MADE A STRANGE NOISE THEN STOPP…"
type textarea "x"
type textarea "UNIT UNPLUGGED ON ARRIVAL. CUSTOMER STATES UNIT MADE A STRANGE NOISE THEN STOPP…"
type textarea "x"
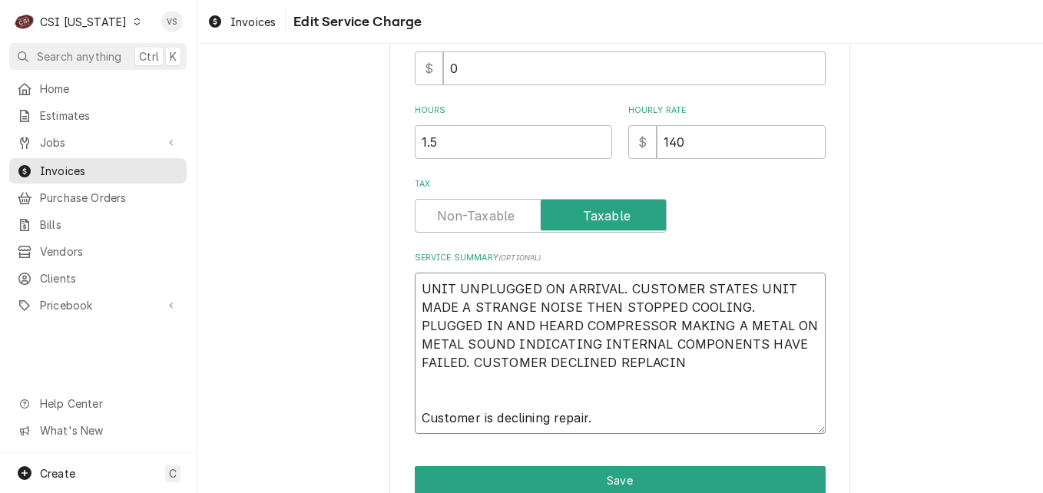
type textarea "UNIT UNPLUGGED ON ARRIVAL. CUSTOMER STATES UNIT MADE A STRANGE NOISE THEN STOPP…"
type textarea "x"
type textarea "UNIT UNPLUGGED ON ARRIVAL. CUSTOMER STATES UNIT MADE A STRANGE NOISE THEN STOPP…"
type textarea "x"
type textarea "UNIT UNPLUGGED ON ARRIVAL. CUSTOMER STATES UNIT MADE A STRANGE NOISE THEN STOPP…"
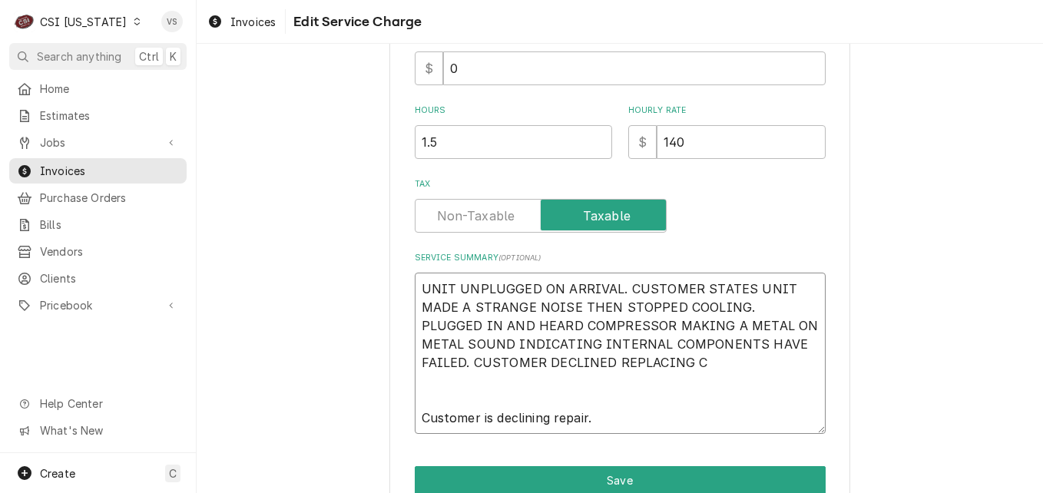
type textarea "x"
type textarea "UNIT UNPLUGGED ON ARRIVAL. CUSTOMER STATES UNIT MADE A STRANGE NOISE THEN STOPP…"
type textarea "x"
type textarea "UNIT UNPLUGGED ON ARRIVAL. CUSTOMER STATES UNIT MADE A STRANGE NOISE THEN STOPP…"
type textarea "x"
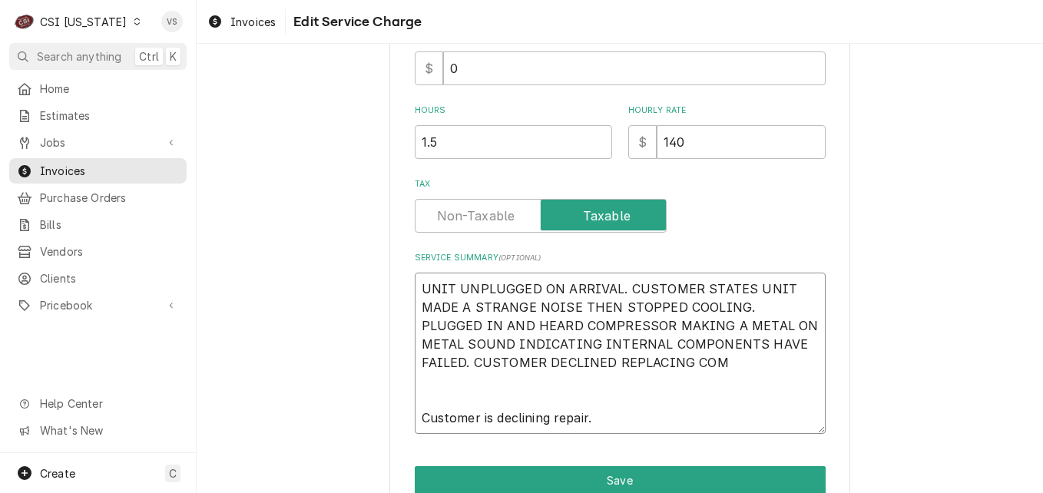
type textarea "UNIT UNPLUGGED ON ARRIVAL. CUSTOMER STATES UNIT MADE A STRANGE NOISE THEN STOPP…"
type textarea "x"
type textarea "UNIT UNPLUGGED ON ARRIVAL. CUSTOMER STATES UNIT MADE A STRANGE NOISE THEN STOPP…"
type textarea "x"
type textarea "UNIT UNPLUGGED ON ARRIVAL. CUSTOMER STATES UNIT MADE A STRANGE NOISE THEN STOPP…"
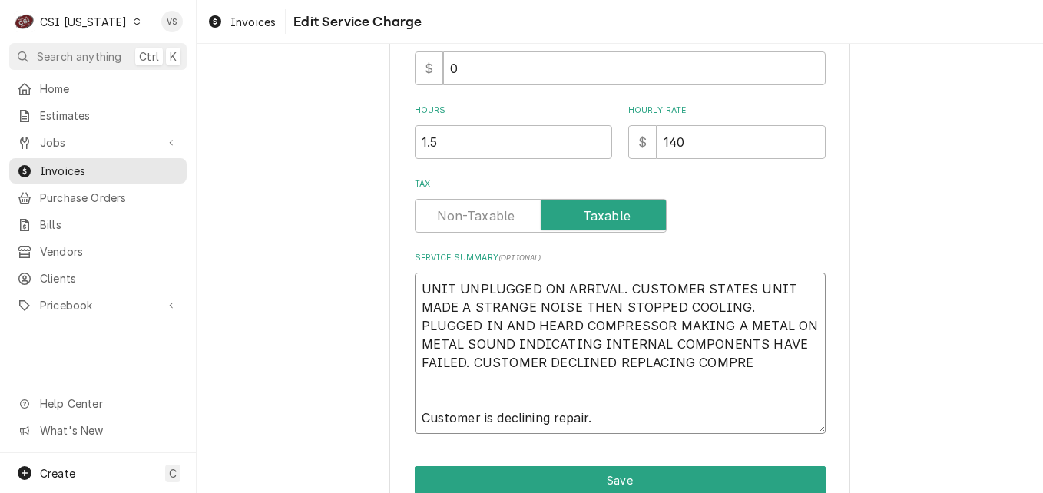
type textarea "x"
type textarea "UNIT UNPLUGGED ON ARRIVAL. CUSTOMER STATES UNIT MADE A STRANGE NOISE THEN STOPP…"
type textarea "x"
type textarea "UNIT UNPLUGGED ON ARRIVAL. CUSTOMER STATES UNIT MADE A STRANGE NOISE THEN STOPP…"
type textarea "x"
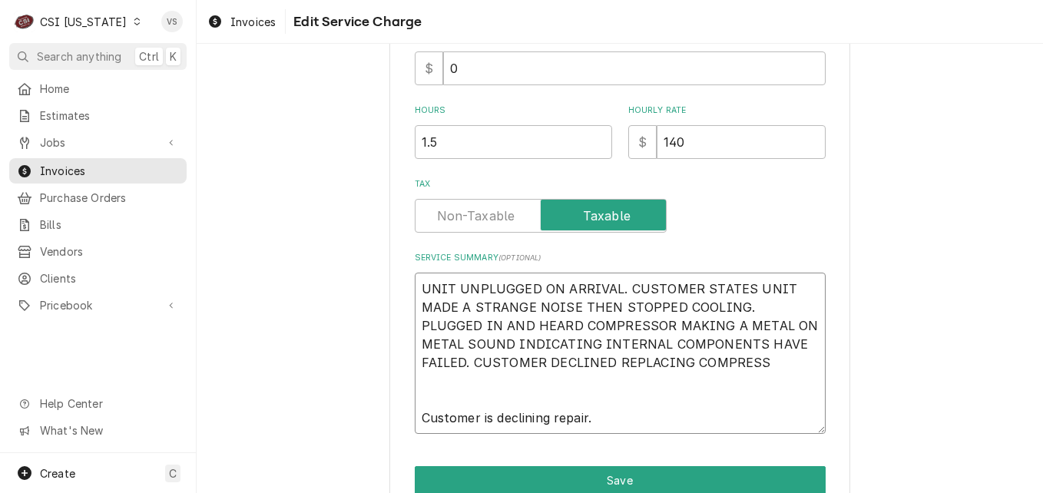
type textarea "UNIT UNPLUGGED ON ARRIVAL. CUSTOMER STATES UNIT MADE A STRANGE NOISE THEN STOPP…"
type textarea "x"
type textarea "UNIT UNPLUGGED ON ARRIVAL. CUSTOMER STATES UNIT MADE A STRANGE NOISE THEN STOPP…"
type textarea "x"
type textarea "UNIT UNPLUGGED ON ARRIVAL. CUSTOMER STATES UNIT MADE A STRANGE NOISE THEN STOPP…"
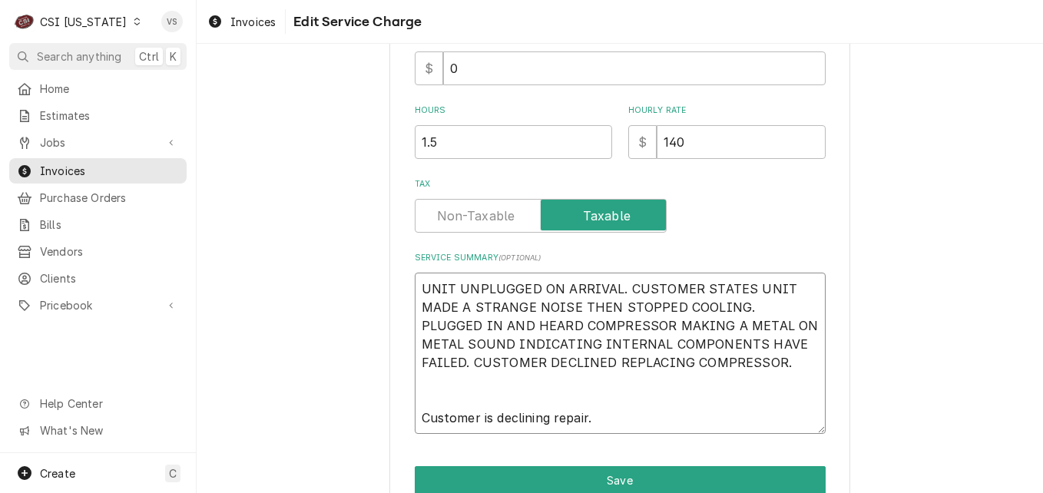
drag, startPoint x: 592, startPoint y: 422, endPoint x: 416, endPoint y: 420, distance: 175.9
click at [416, 420] on textarea "UNIT UNPLUGGED ON ARRIVAL. CUSTOMER STATES UNIT MADE A STRANGE NOISE THEN STOPP…" at bounding box center [620, 353] width 411 height 161
type textarea "x"
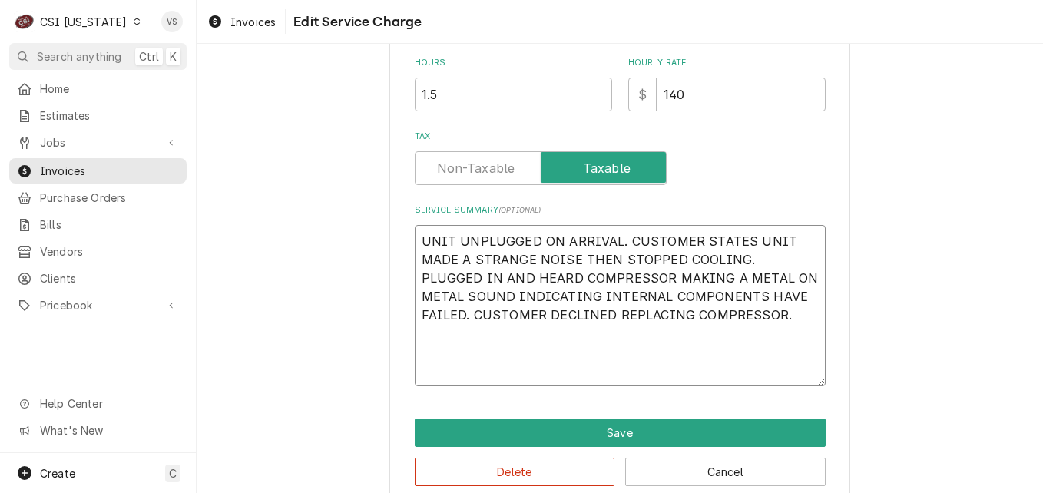
scroll to position [538, 0]
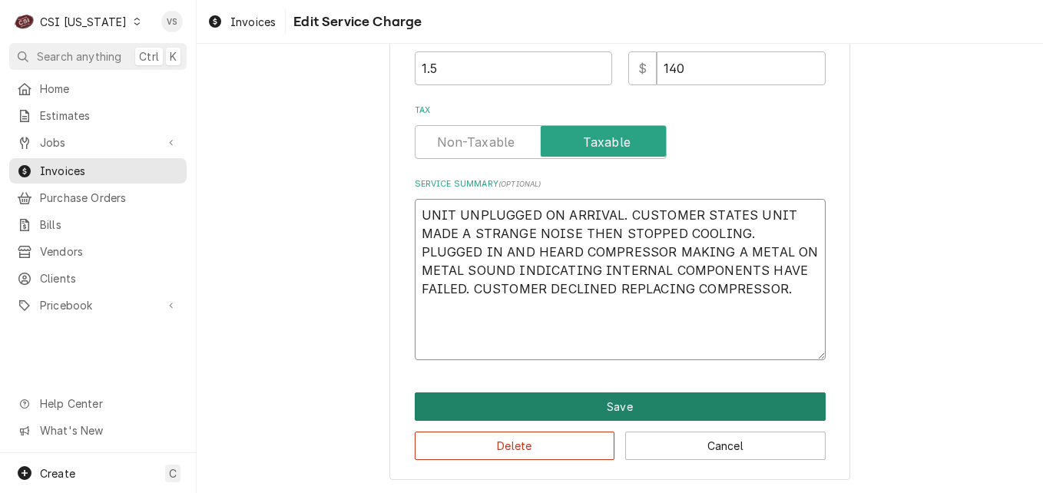
type textarea "UNIT UNPLUGGED ON ARRIVAL. CUSTOMER STATES UNIT MADE A STRANGE NOISE THEN STOPP…"
click at [550, 406] on button "Save" at bounding box center [620, 406] width 411 height 28
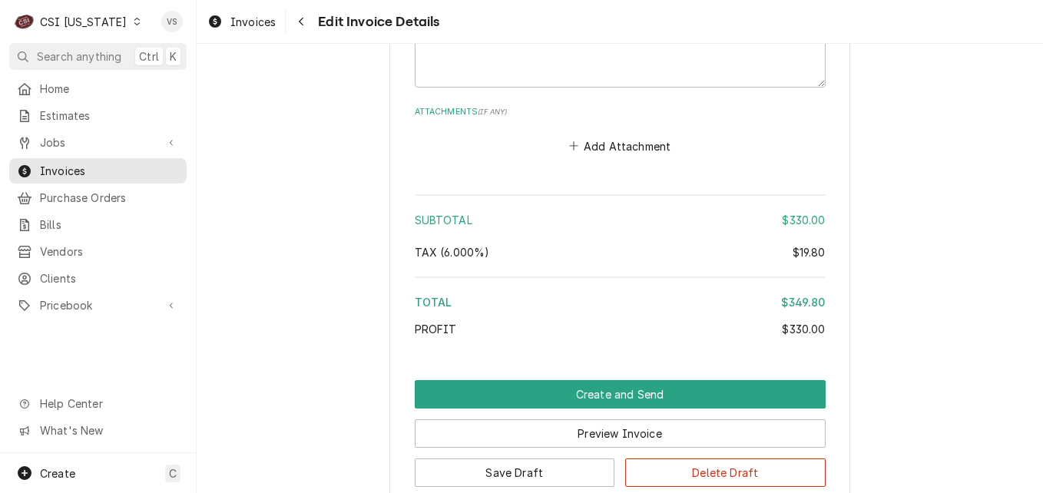
scroll to position [2219, 0]
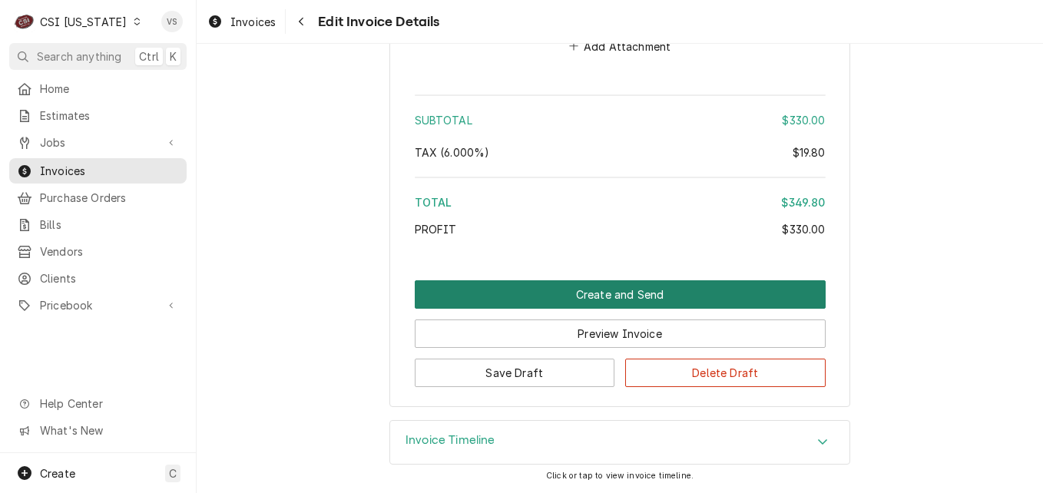
click at [519, 291] on button "Create and Send" at bounding box center [620, 294] width 411 height 28
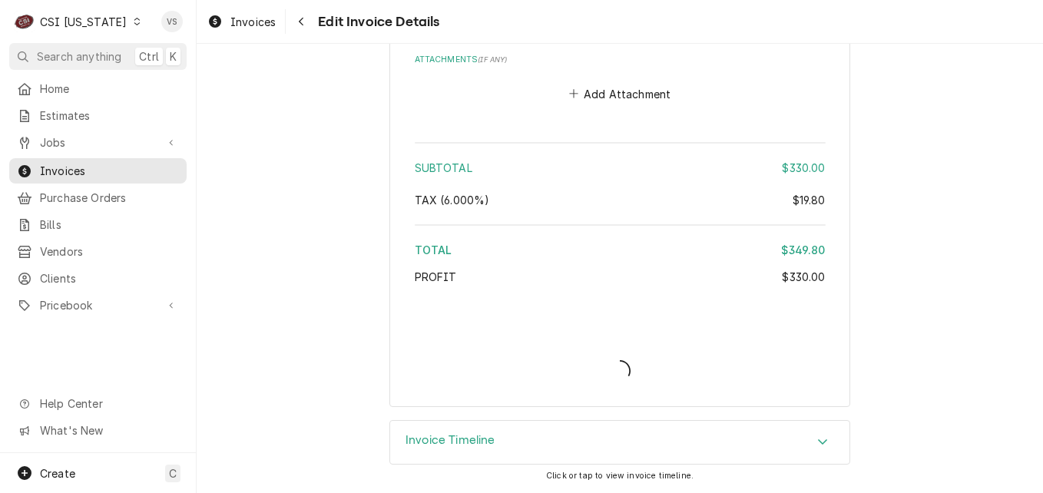
scroll to position [2171, 0]
type textarea "x"
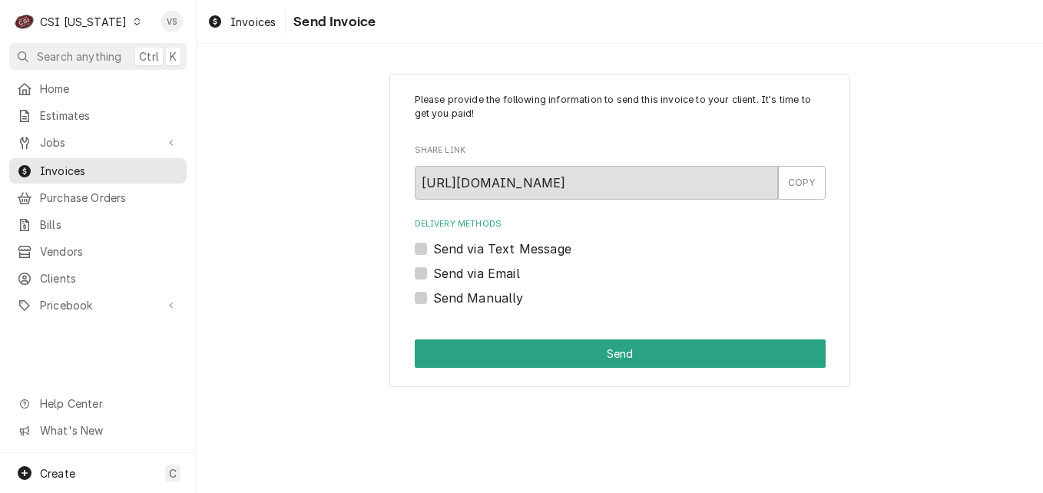
click at [433, 300] on label "Send Manually" at bounding box center [478, 298] width 91 height 18
click at [433, 300] on input "Send Manually" at bounding box center [638, 306] width 411 height 34
checkbox input "true"
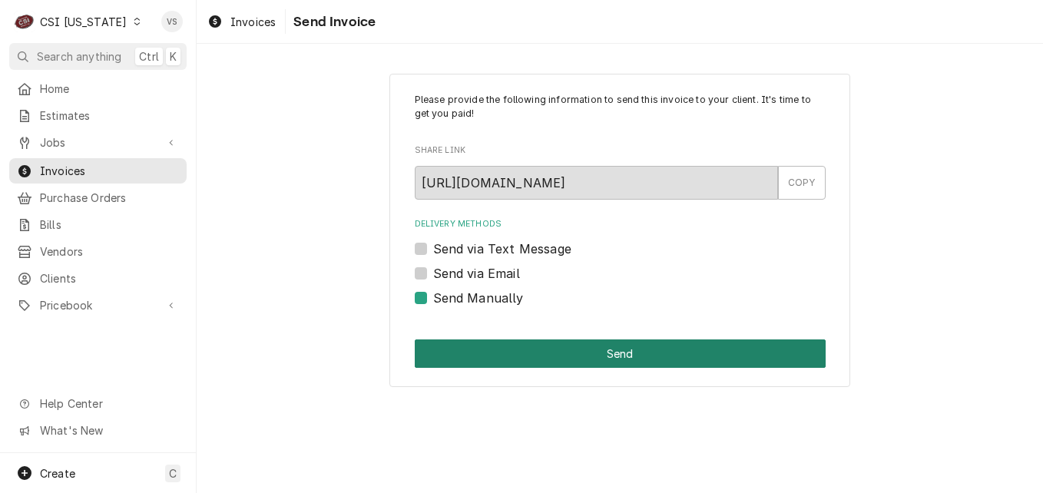
click at [479, 349] on button "Send" at bounding box center [620, 353] width 411 height 28
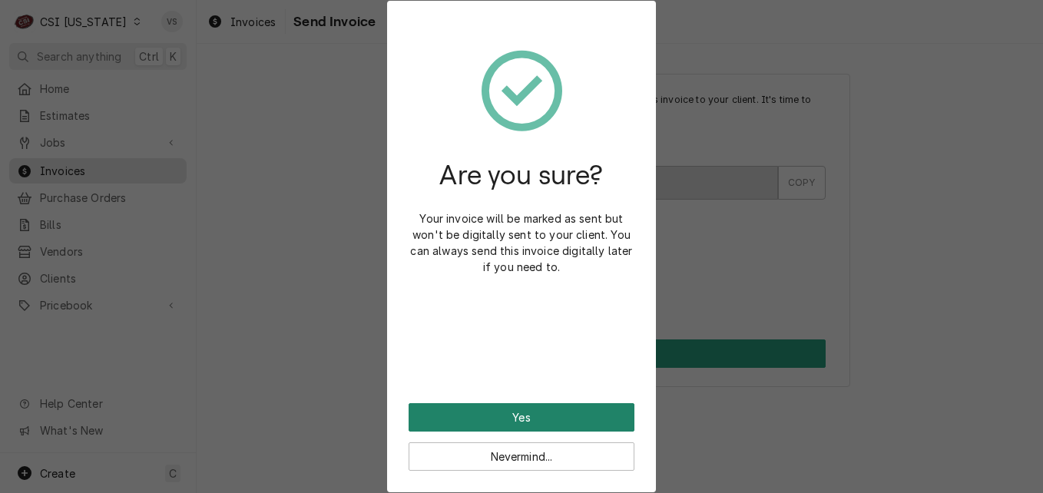
click at [497, 419] on button "Yes" at bounding box center [522, 417] width 226 height 28
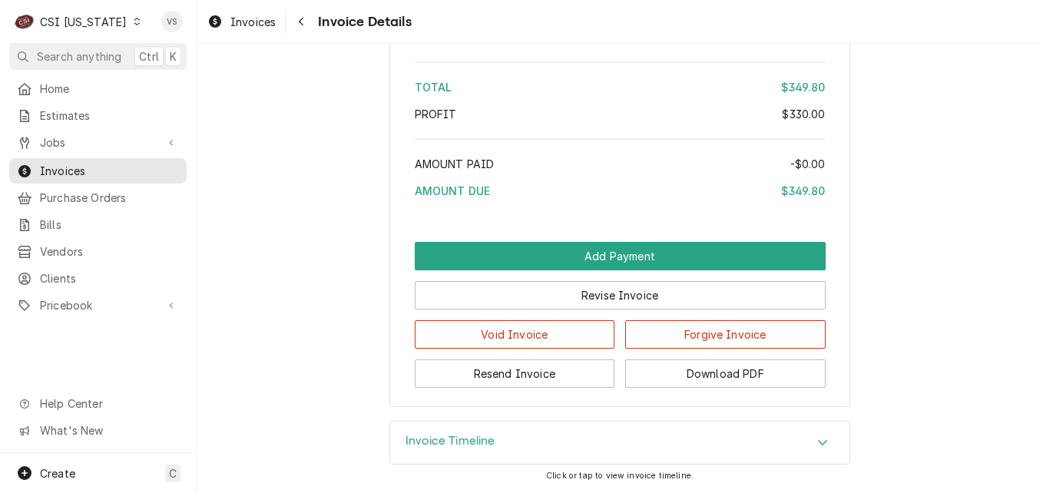
scroll to position [2631, 0]
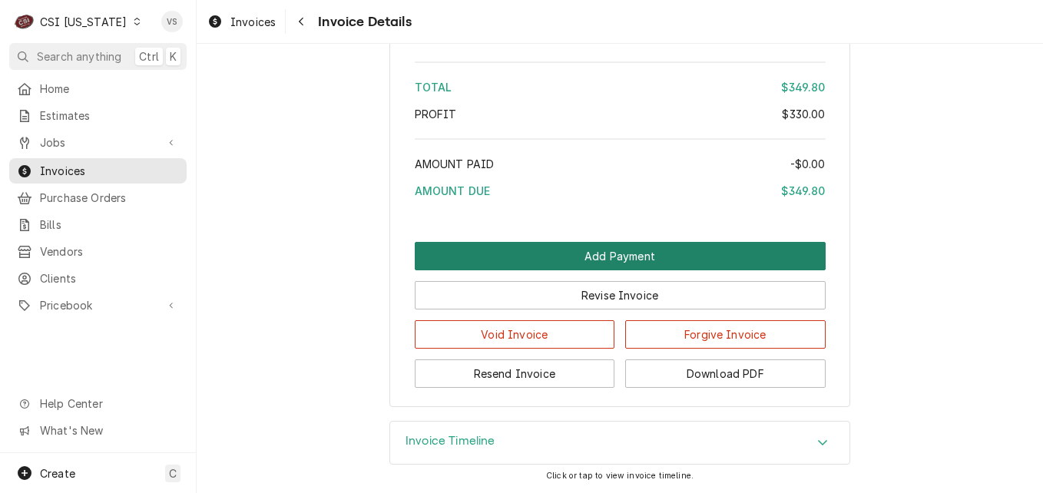
click at [562, 257] on button "Add Payment" at bounding box center [620, 256] width 411 height 28
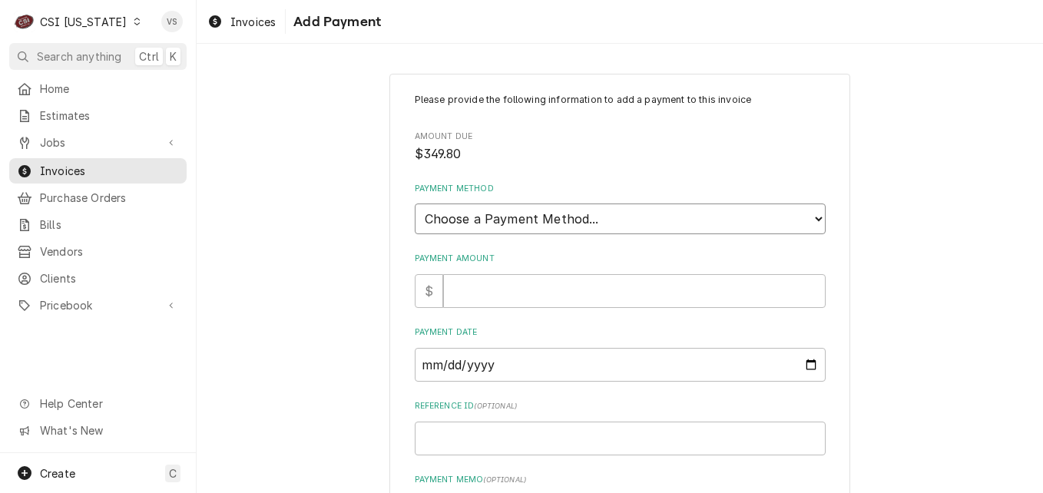
click at [513, 213] on select "Choose a Payment Method... Cash Check Credit/Debit Card ACH/eCheck Other" at bounding box center [620, 219] width 411 height 31
select select "3"
click at [415, 204] on select "Choose a Payment Method... Cash Check Credit/Debit Card ACH/eCheck Other" at bounding box center [620, 219] width 411 height 31
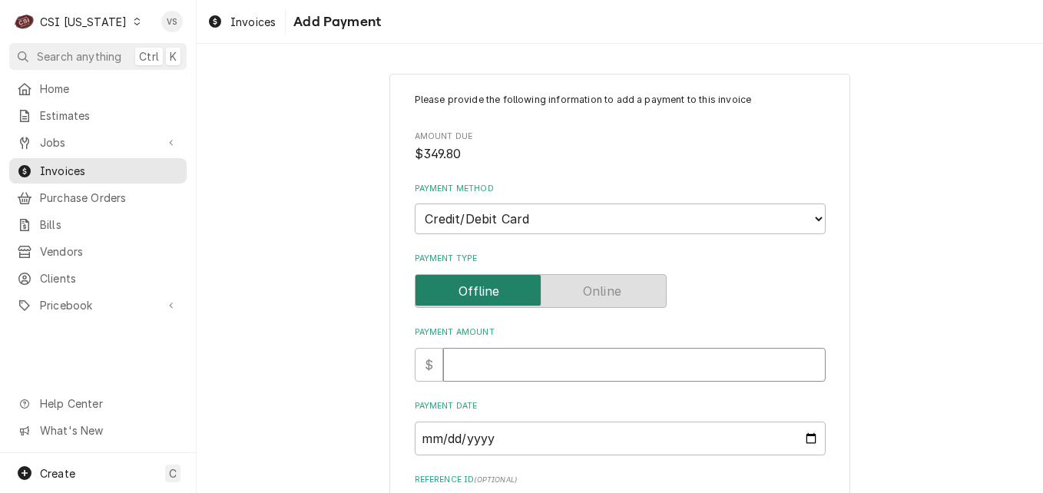
click at [461, 365] on input "Payment Amount" at bounding box center [634, 365] width 383 height 34
type textarea "x"
type input "3"
type textarea "x"
type input "34"
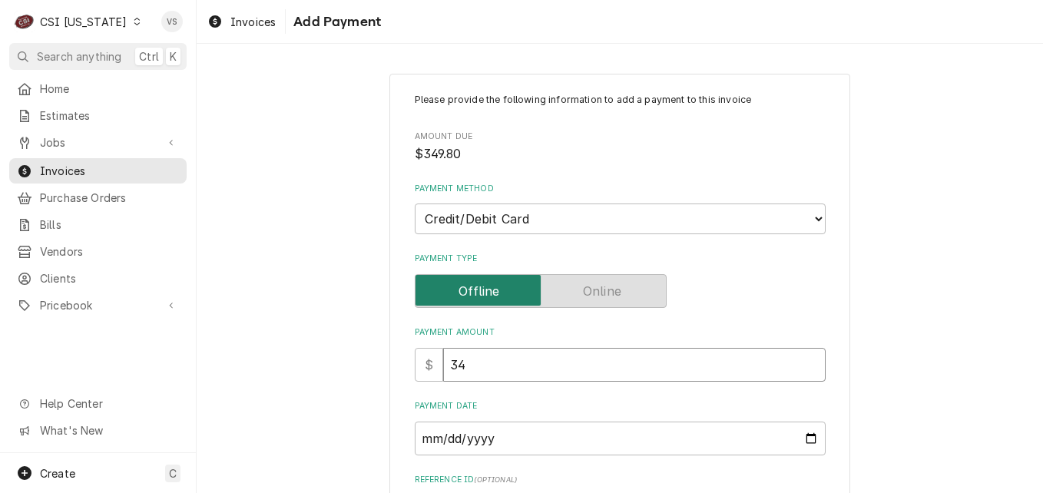
type textarea "x"
type input "349"
type textarea "x"
type input "349.8"
type textarea "x"
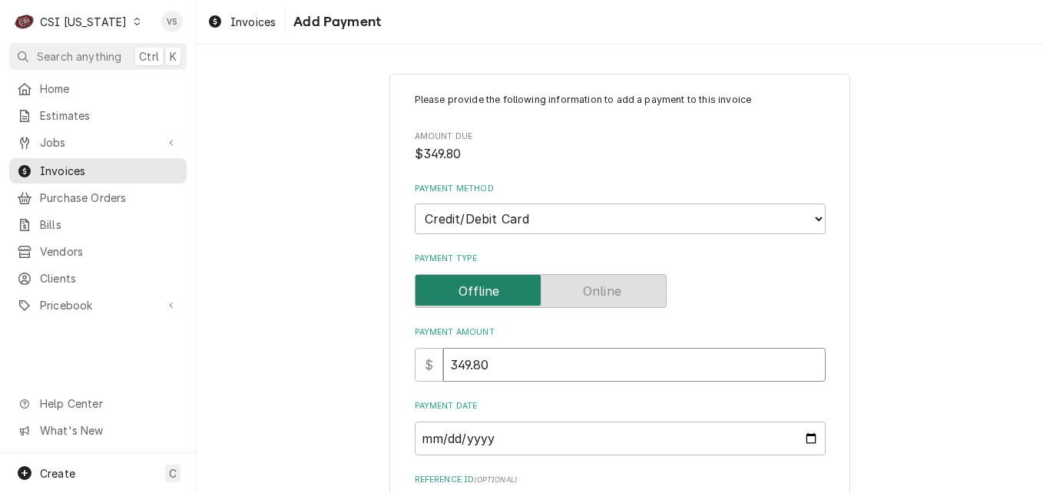
type input "349.80"
click at [498, 436] on input "Payment Date" at bounding box center [620, 439] width 411 height 34
click at [805, 436] on input "Payment Date" at bounding box center [620, 439] width 411 height 34
type input "2025-09-10"
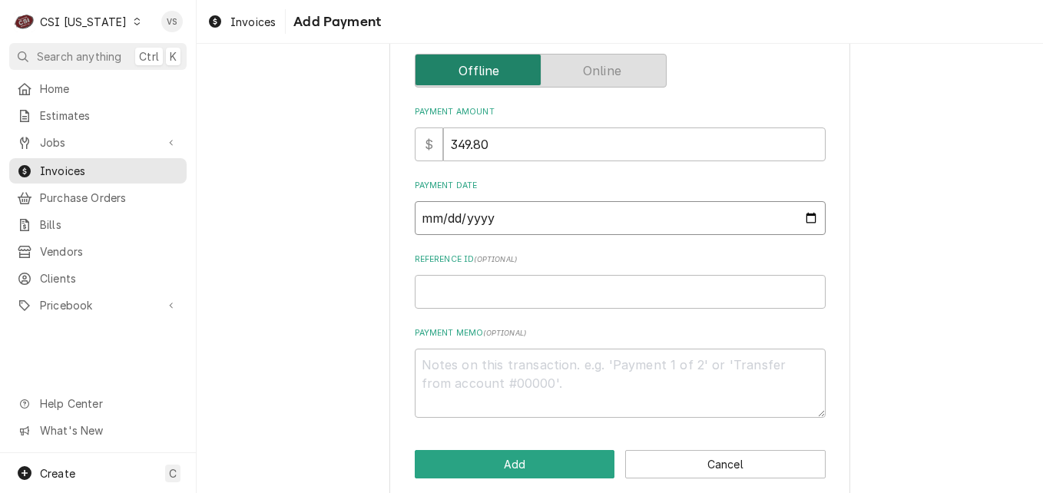
scroll to position [239, 0]
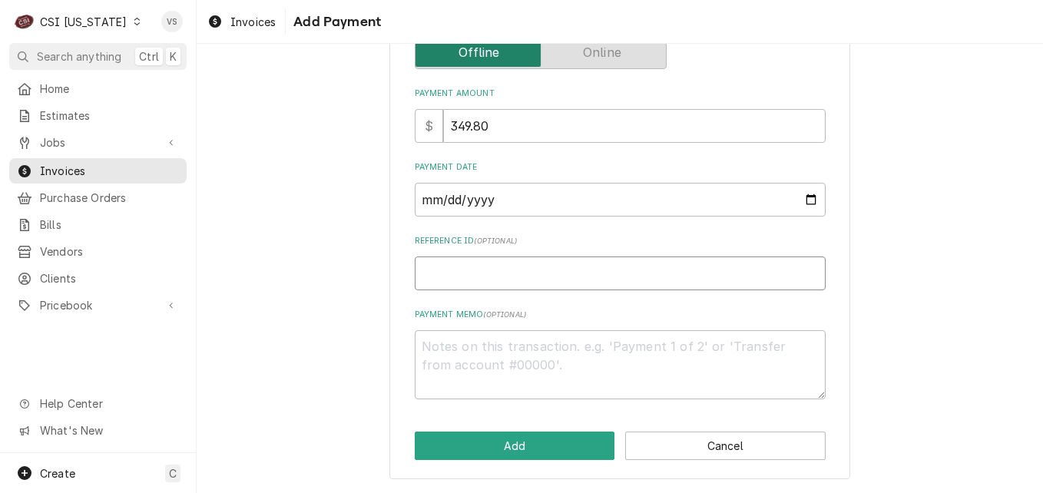
click at [450, 275] on input "Reference ID ( optional )" at bounding box center [620, 274] width 411 height 34
type textarea "x"
type input "2"
type textarea "x"
type input "23"
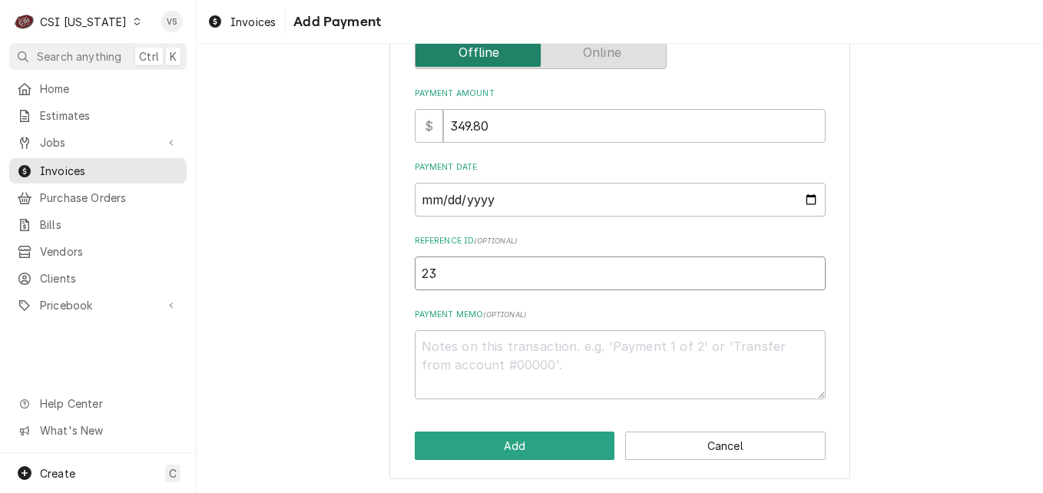
type textarea "x"
type input "230"
type textarea "x"
type input "2303"
type textarea "x"
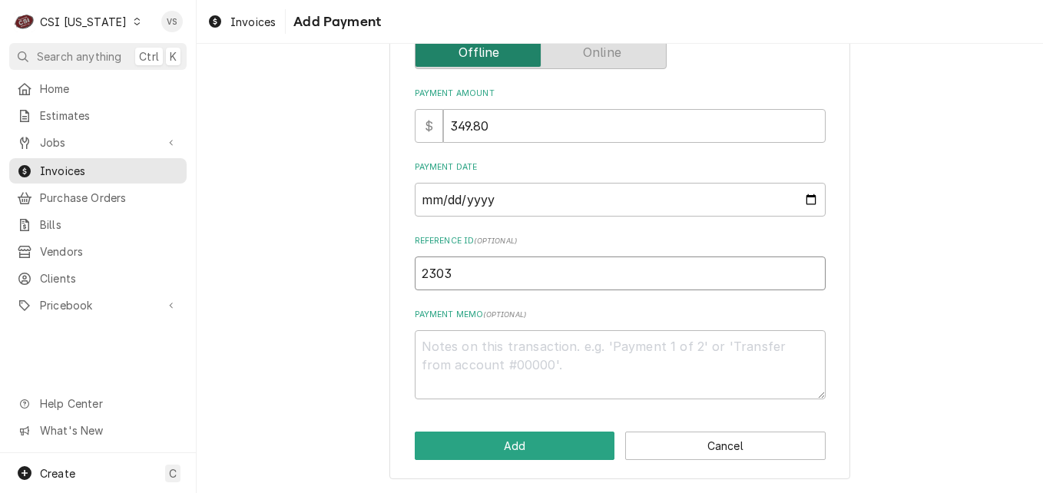
type input "23039"
type textarea "x"
type input "230390"
click at [459, 347] on textarea "Payment Memo ( optional )" at bounding box center [620, 364] width 411 height 69
type textarea "x"
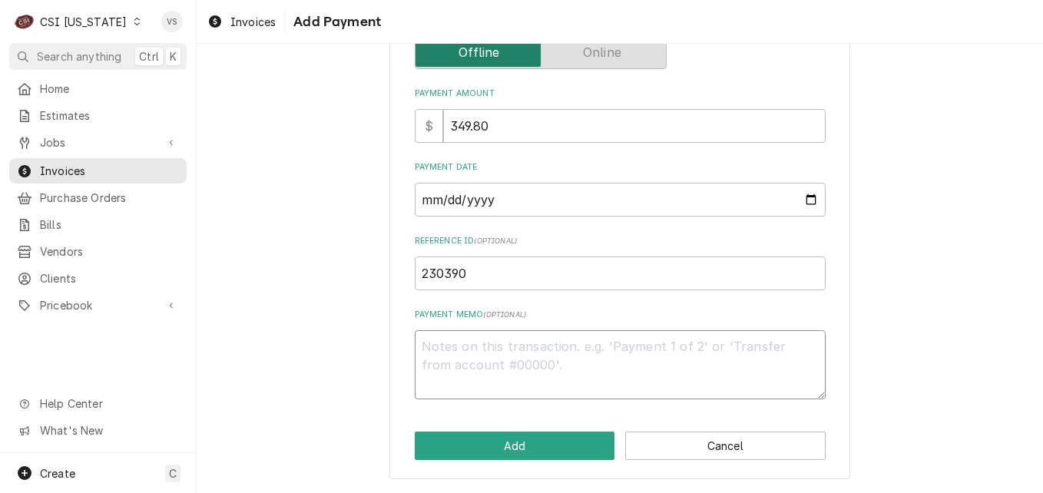
type textarea "a"
type textarea "x"
type textarea "aM"
type textarea "x"
type textarea "a"
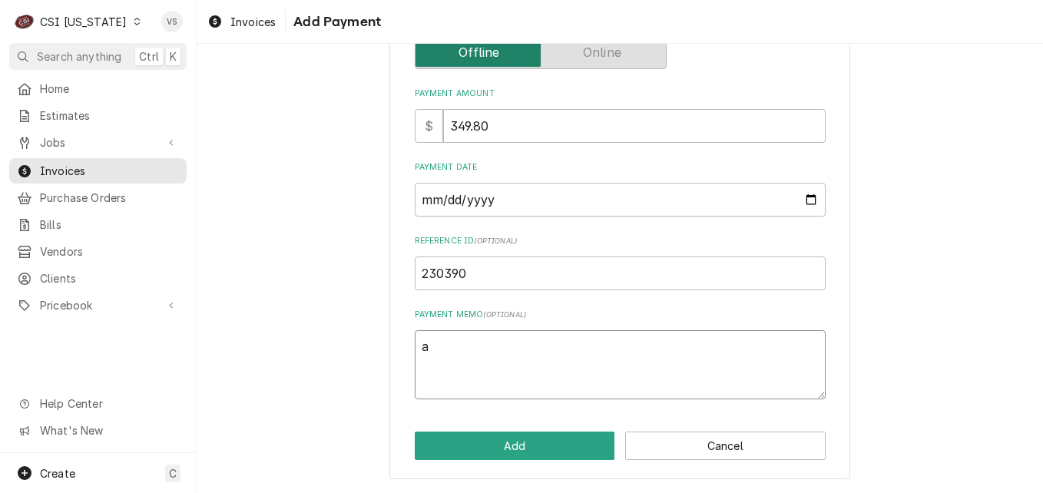
type textarea "x"
type textarea "A"
type textarea "x"
type textarea "Am"
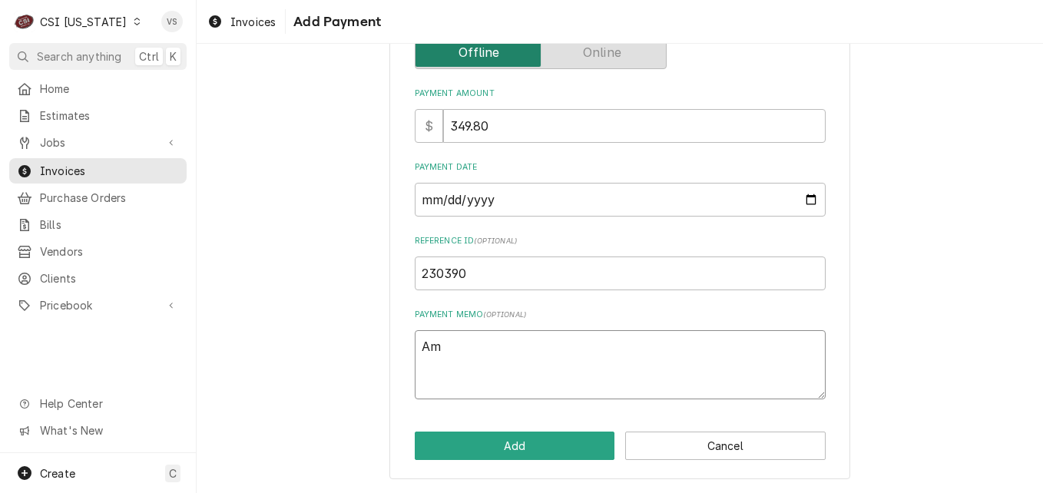
type textarea "x"
type textarea "Ame"
type textarea "x"
type textarea "Amex"
type textarea "x"
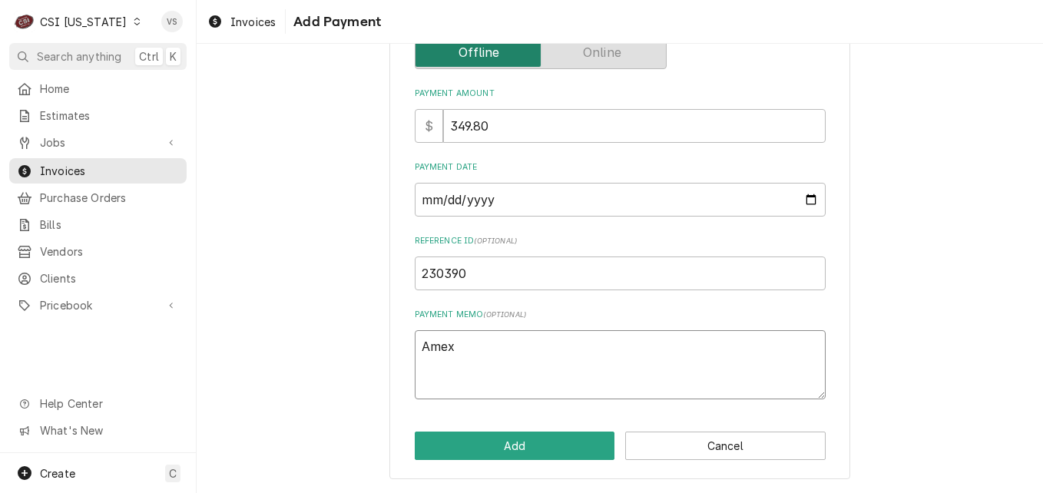
type textarea "Amex"
type textarea "x"
type textarea "Amex 1"
type textarea "x"
type textarea "Amex 10"
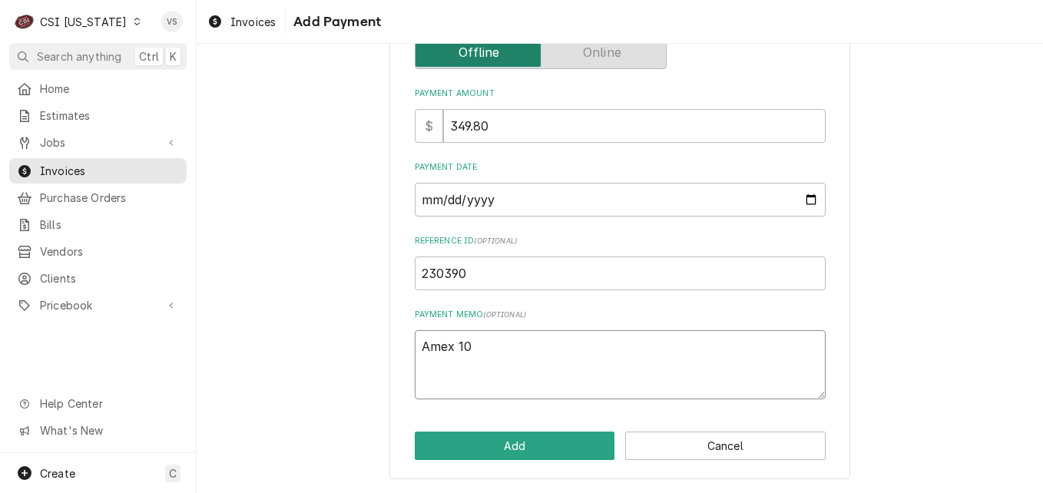
type textarea "x"
type textarea "Amex 100"
type textarea "x"
type textarea "Amex 1009"
click at [472, 435] on button "Add" at bounding box center [515, 446] width 200 height 28
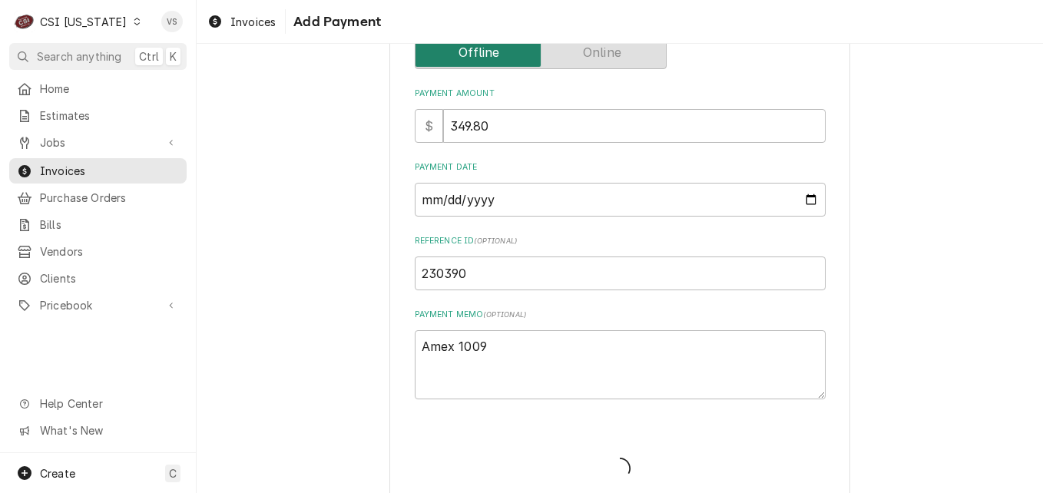
type textarea "x"
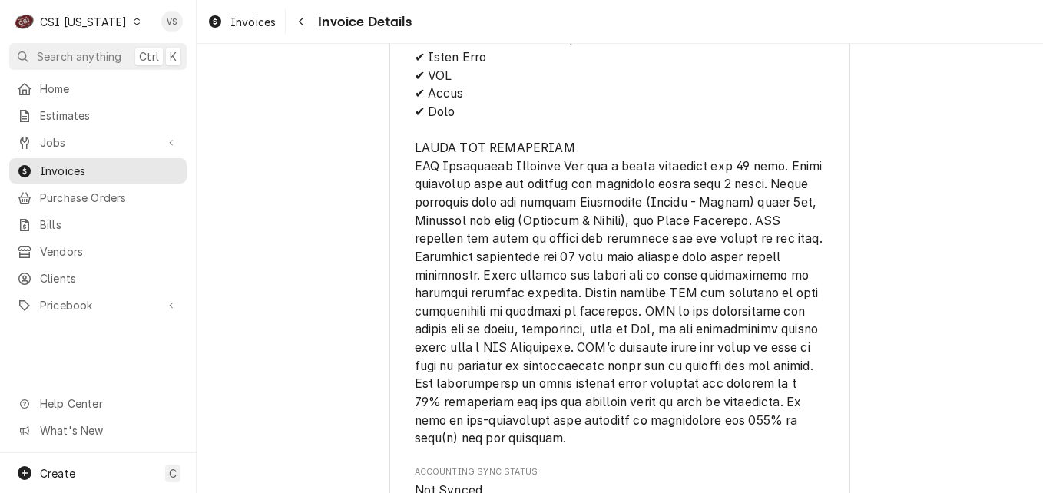
scroll to position [2810, 0]
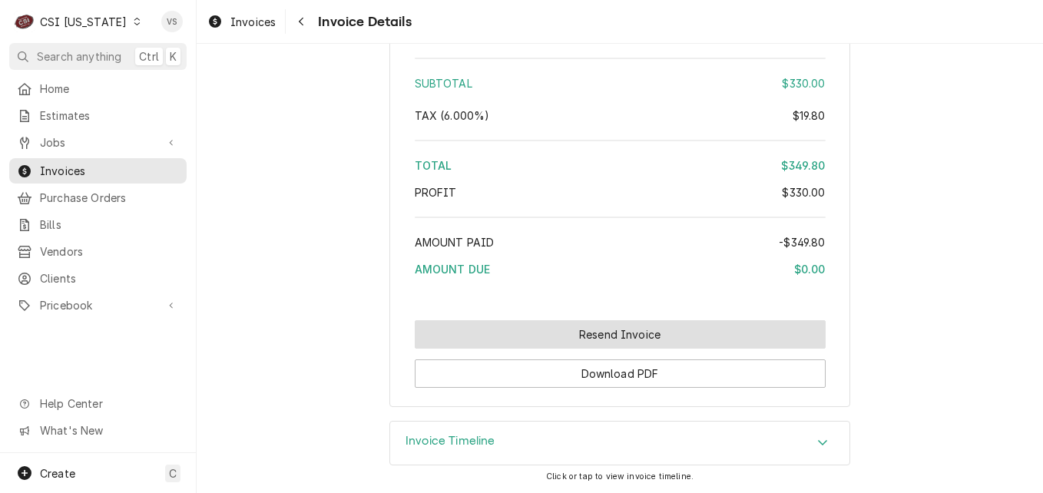
click at [541, 341] on button "Resend Invoice" at bounding box center [620, 334] width 411 height 28
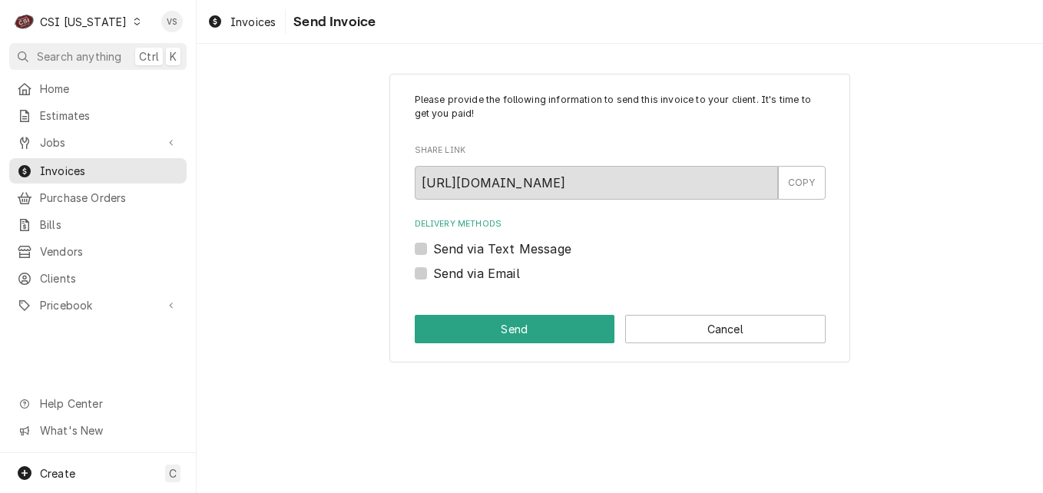
click at [433, 274] on label "Send via Email" at bounding box center [476, 273] width 87 height 18
click at [433, 274] on input "Send via Email" at bounding box center [638, 281] width 411 height 34
checkbox input "true"
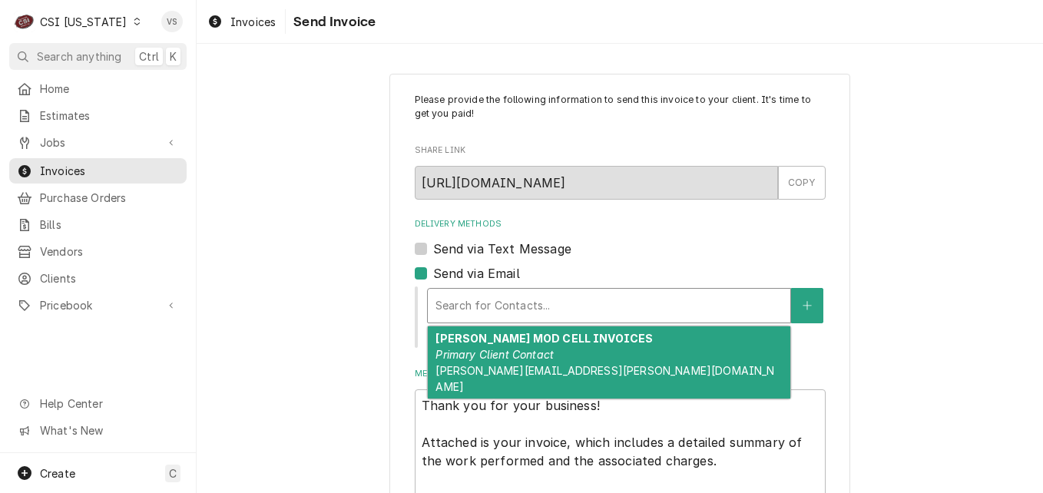
click at [476, 306] on div "Delivery Methods" at bounding box center [608, 306] width 347 height 28
click at [482, 346] on div "RYAN BURKHEAD MOD CELL INVOICES Primary Client Contact RYAN.BURKHEAD@GMAIL.COM" at bounding box center [609, 362] width 363 height 72
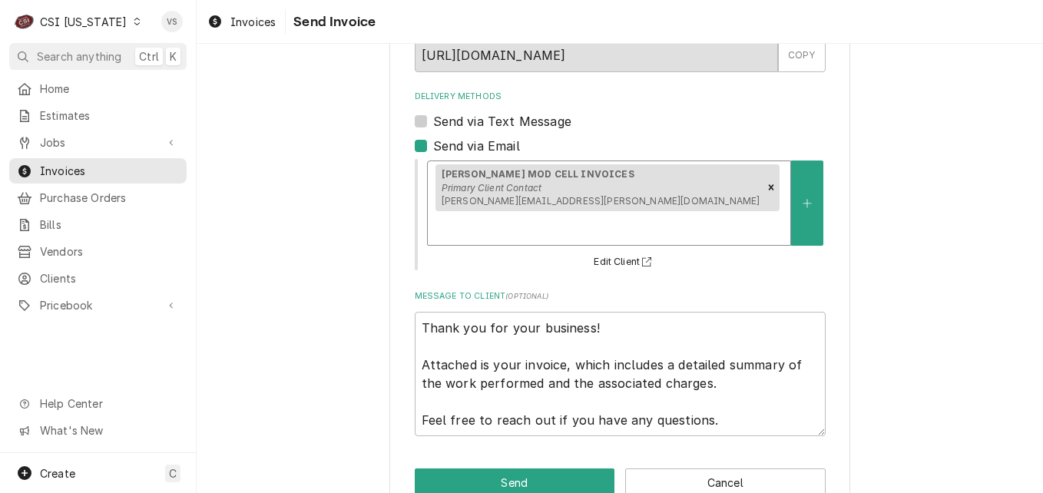
scroll to position [134, 0]
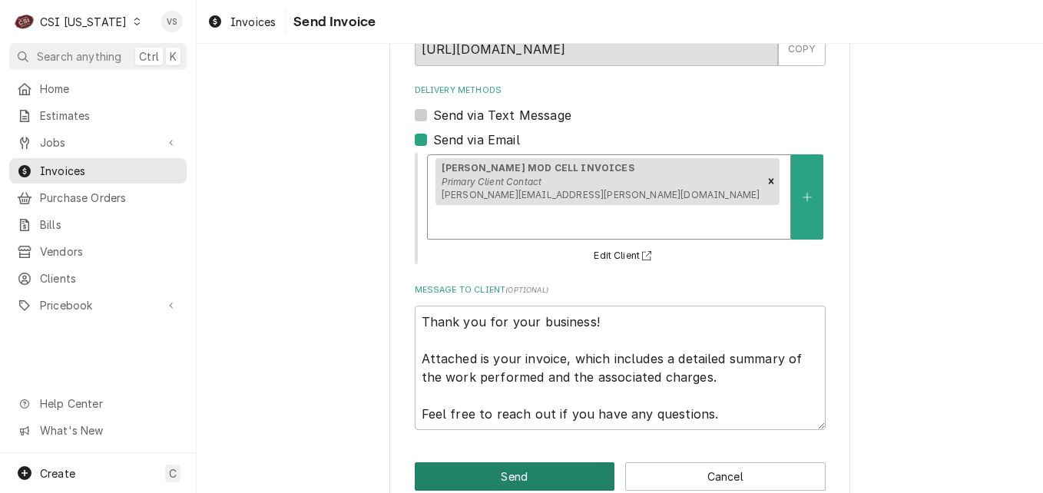
click at [482, 462] on button "Send" at bounding box center [515, 476] width 200 height 28
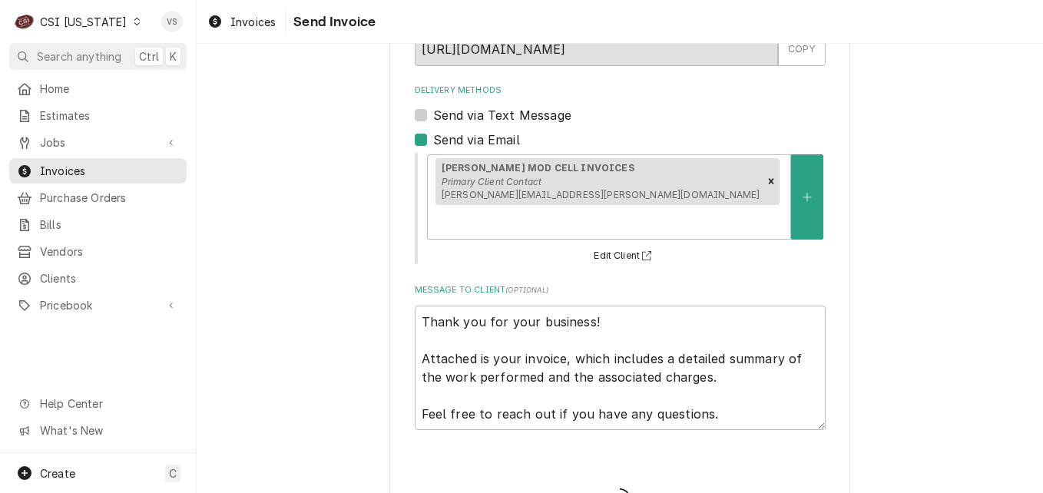
type textarea "x"
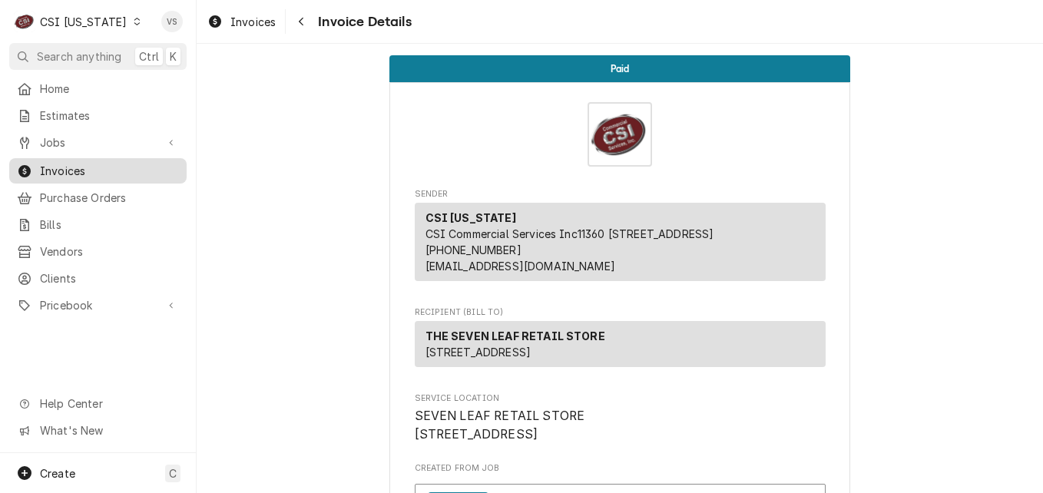
click at [74, 173] on span "Invoices" at bounding box center [109, 171] width 139 height 16
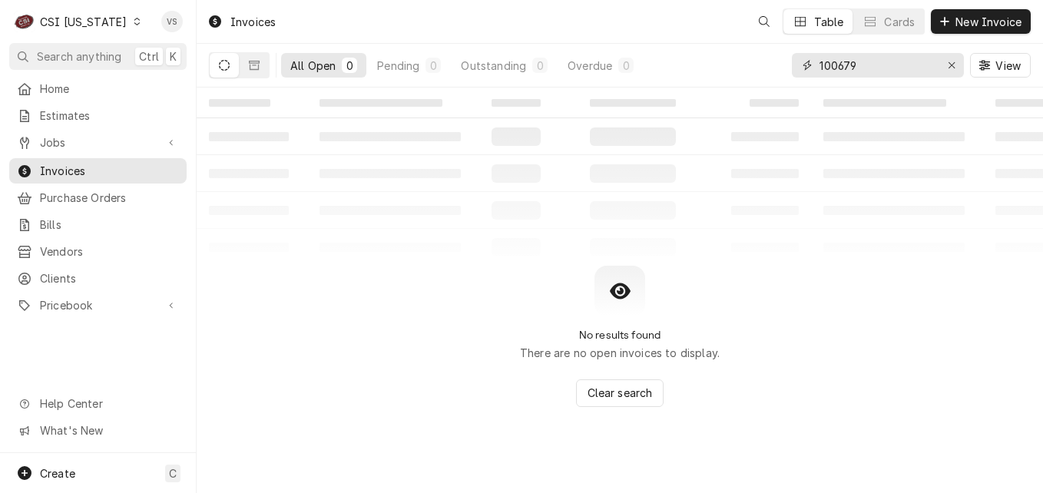
drag, startPoint x: 869, startPoint y: 66, endPoint x: 785, endPoint y: 67, distance: 84.5
click at [785, 67] on div "All Open 0 Pending 0 Outstanding 0 Overdue 0 100679 View" at bounding box center [620, 65] width 822 height 43
click at [869, 68] on input "402924" at bounding box center [877, 65] width 115 height 25
click at [863, 64] on input "402924" at bounding box center [877, 65] width 115 height 25
type input "402924"
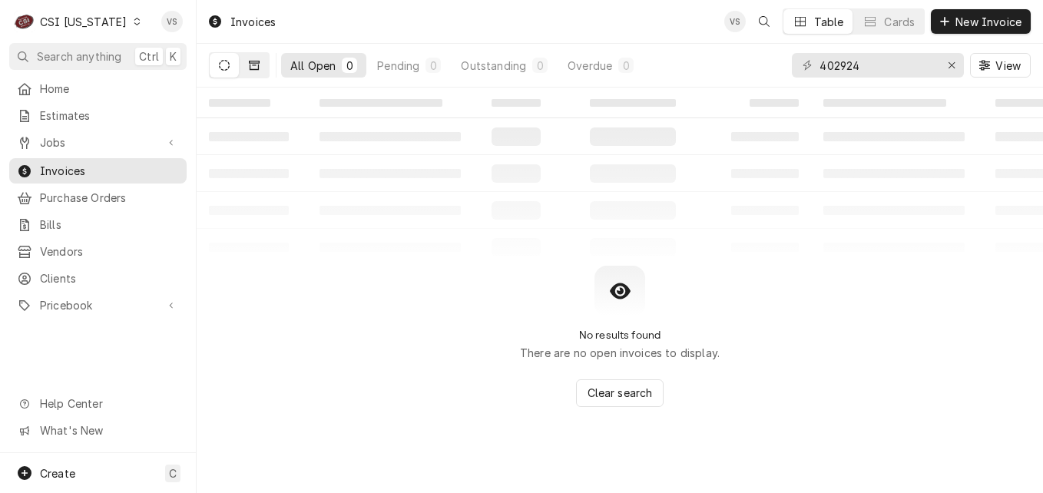
click at [253, 71] on button "Dynamic Content Wrapper" at bounding box center [254, 65] width 29 height 25
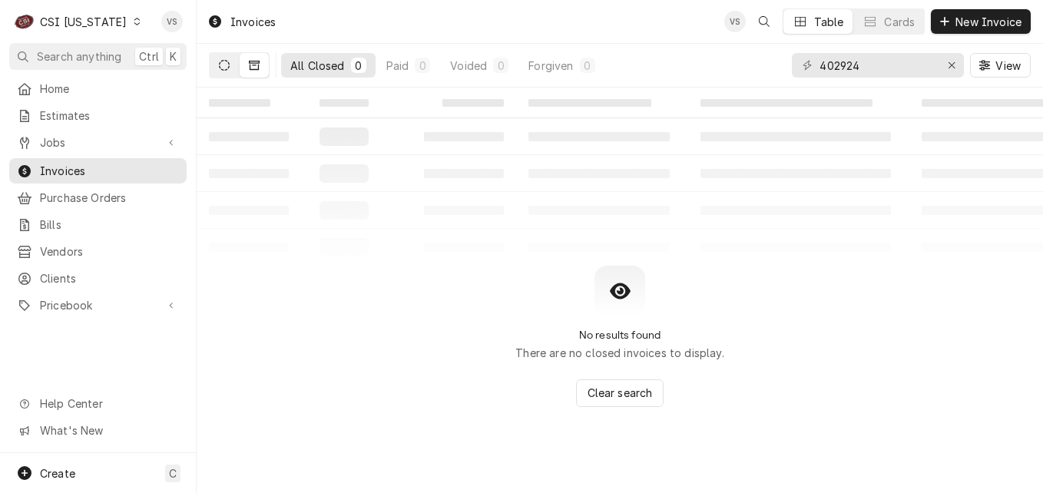
click at [227, 71] on button "Dynamic Content Wrapper" at bounding box center [224, 65] width 29 height 25
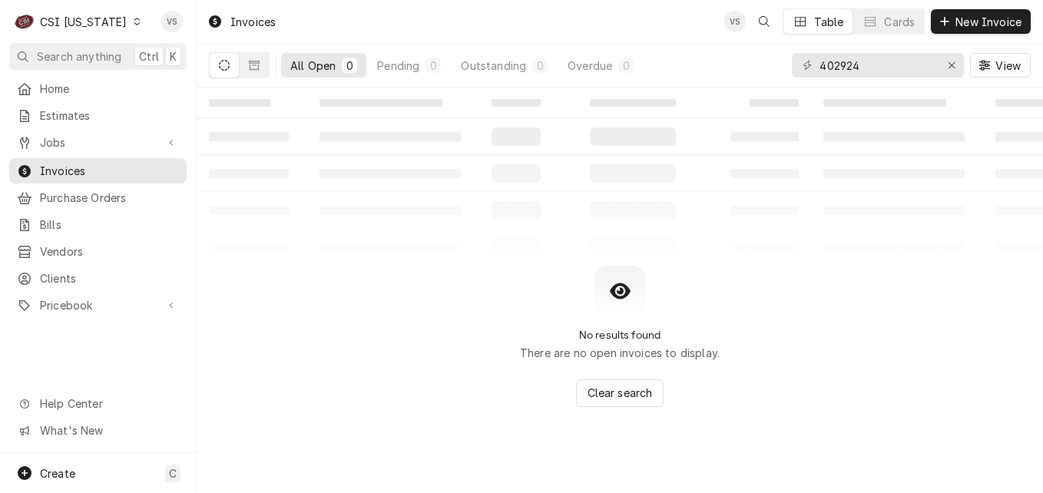
click at [134, 22] on icon "Dynamic Content Wrapper" at bounding box center [137, 22] width 7 height 8
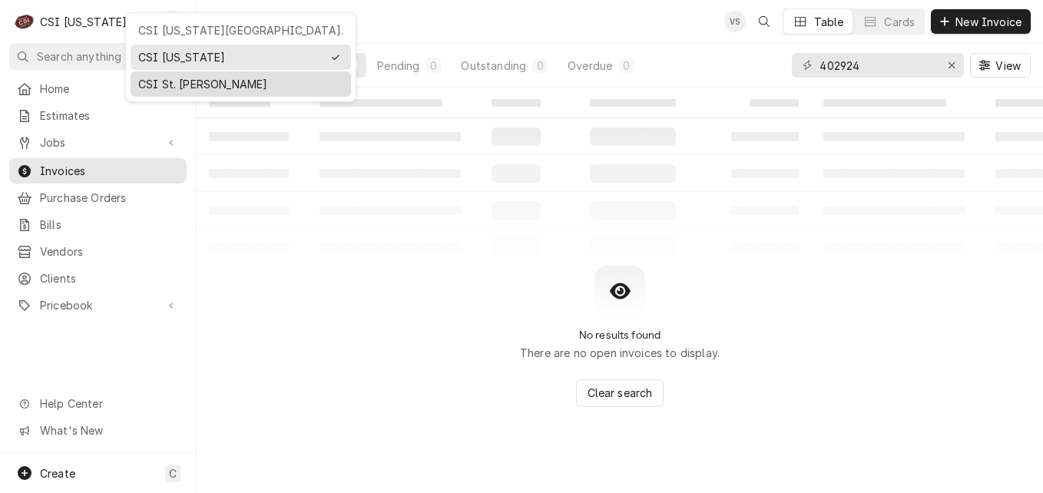
click at [159, 84] on div "CSI St. Louis" at bounding box center [240, 84] width 205 height 16
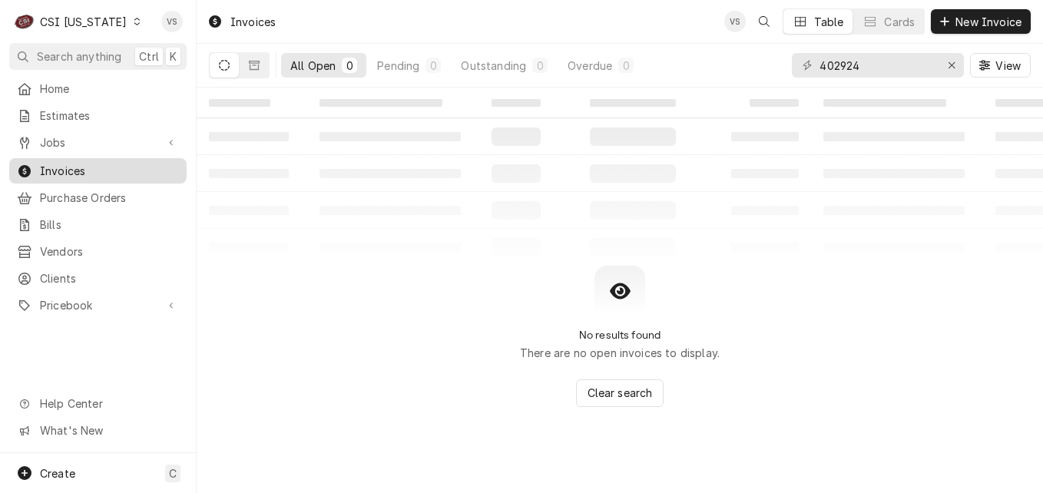
click at [77, 167] on span "Invoices" at bounding box center [109, 171] width 139 height 16
